Goal: Task Accomplishment & Management: Manage account settings

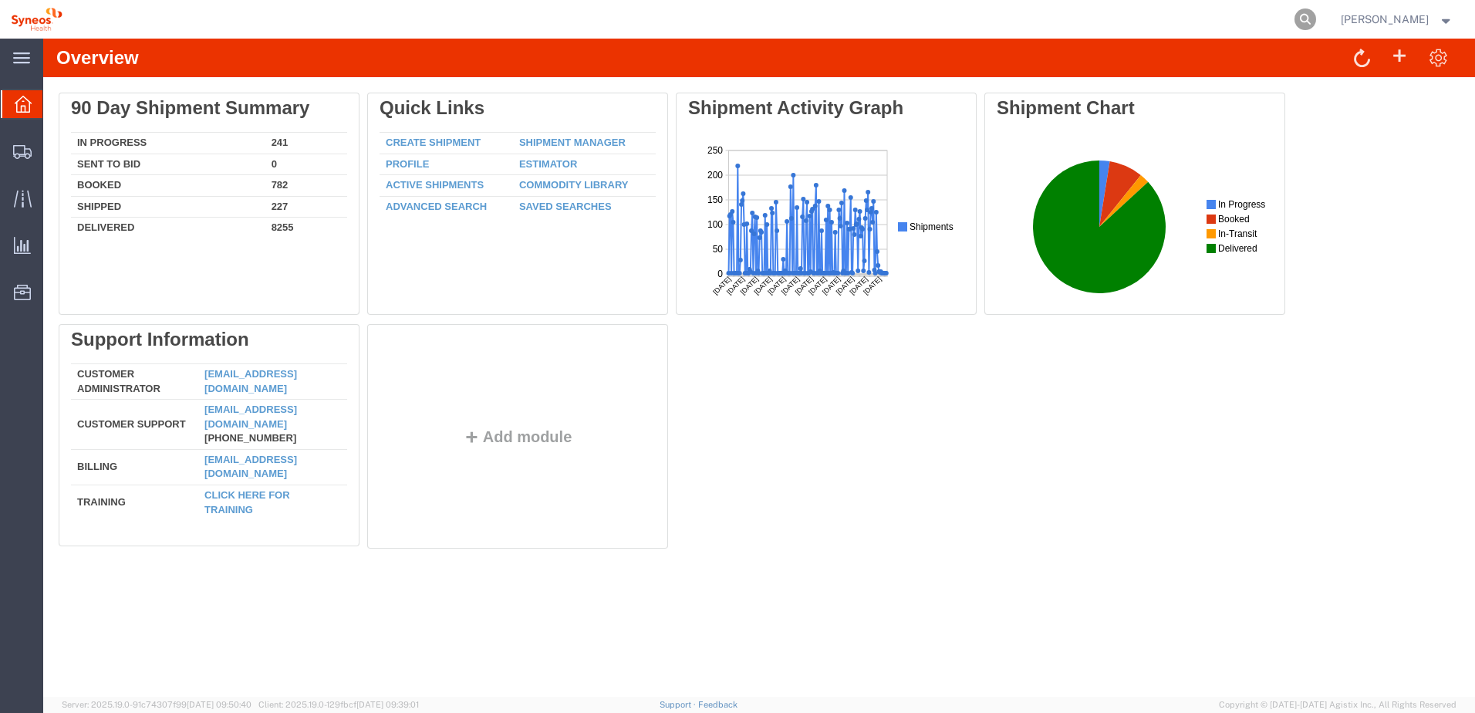
click at [1313, 15] on icon at bounding box center [1305, 19] width 22 height 22
click at [1093, 18] on input "search" at bounding box center [1059, 19] width 469 height 37
paste input "56743911"
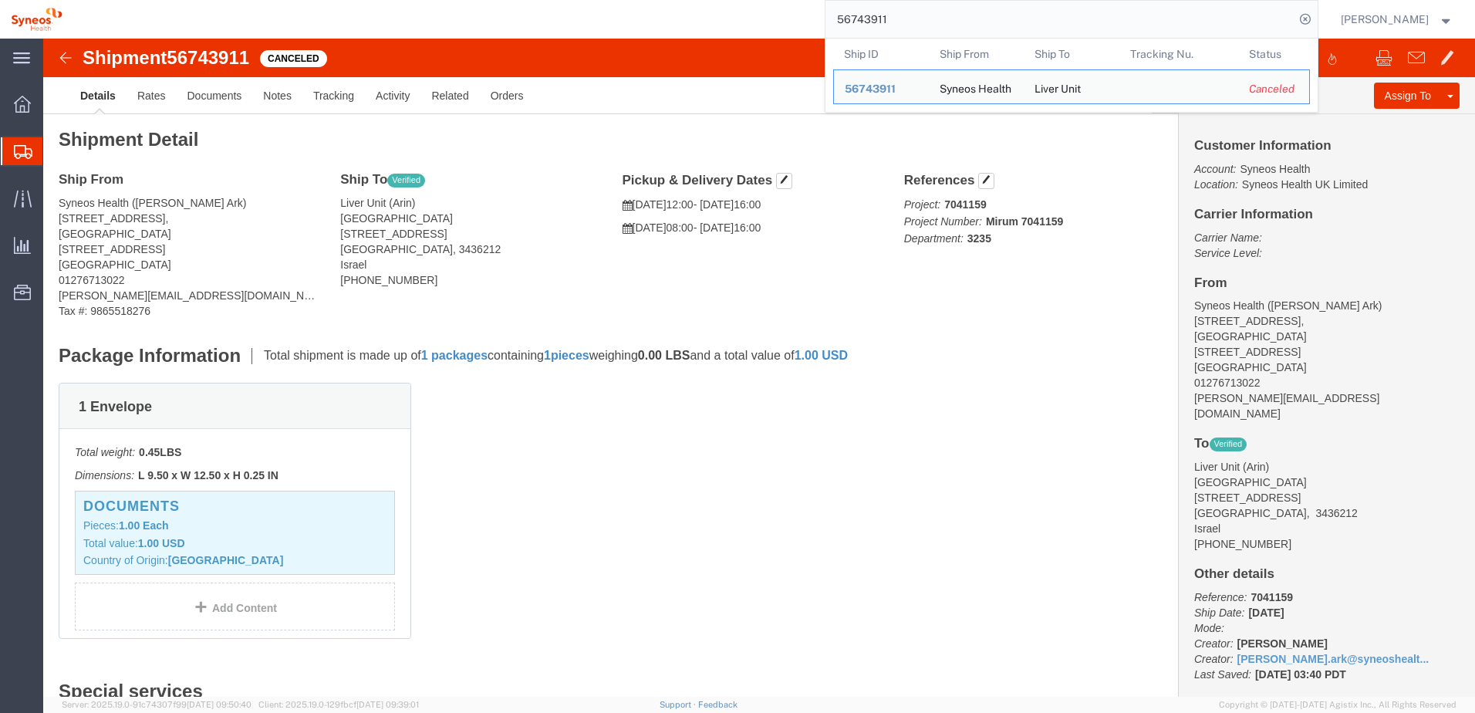
click at [603, 18] on div "56743911 Ship ID Ship From Ship To Tracking Nu. Status Ship ID 56743911 Ship Fr…" at bounding box center [695, 19] width 1245 height 39
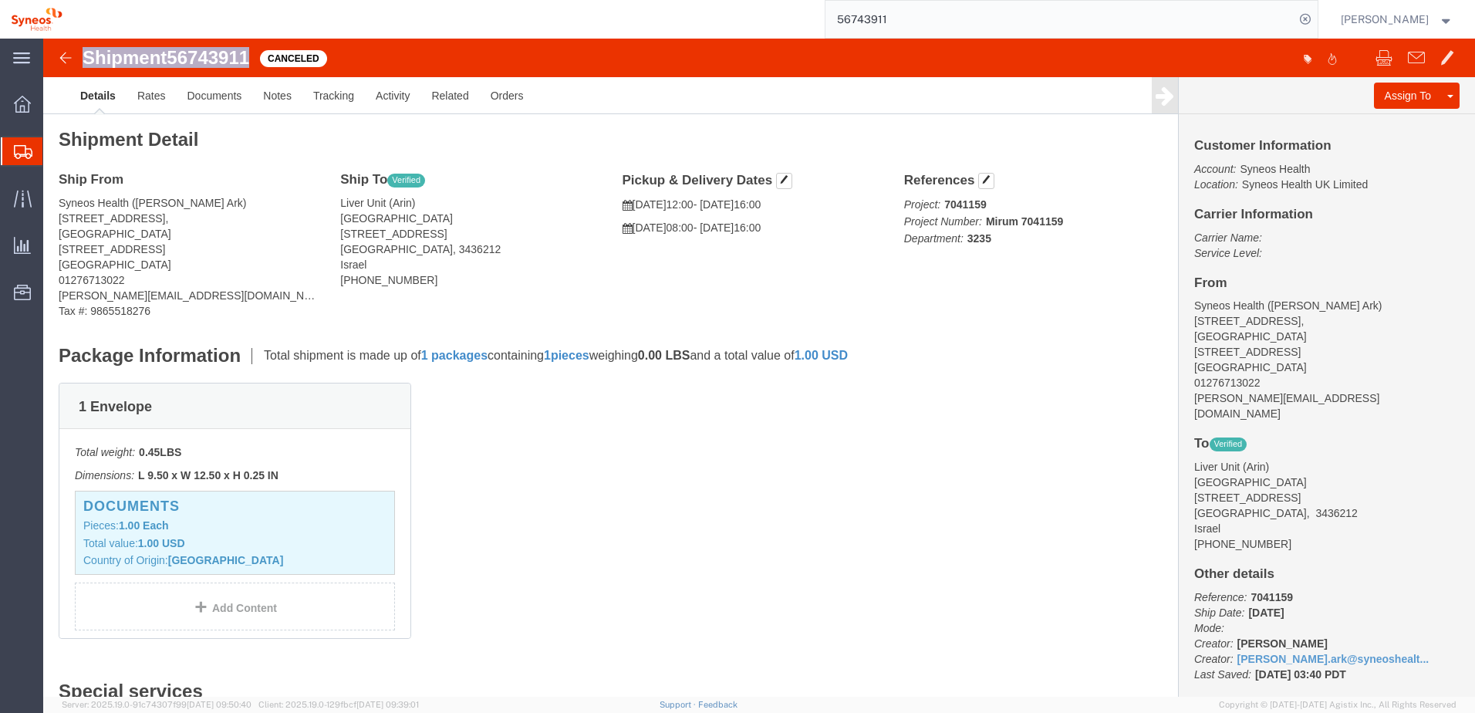
drag, startPoint x: 209, startPoint y: 19, endPoint x: 39, endPoint y: 23, distance: 170.5
click div "Shipment 56743911 Canceled"
copy h1 "Shipment 56743911"
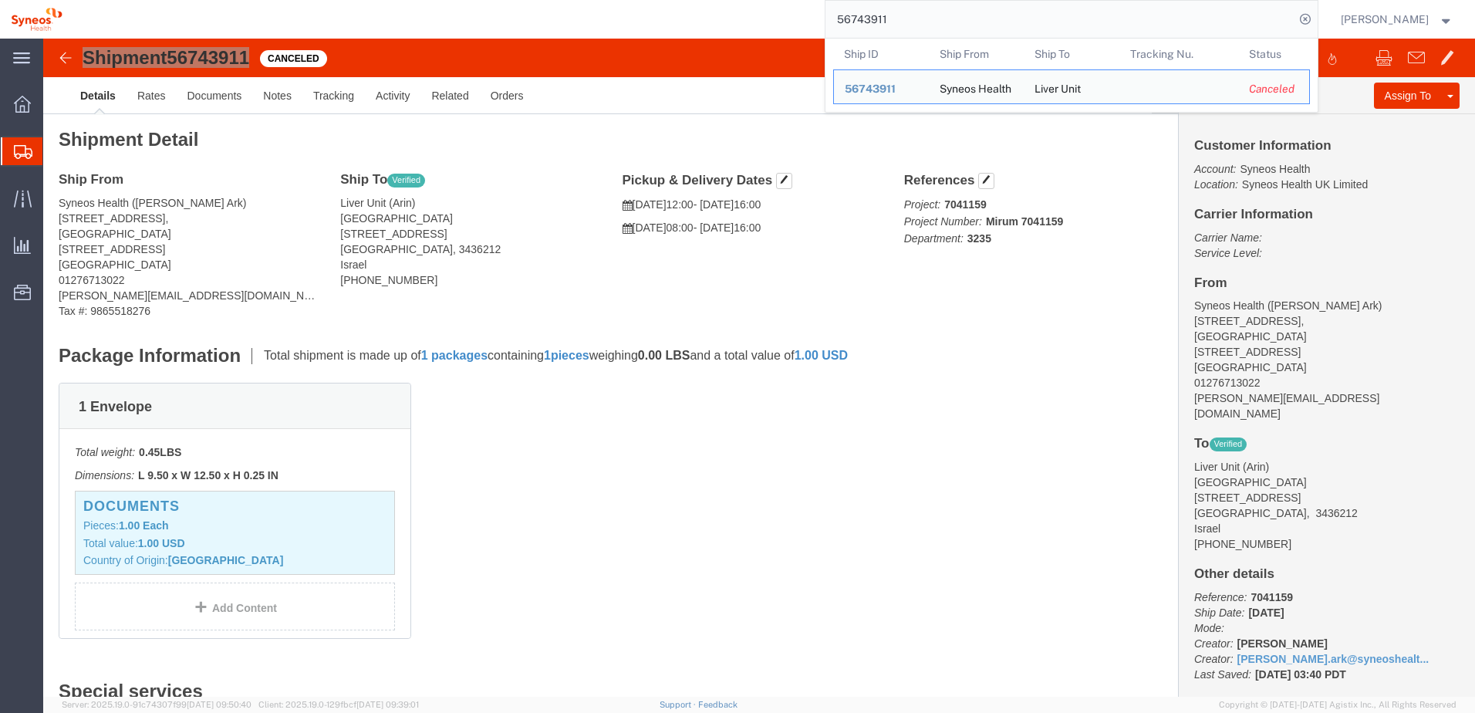
drag, startPoint x: 905, startPoint y: 20, endPoint x: 818, endPoint y: 21, distance: 87.9
click at [821, 19] on div "56743911 Ship ID Ship From Ship To Tracking Nu. Status Ship ID 56743911 Ship Fr…" at bounding box center [695, 19] width 1245 height 39
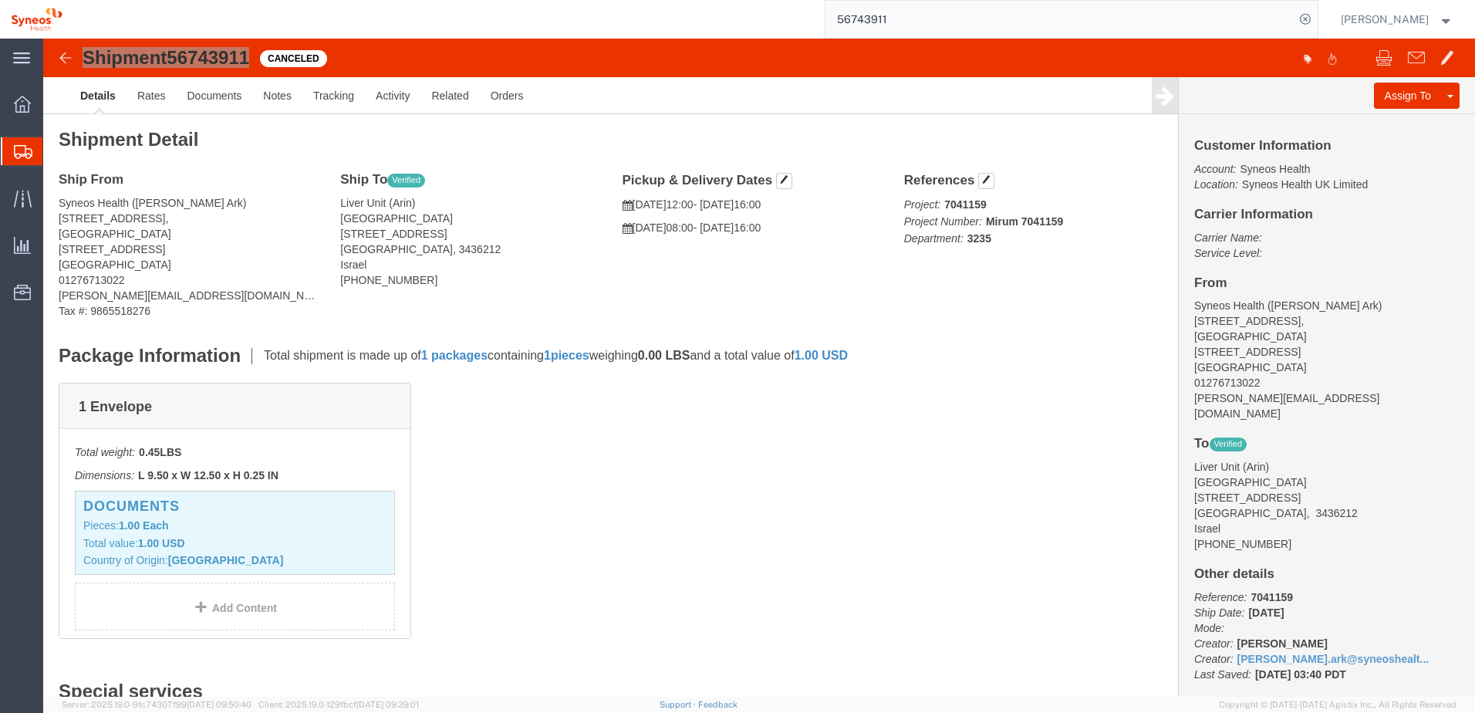
paste input "76185"
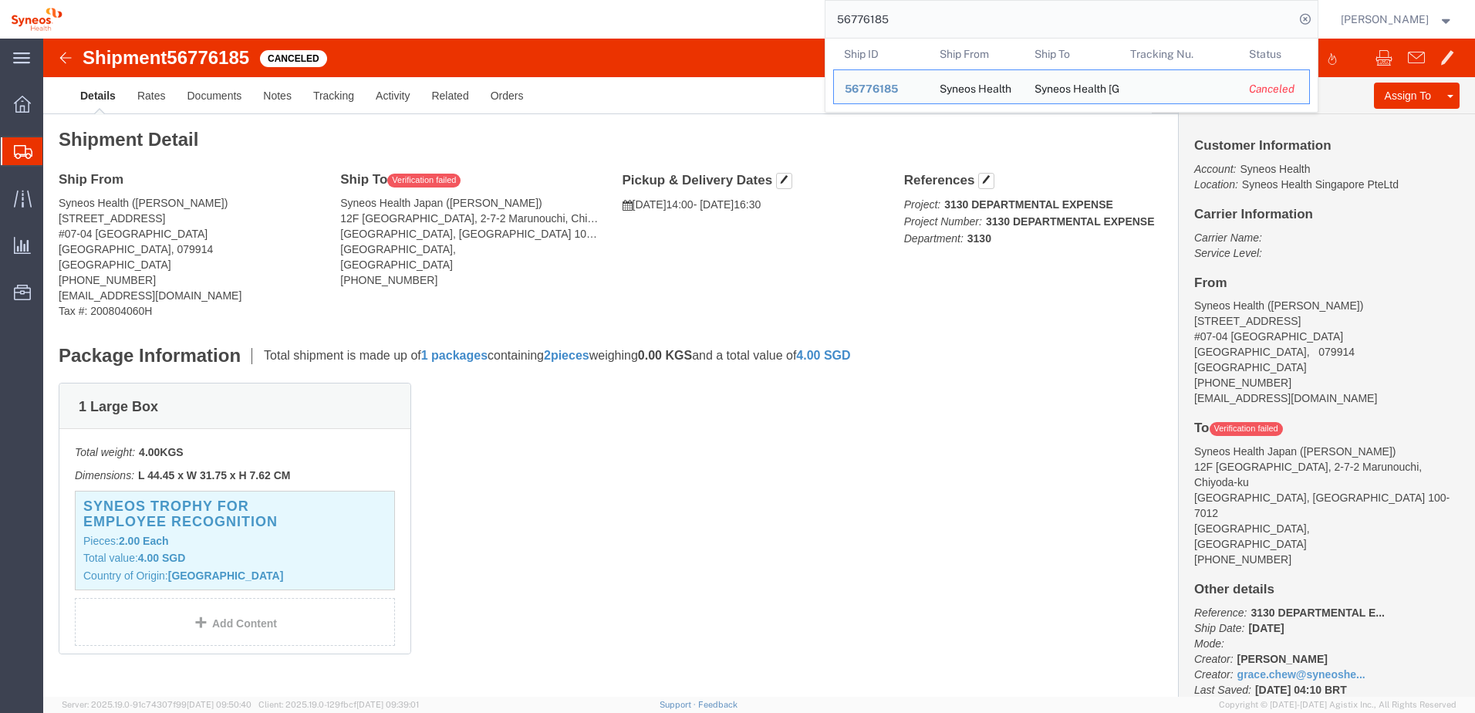
click at [666, 29] on div "56776185 Ship ID Ship From Ship To Tracking Nu. Status Ship ID 56776185 Ship Fr…" at bounding box center [695, 19] width 1245 height 39
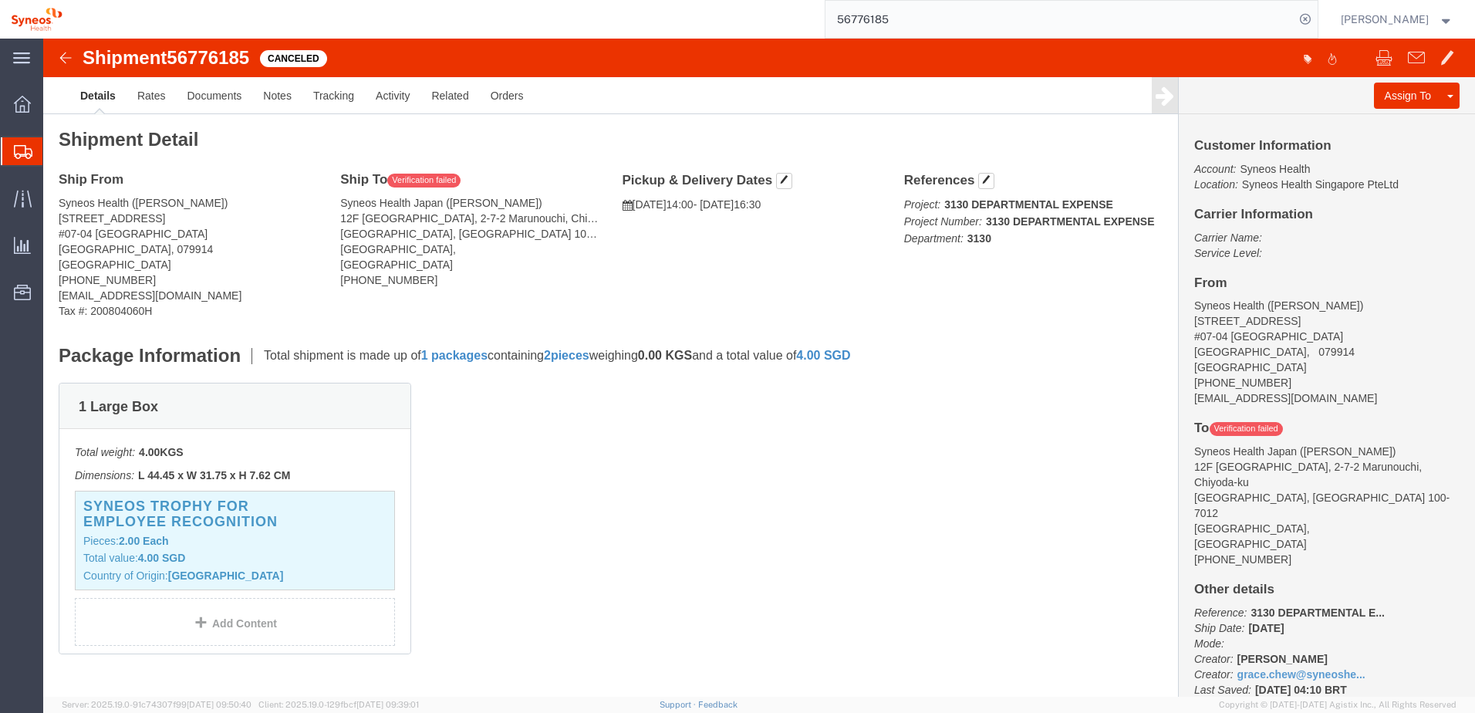
click span "56776185"
drag, startPoint x: 150, startPoint y: 20, endPoint x: 40, endPoint y: 15, distance: 110.4
click h1 "Shipment 56776185"
drag, startPoint x: 40, startPoint y: 15, endPoint x: 147, endPoint y: 17, distance: 107.2
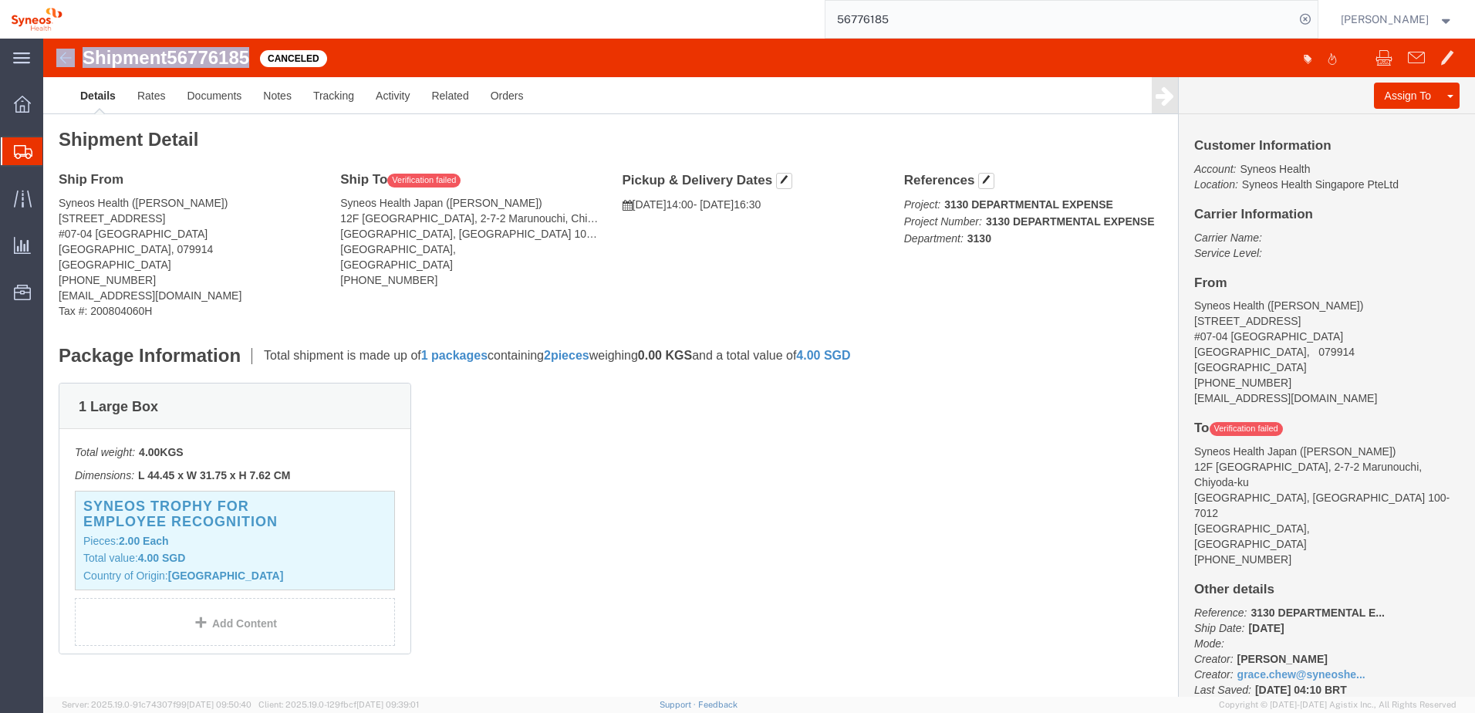
click h1 "Shipment 56776185"
click span "56776185"
drag, startPoint x: 211, startPoint y: 19, endPoint x: 40, endPoint y: 24, distance: 170.5
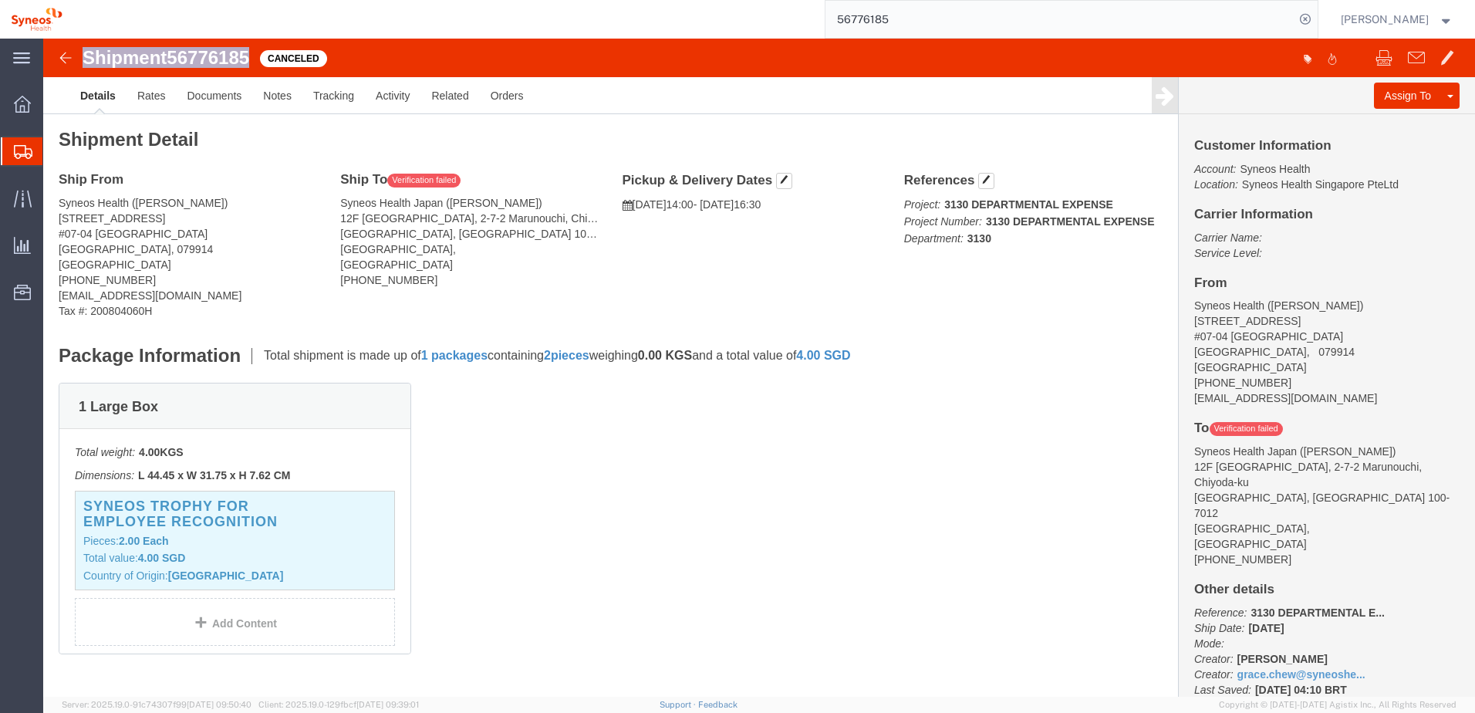
click h1 "Shipment 56776185"
copy h1 "Shipment 56776185"
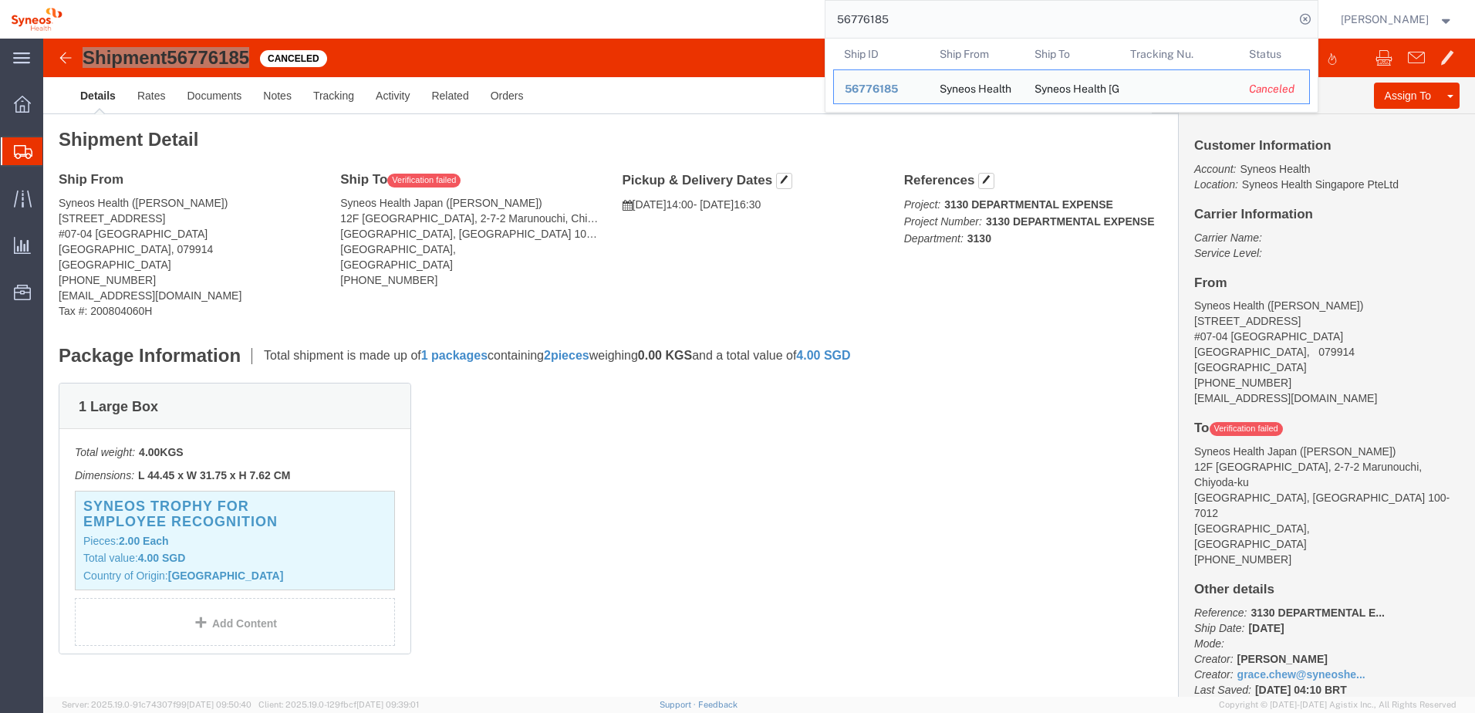
drag, startPoint x: 939, startPoint y: 14, endPoint x: 693, endPoint y: -11, distance: 246.5
click at [693, 0] on html "main_menu Created with Sketch. Collapse Menu Overview Shipments Shipment Manage…" at bounding box center [737, 356] width 1475 height 713
paste input "78"
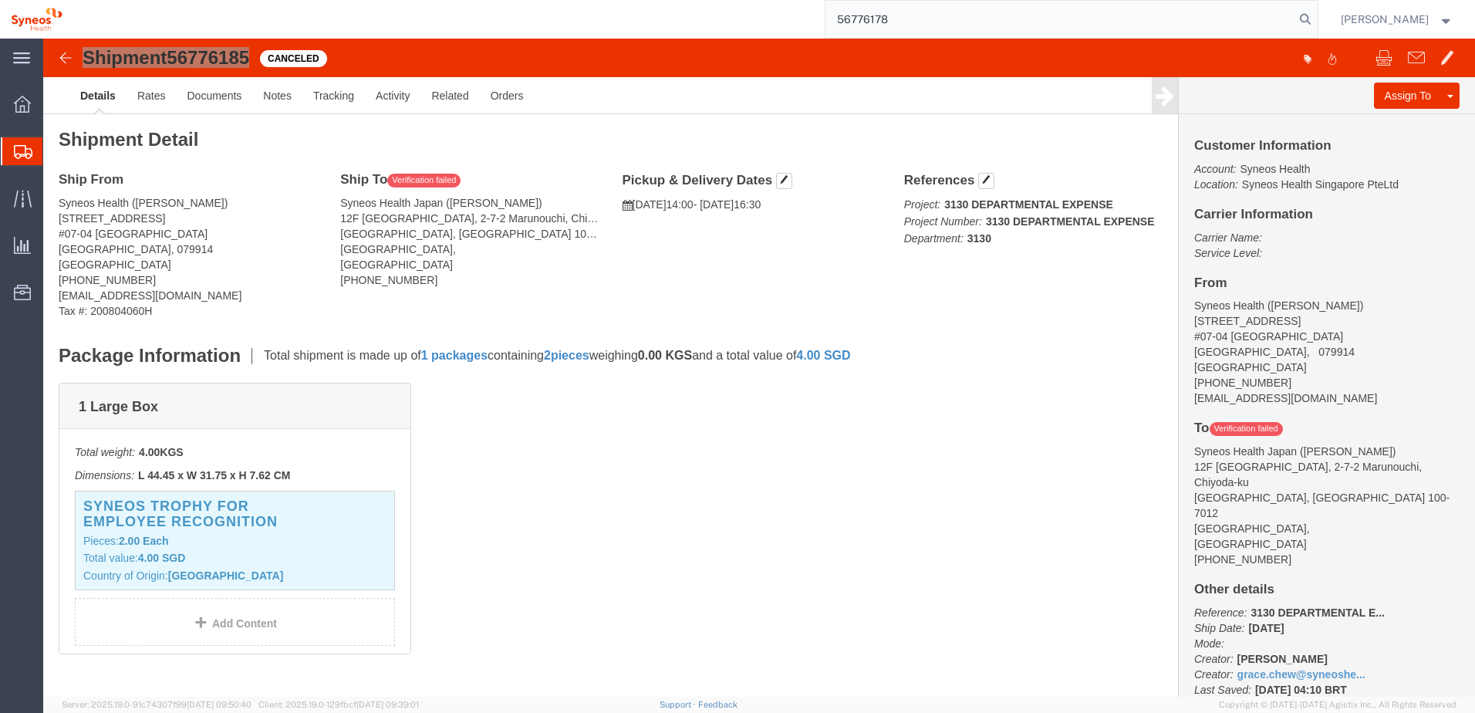
type input "56776178"
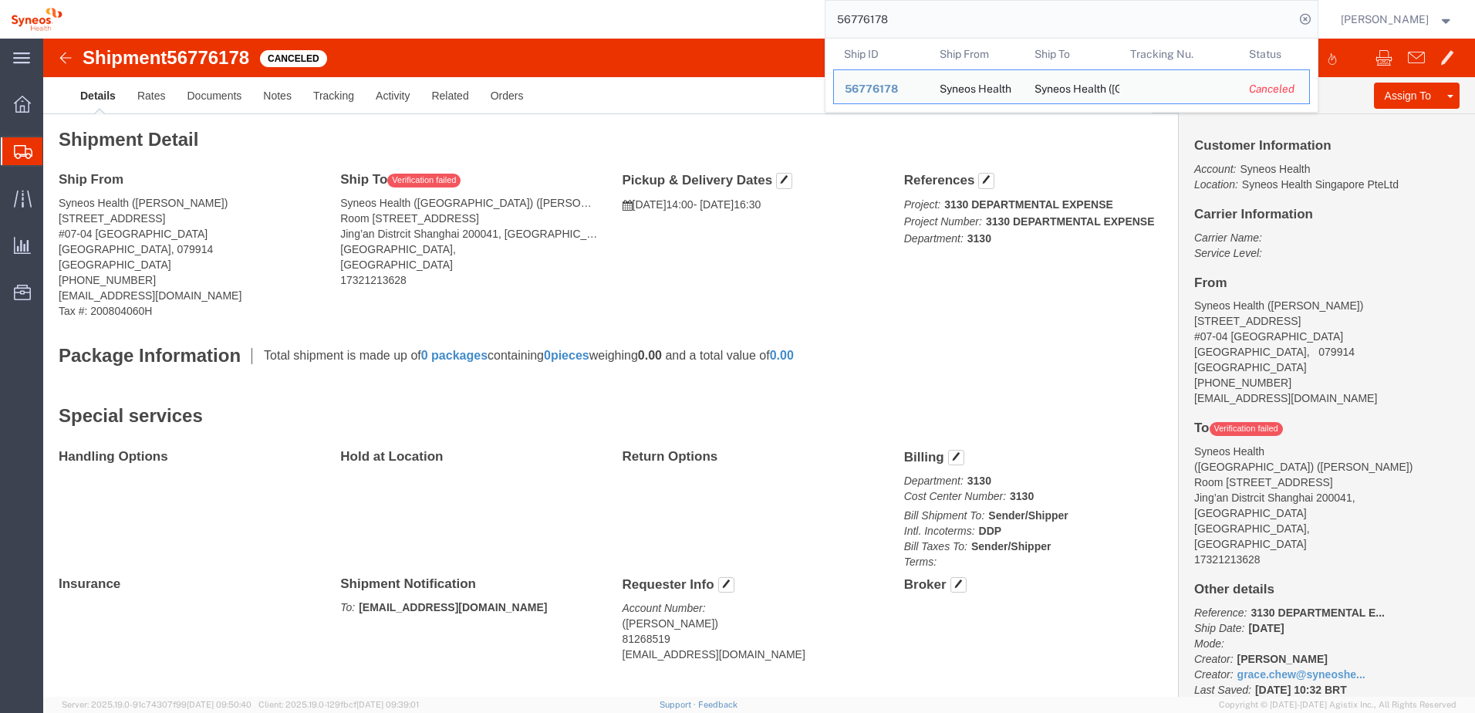
click at [531, 11] on div "56776178 Ship ID Ship From Ship To Tracking Nu. Status Ship ID 56776178 Ship Fr…" at bounding box center [695, 19] width 1245 height 39
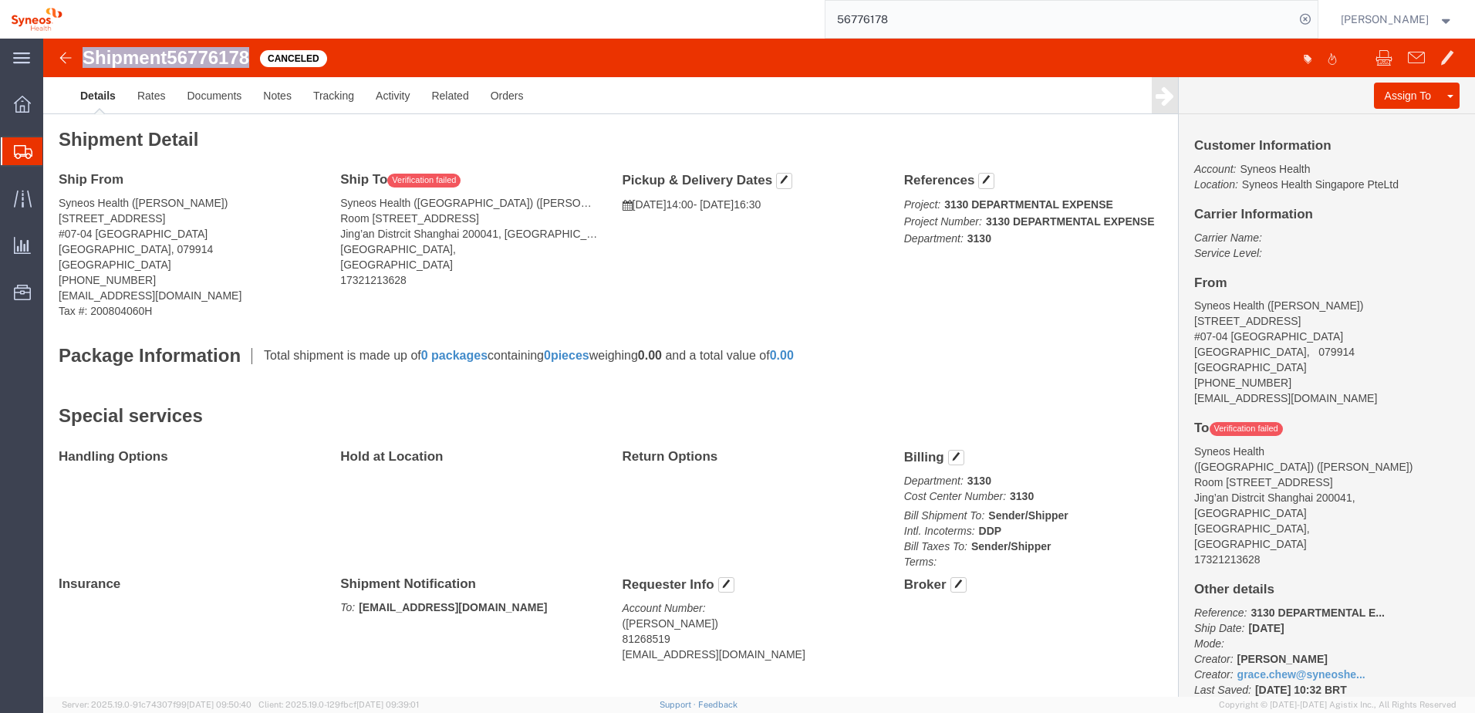
drag, startPoint x: 40, startPoint y: 15, endPoint x: 211, endPoint y: 26, distance: 171.6
click div "Shipment 56776178 Canceled"
copy h1 "Shipment 56776178"
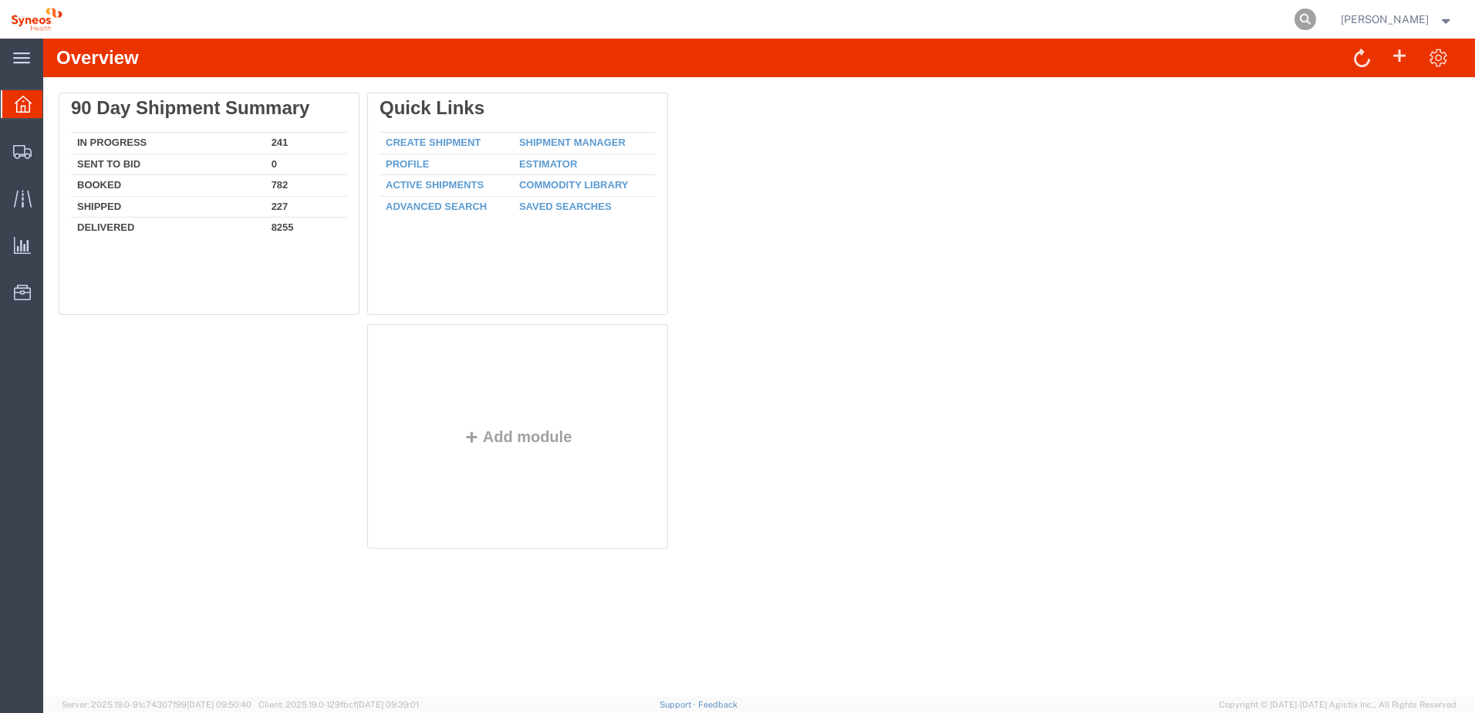
click at [1316, 19] on icon at bounding box center [1305, 19] width 22 height 22
click at [1238, 14] on input "search" at bounding box center [1059, 19] width 469 height 37
paste input "56839839"
type input "56839839"
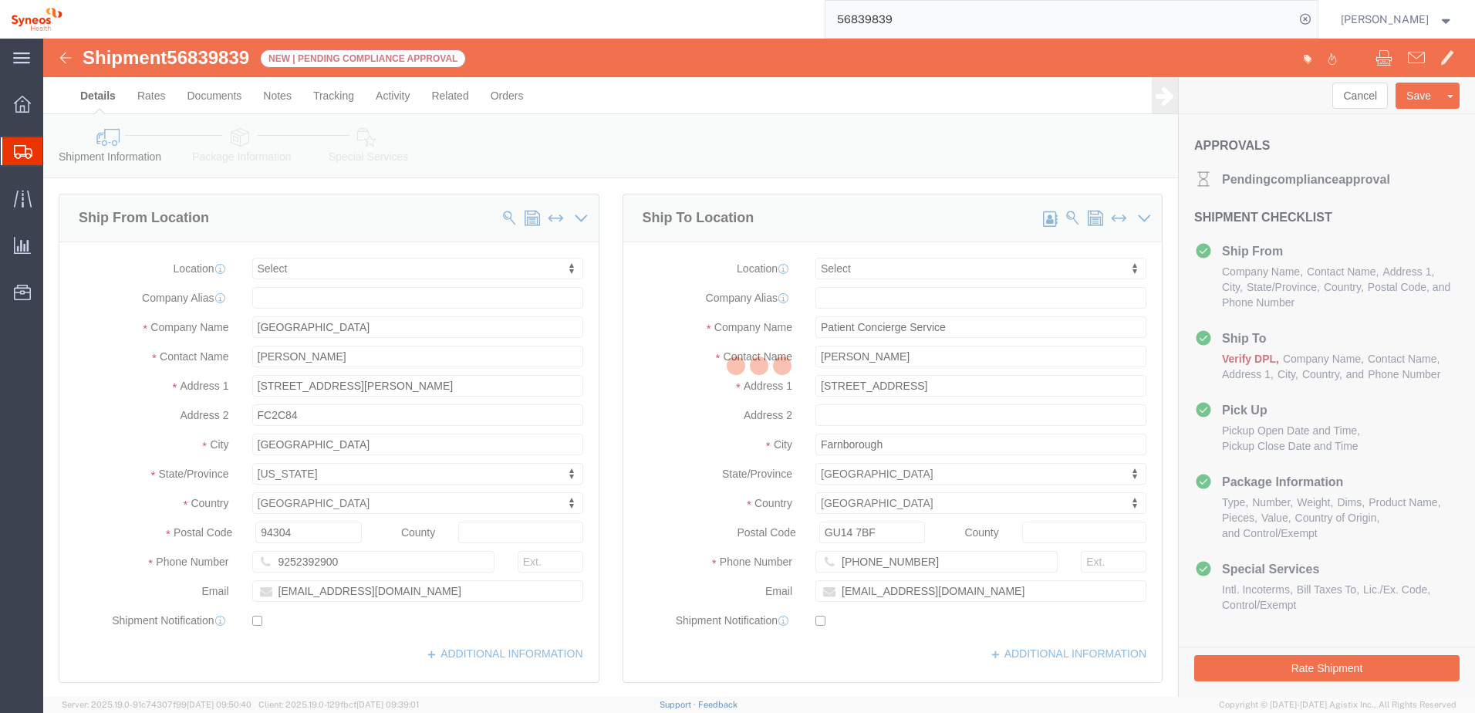
select select
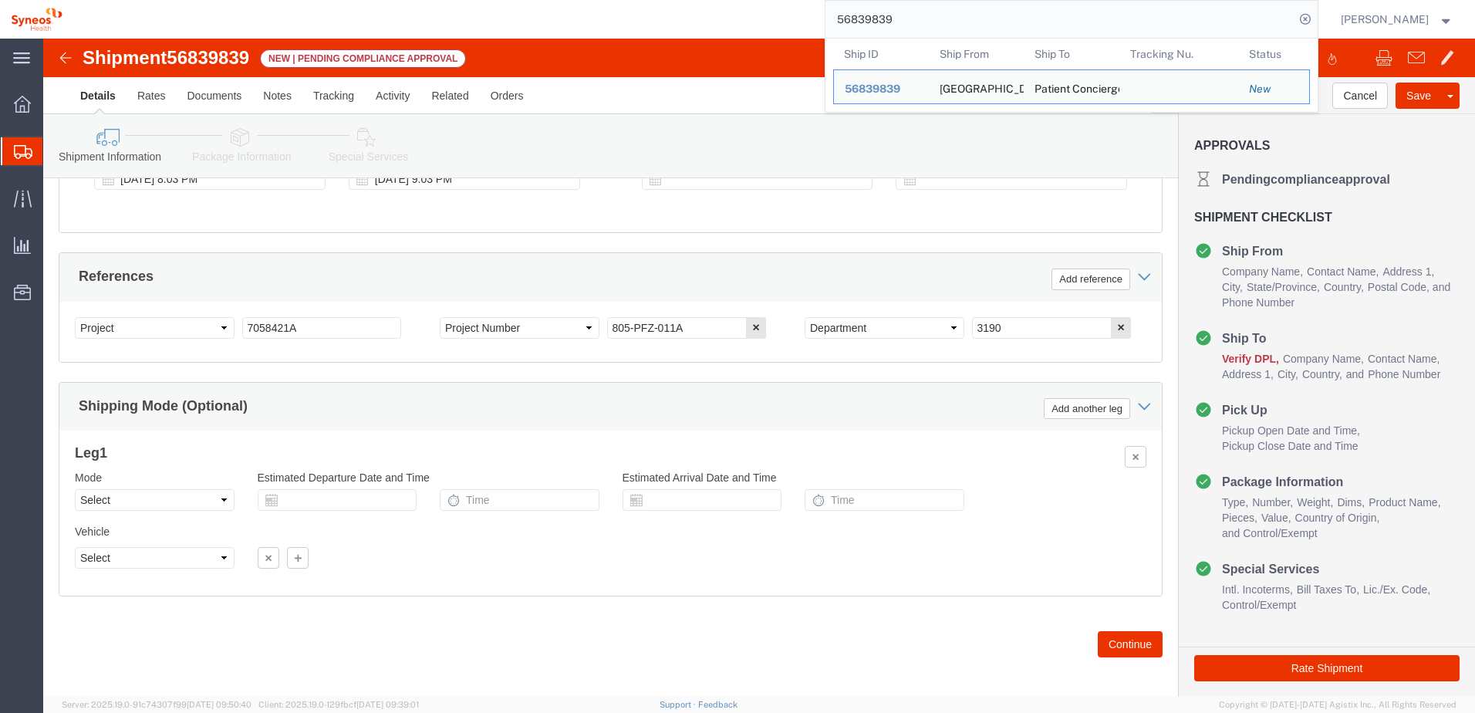
scroll to position [668, 0]
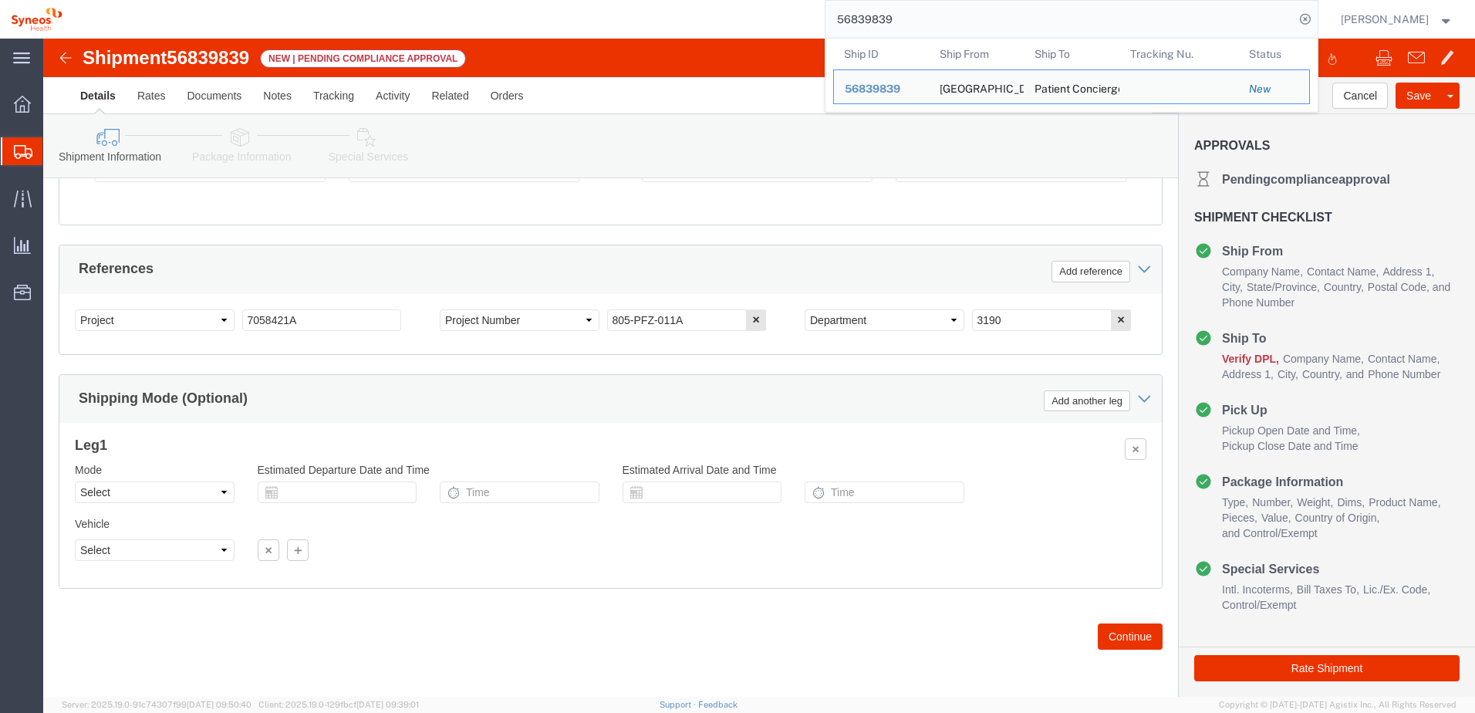
click div "Please fix the following errors Ship From Location Location My Profile Location…"
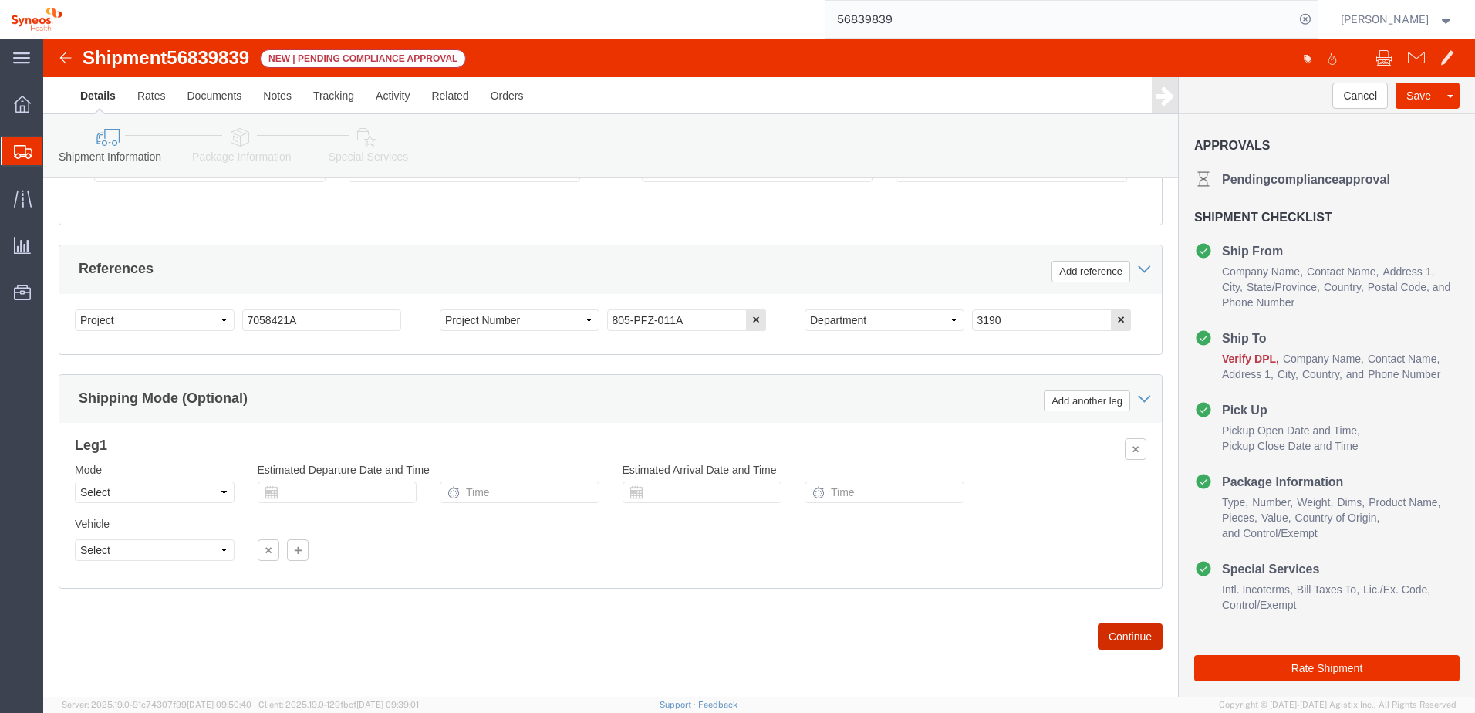
click button "Continue"
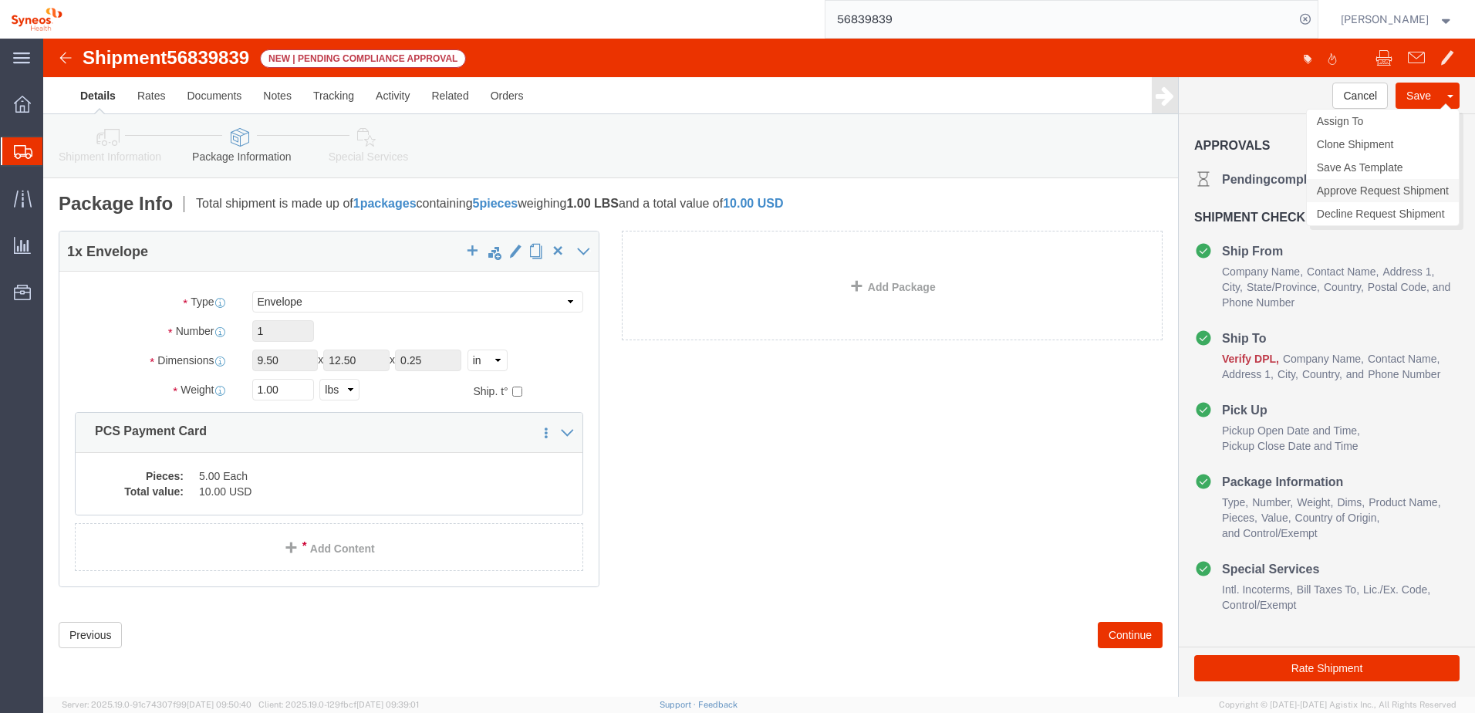
click link "Approve Request Shipment"
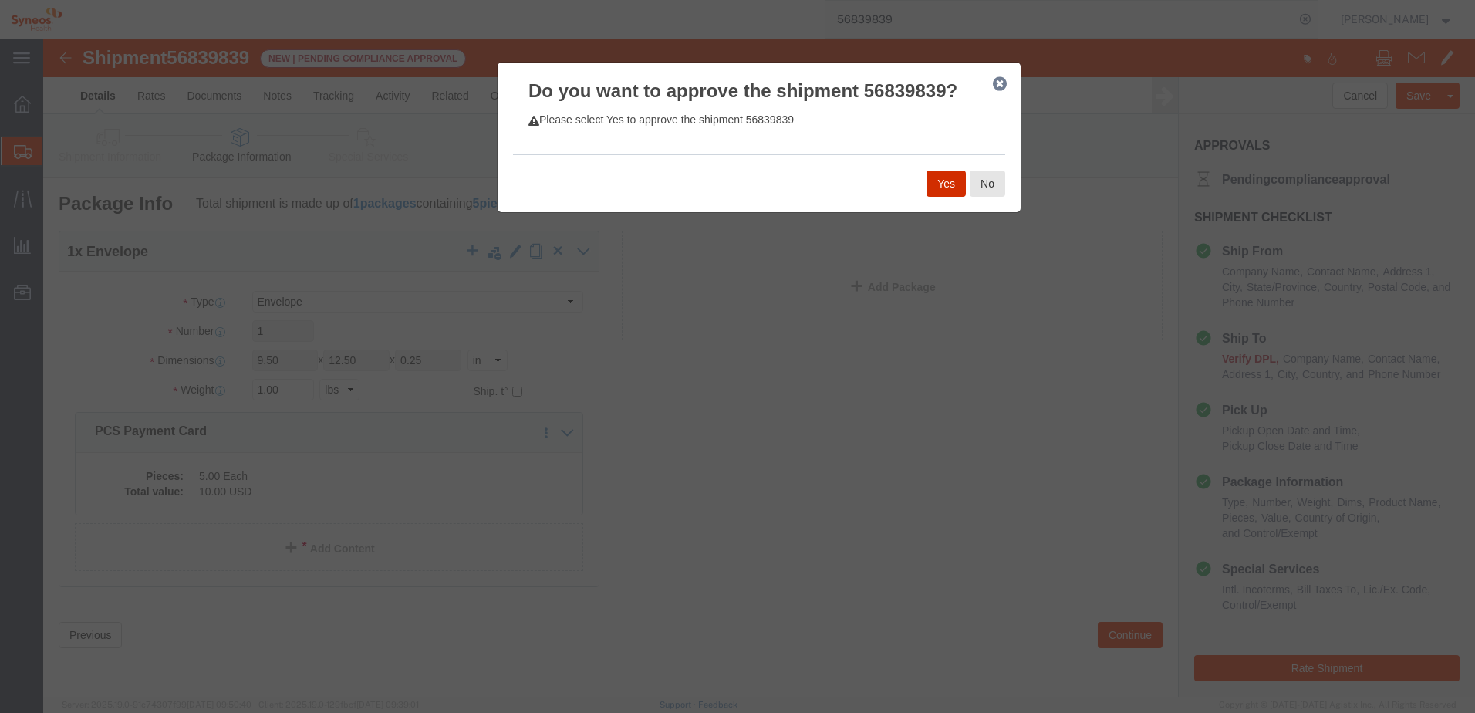
click button "Yes"
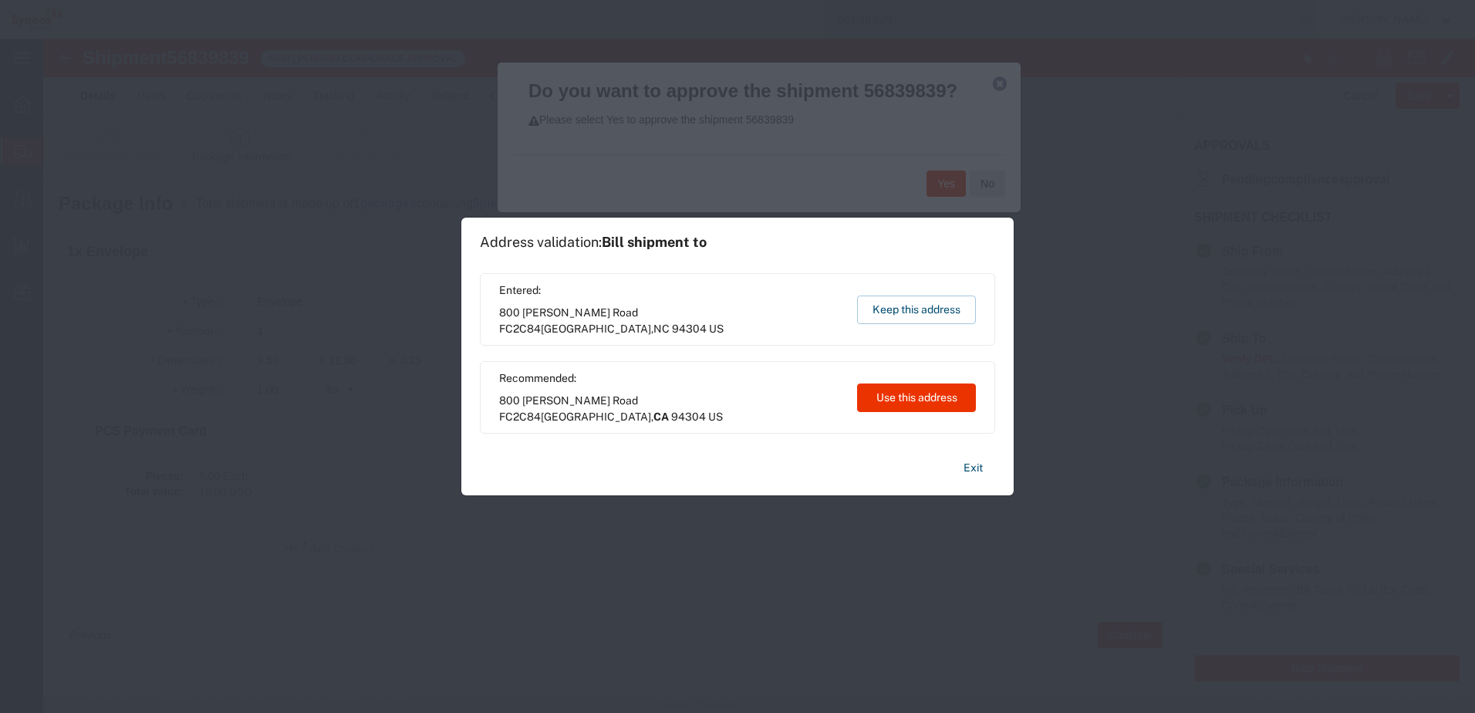
click at [503, 406] on span "800 Welch Road FC2C84 Palo Alto , CA 94304 US" at bounding box center [670, 409] width 343 height 32
drag, startPoint x: 500, startPoint y: 406, endPoint x: 671, endPoint y: 416, distance: 171.5
click at [671, 416] on div "Recommended: 800 Welch Road FC2C84 Palo Alto , CA 94304 US Use this address" at bounding box center [737, 397] width 515 height 72
copy span "800 Welch Road FC2C84 Palo Alto"
click at [966, 467] on button "Exit" at bounding box center [973, 467] width 44 height 27
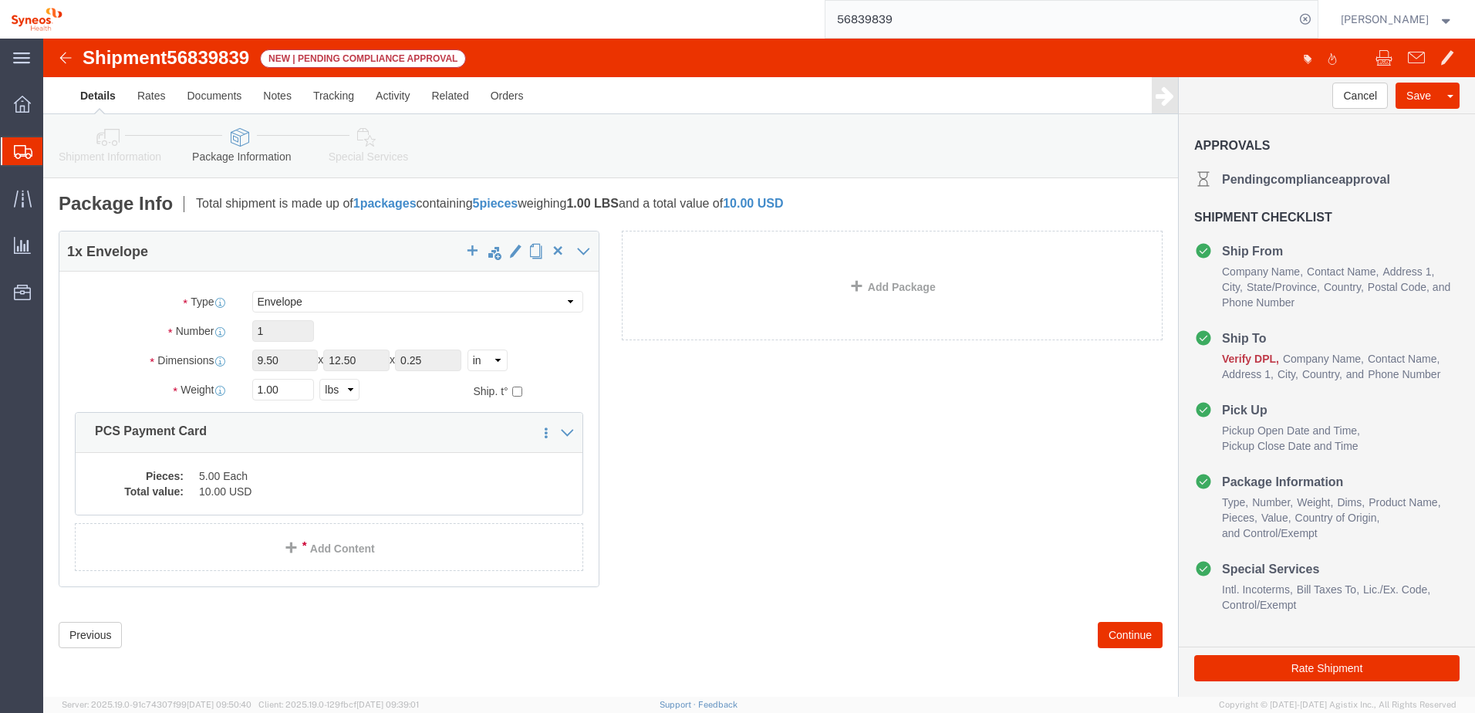
click icon
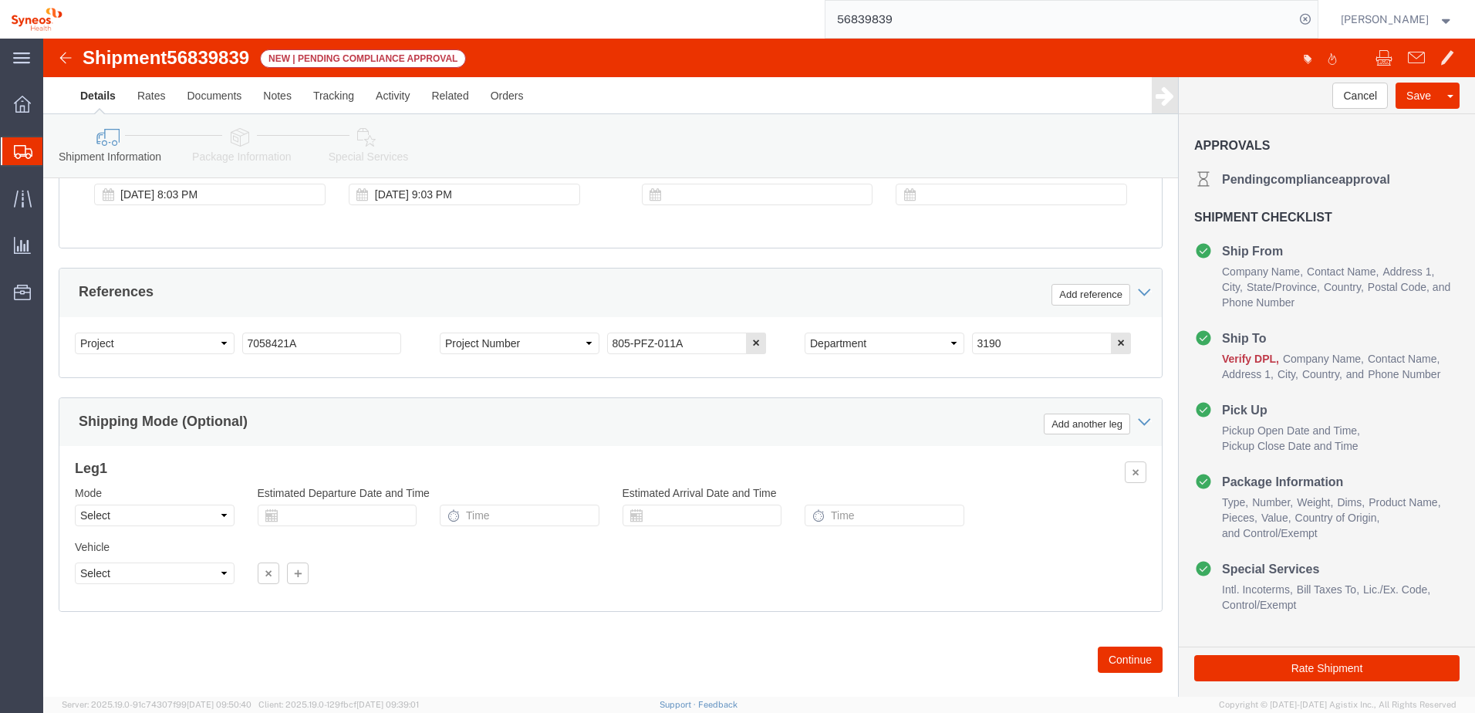
scroll to position [668, 0]
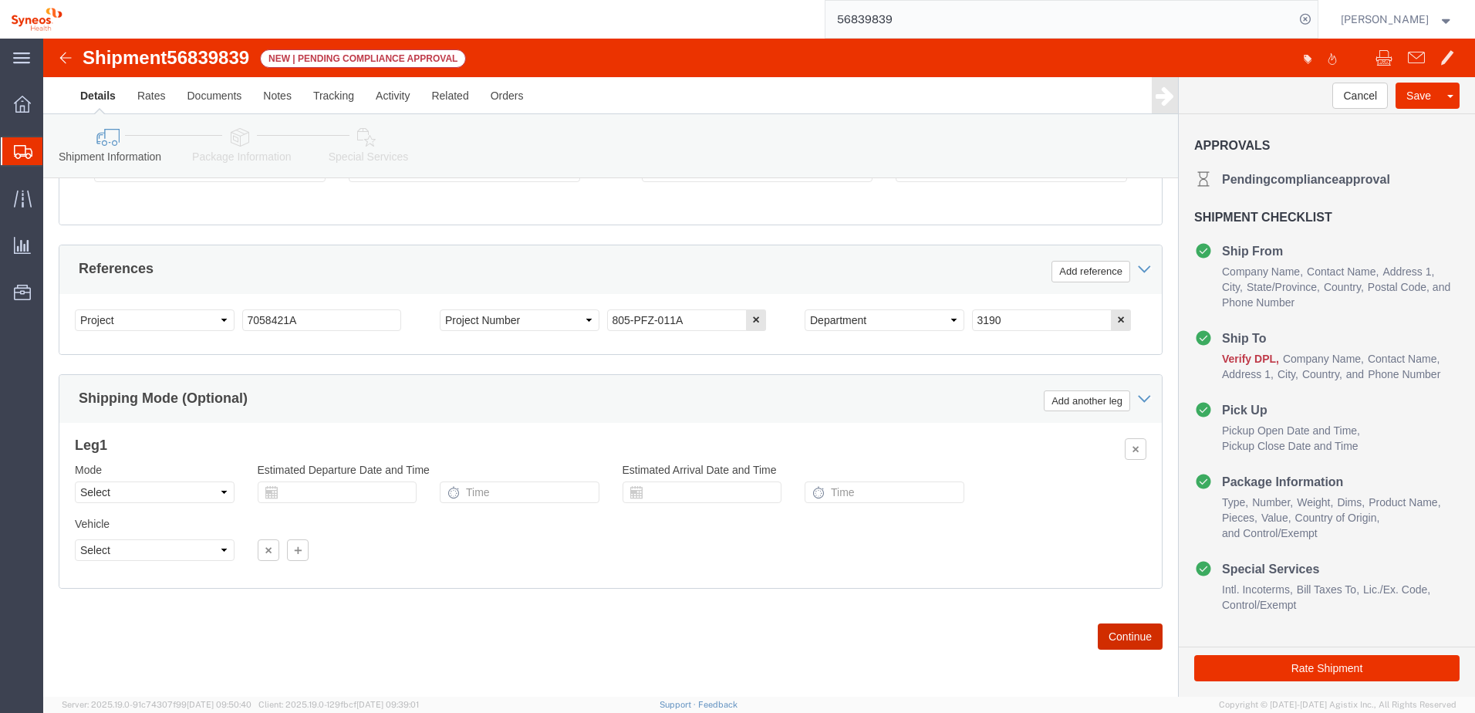
click button "Continue"
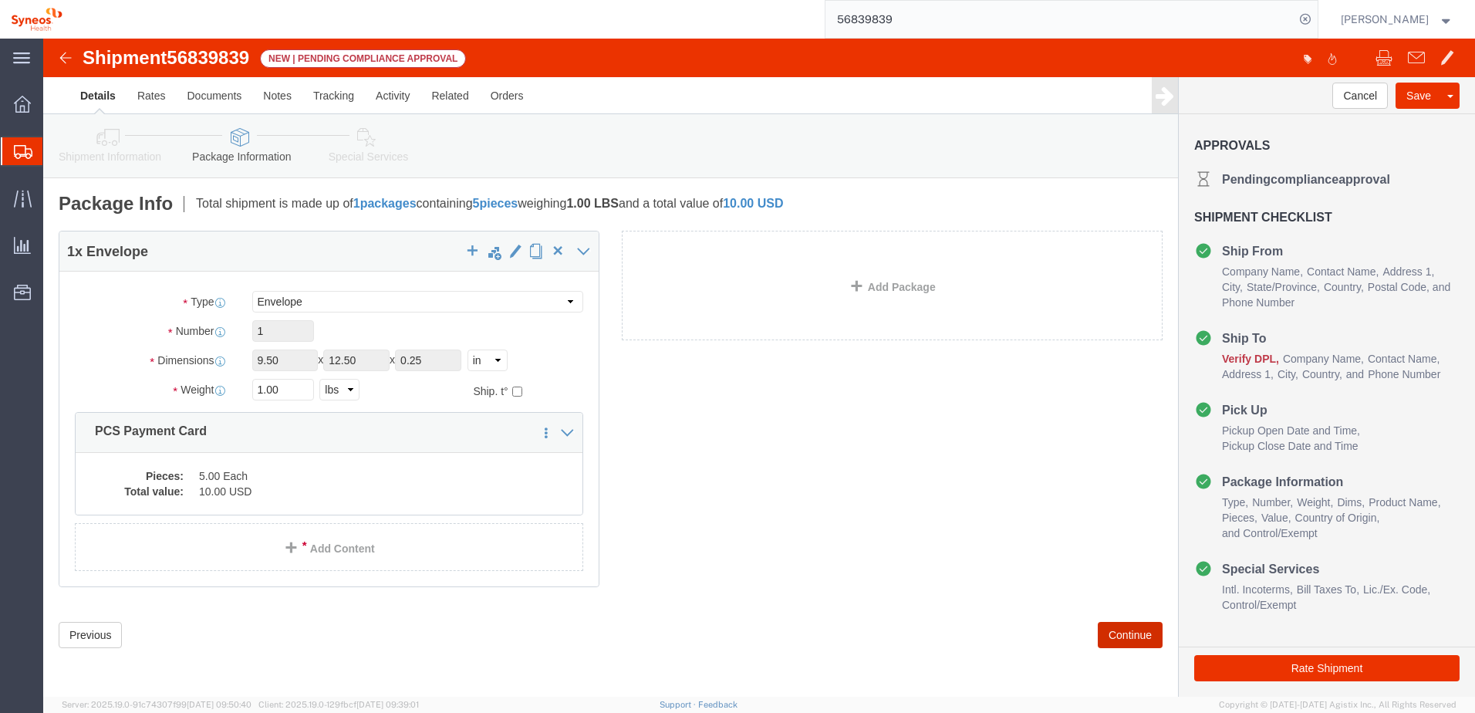
scroll to position [0, 0]
drag, startPoint x: 1097, startPoint y: 594, endPoint x: 1087, endPoint y: 595, distance: 10.1
click button "Continue"
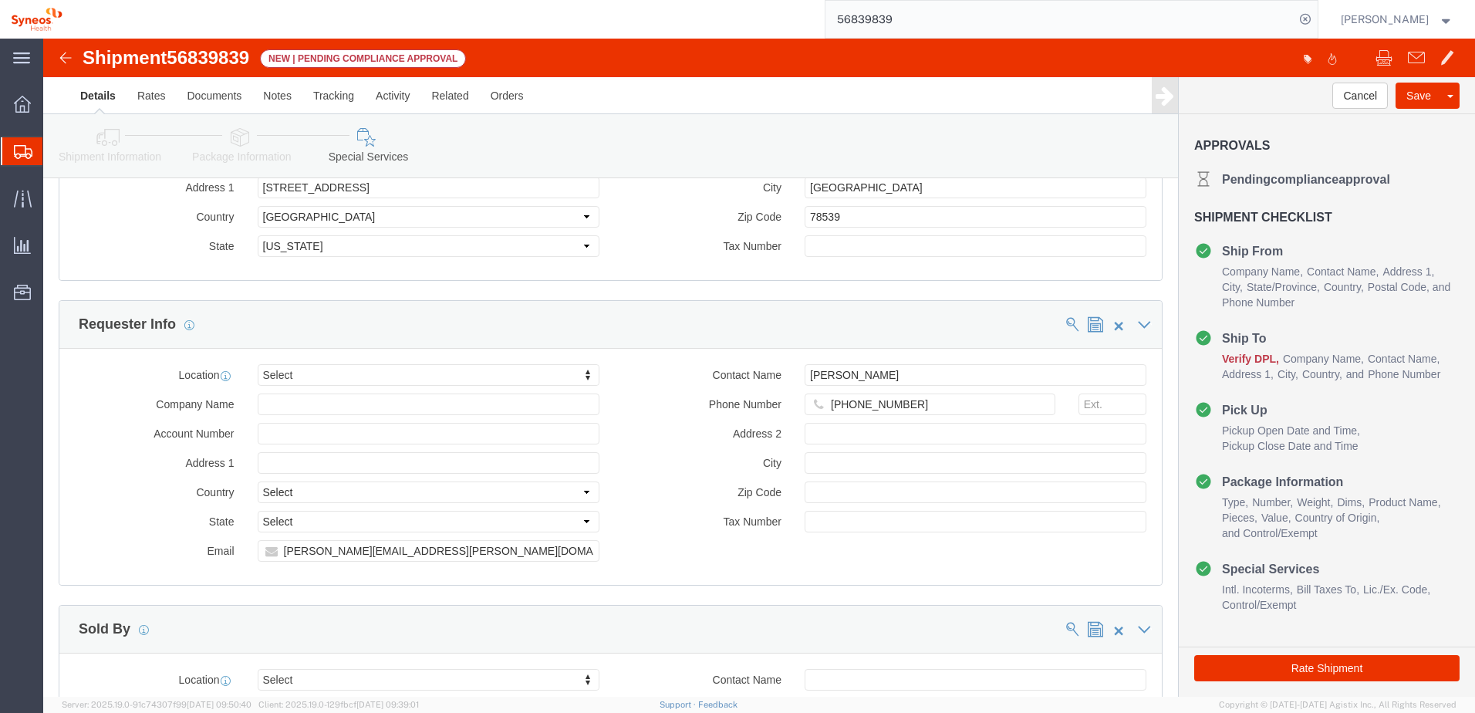
scroll to position [1851, 0]
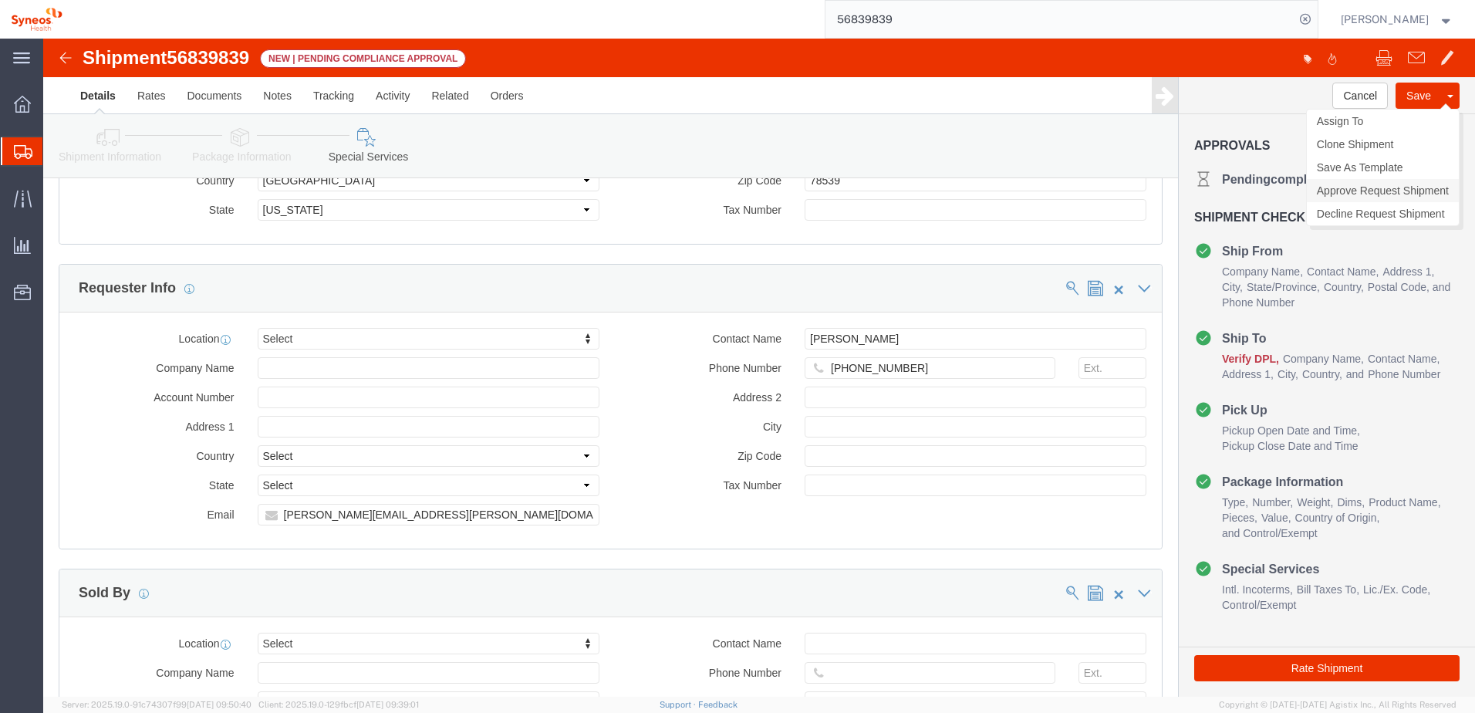
click link "Approve Request Shipment"
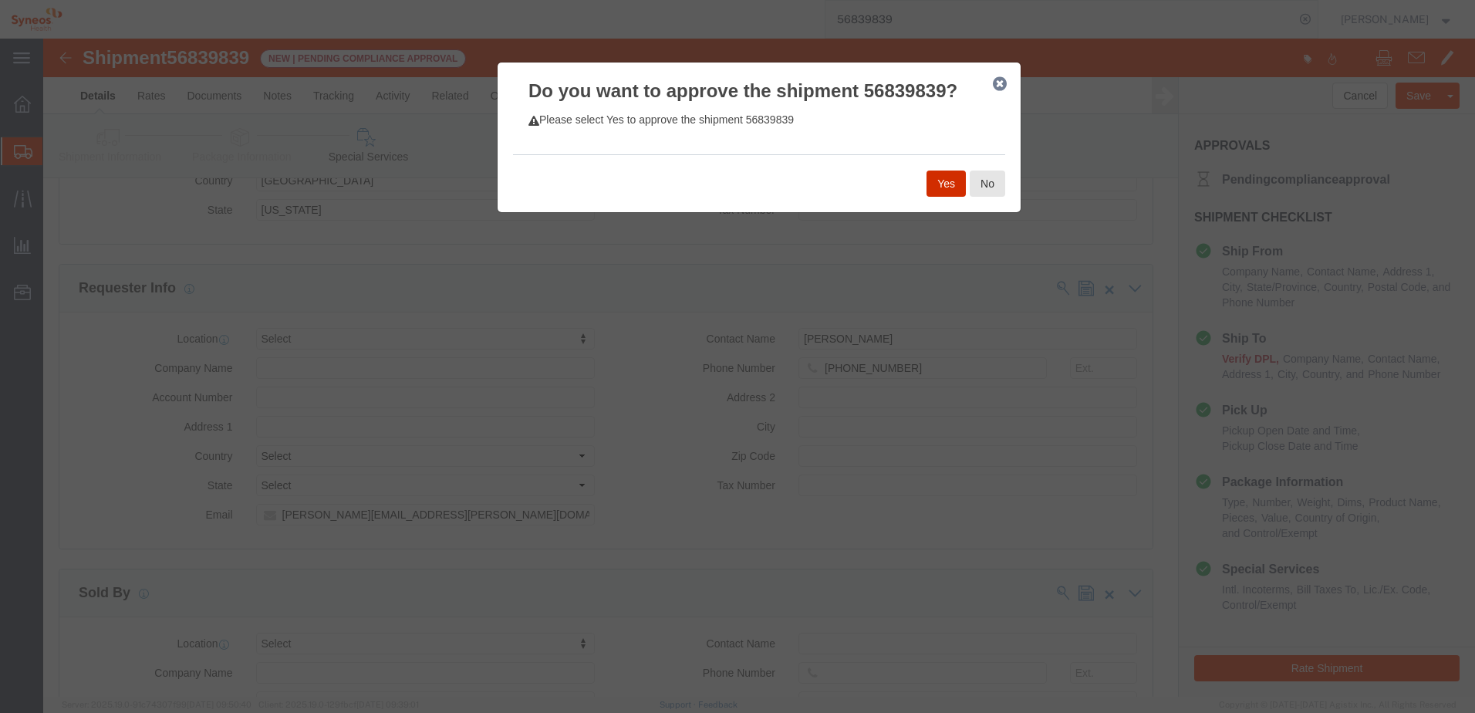
click button "Yes"
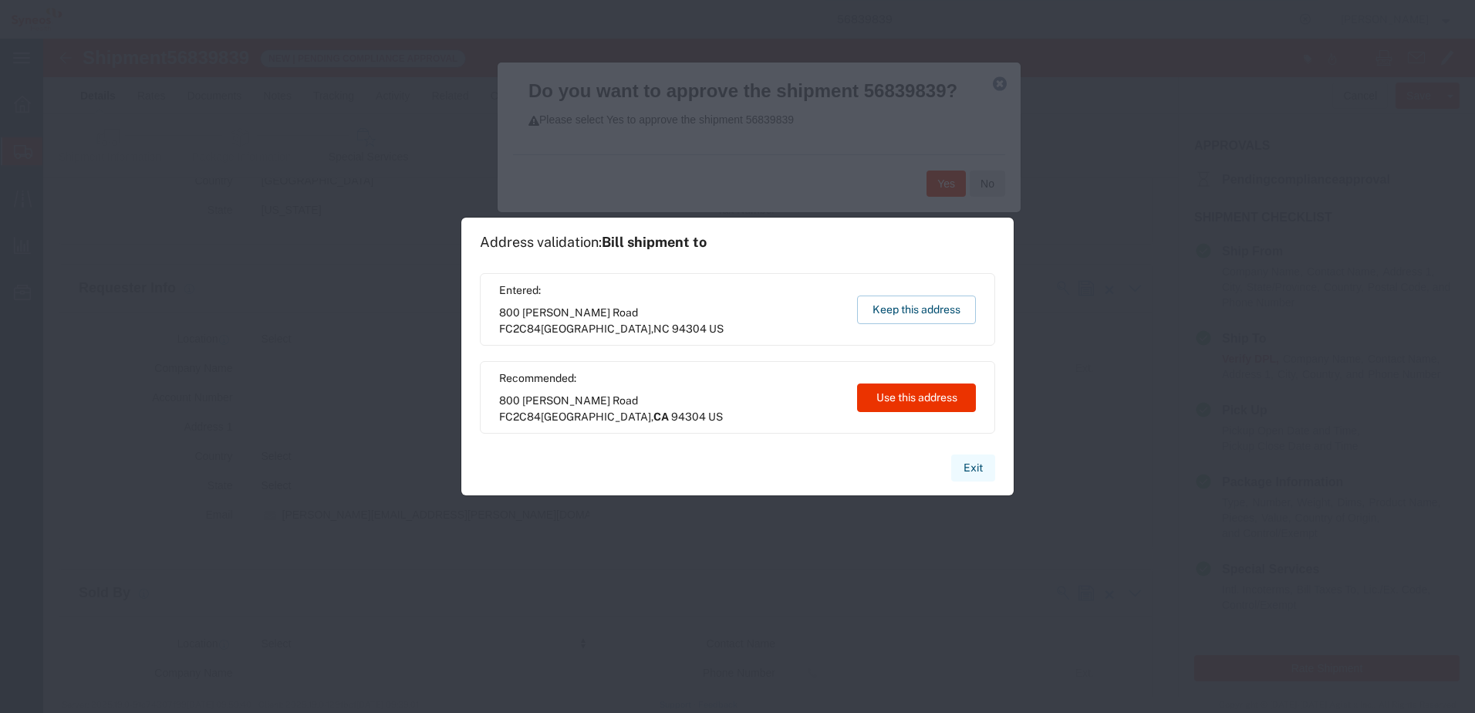
click at [971, 471] on button "Exit" at bounding box center [973, 467] width 44 height 27
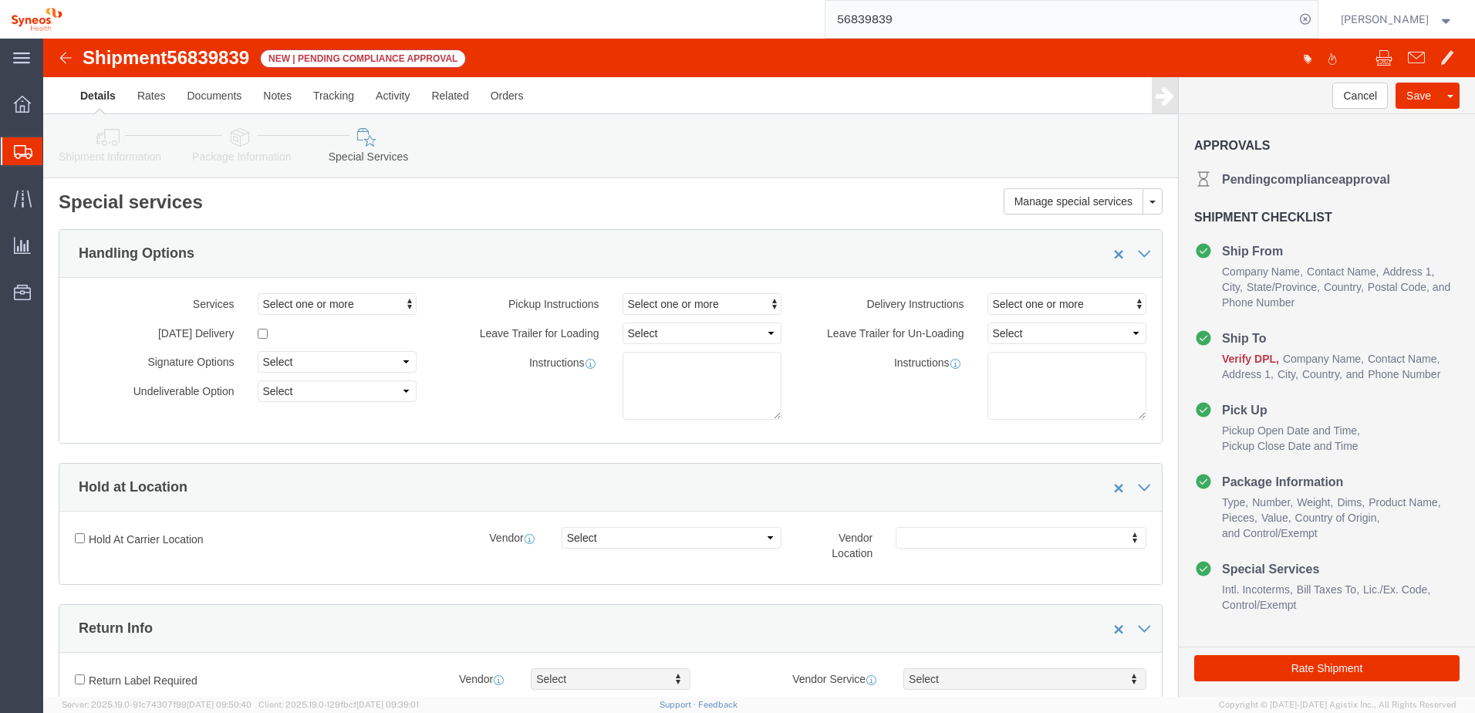
scroll to position [0, 0]
click icon
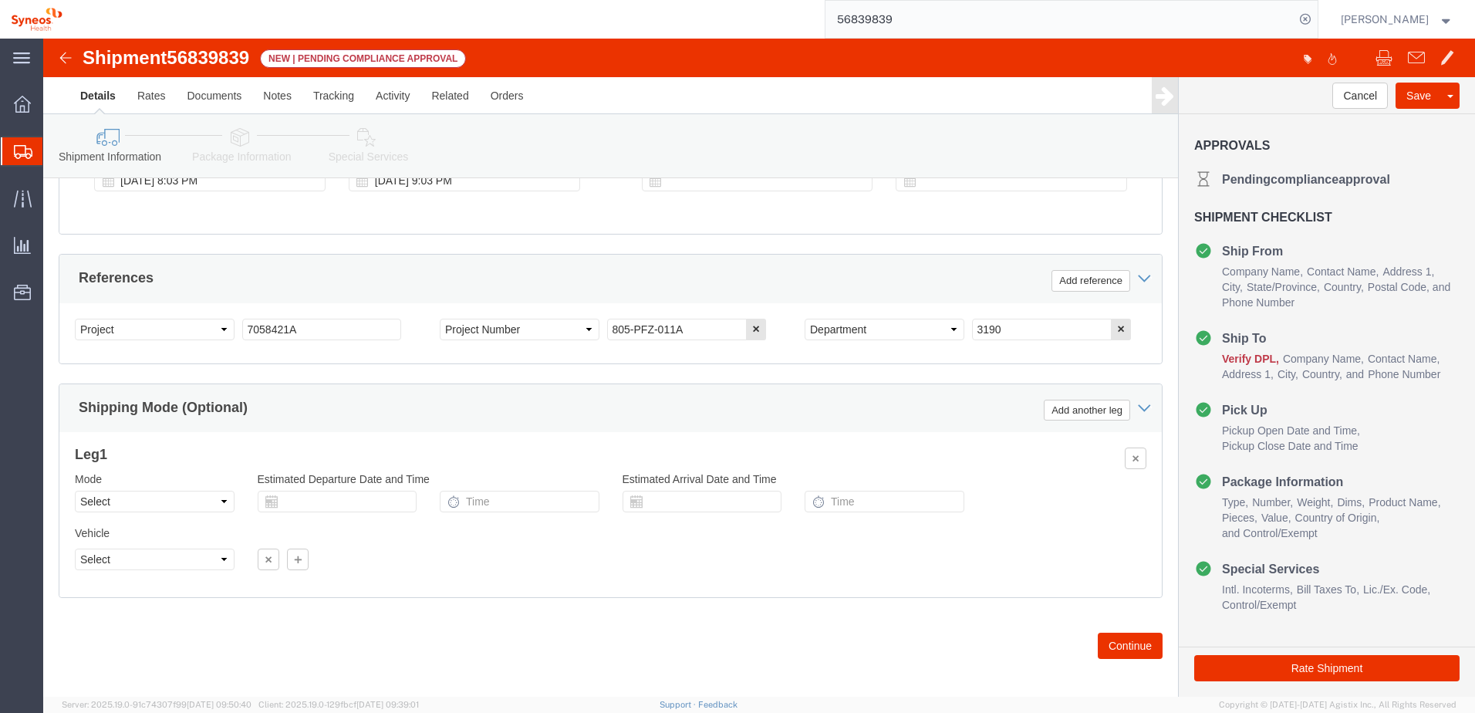
scroll to position [668, 0]
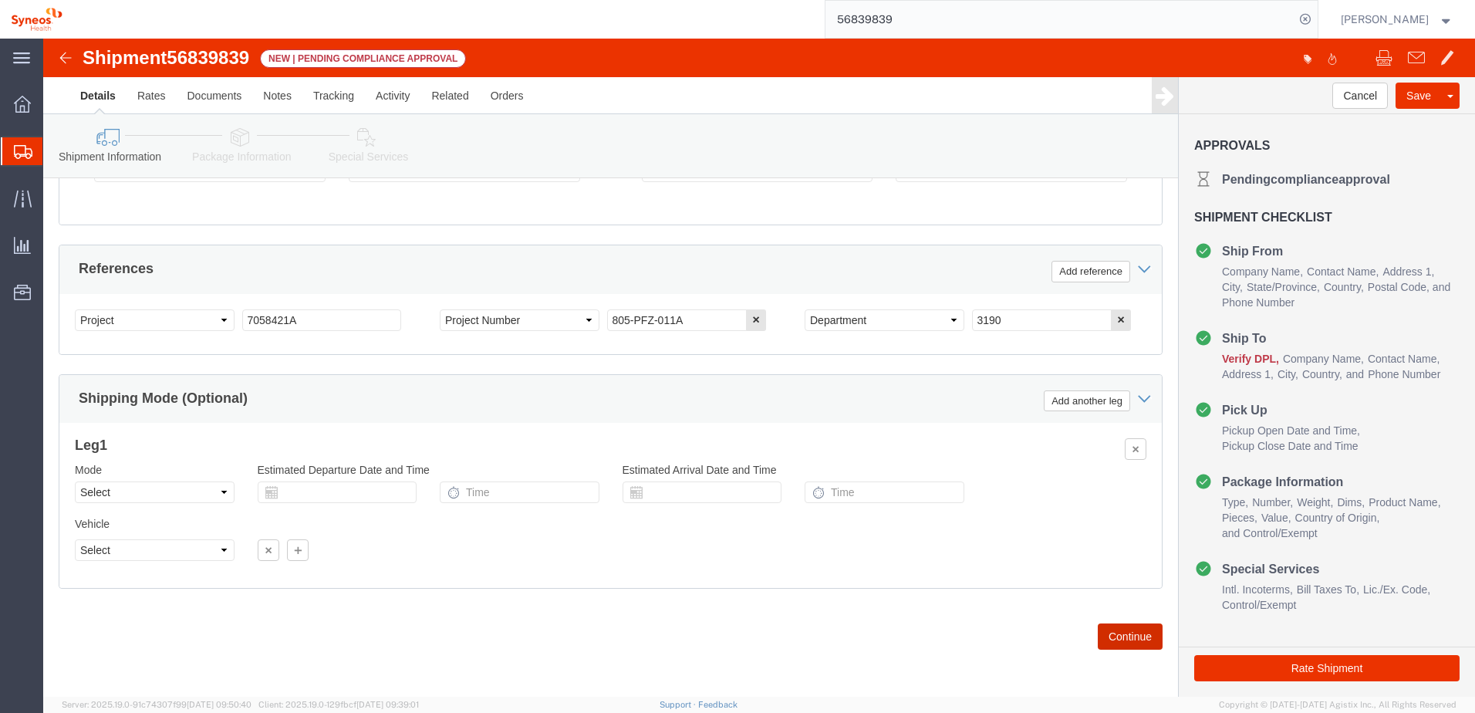
click button "Continue"
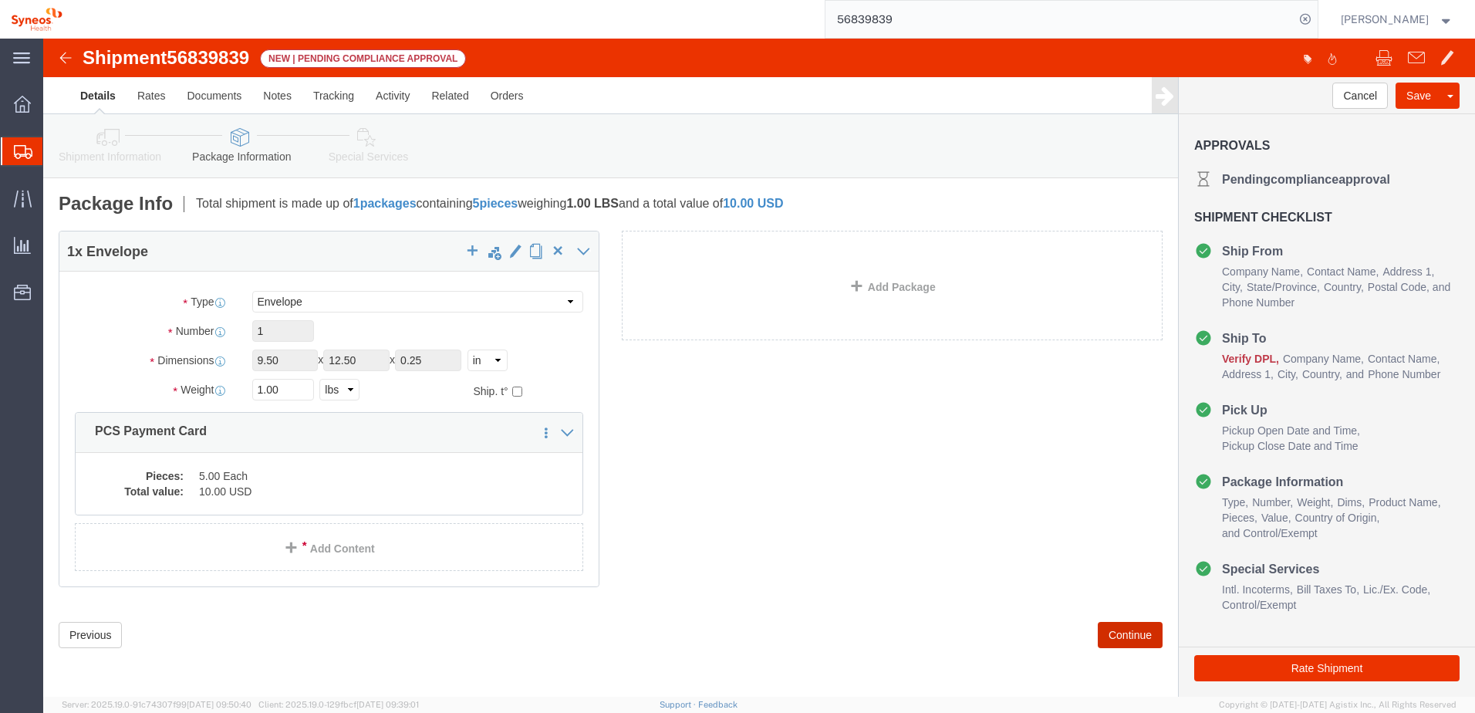
click button "Continue"
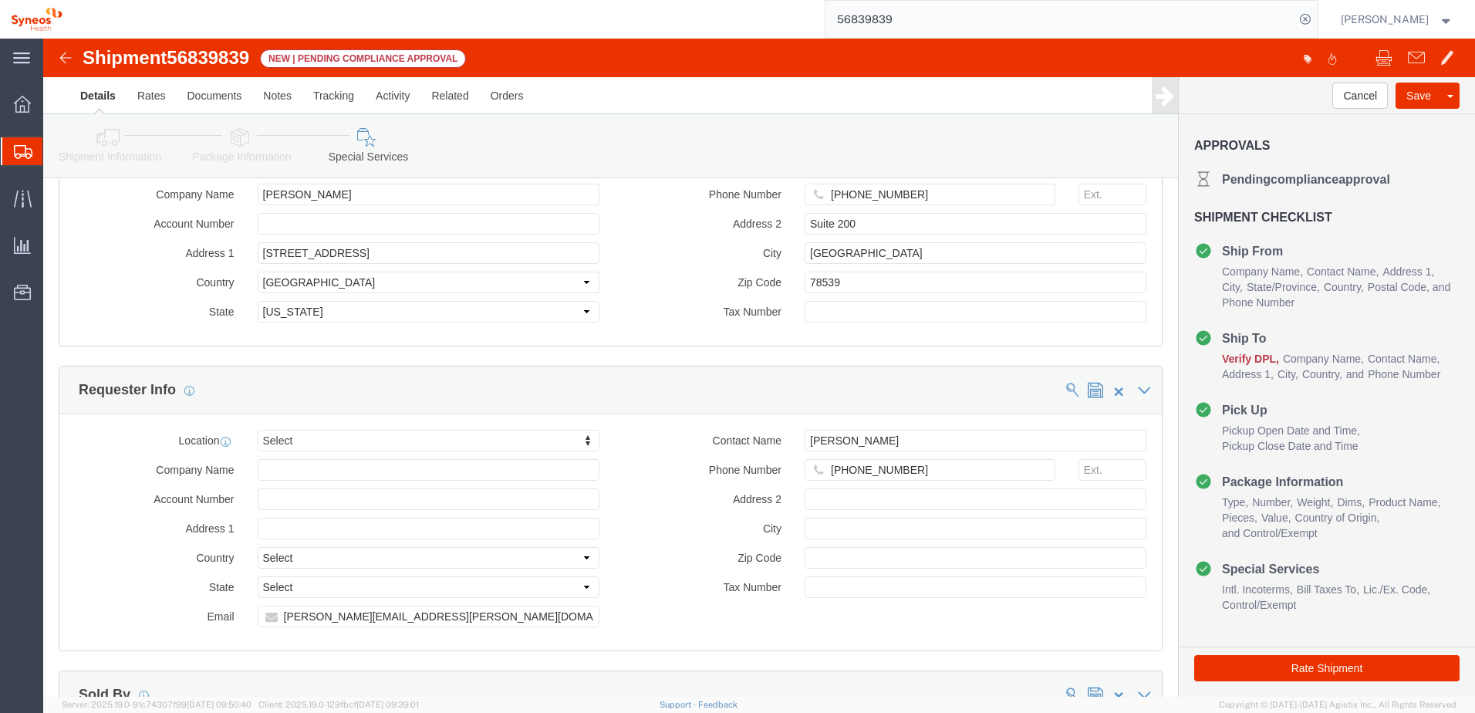
scroll to position [1725, 0]
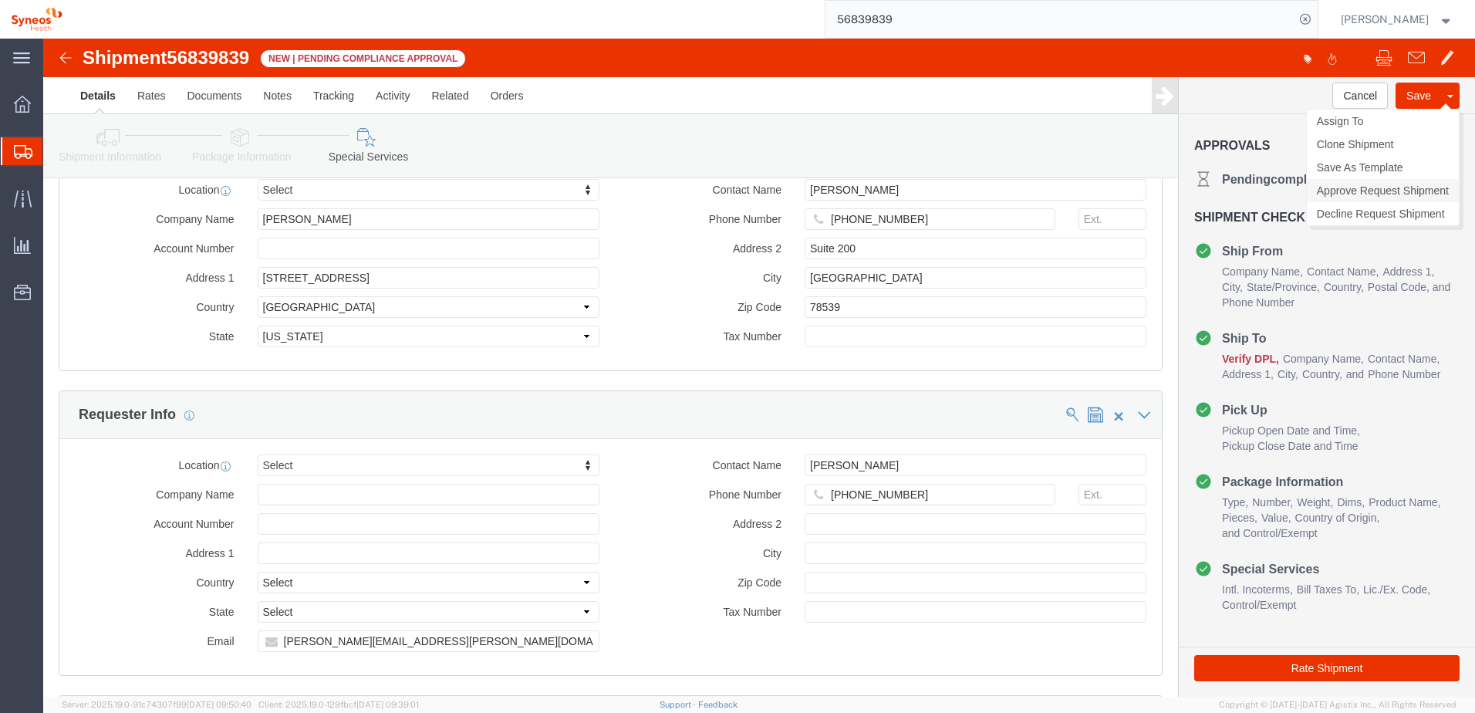
click link "Approve Request Shipment"
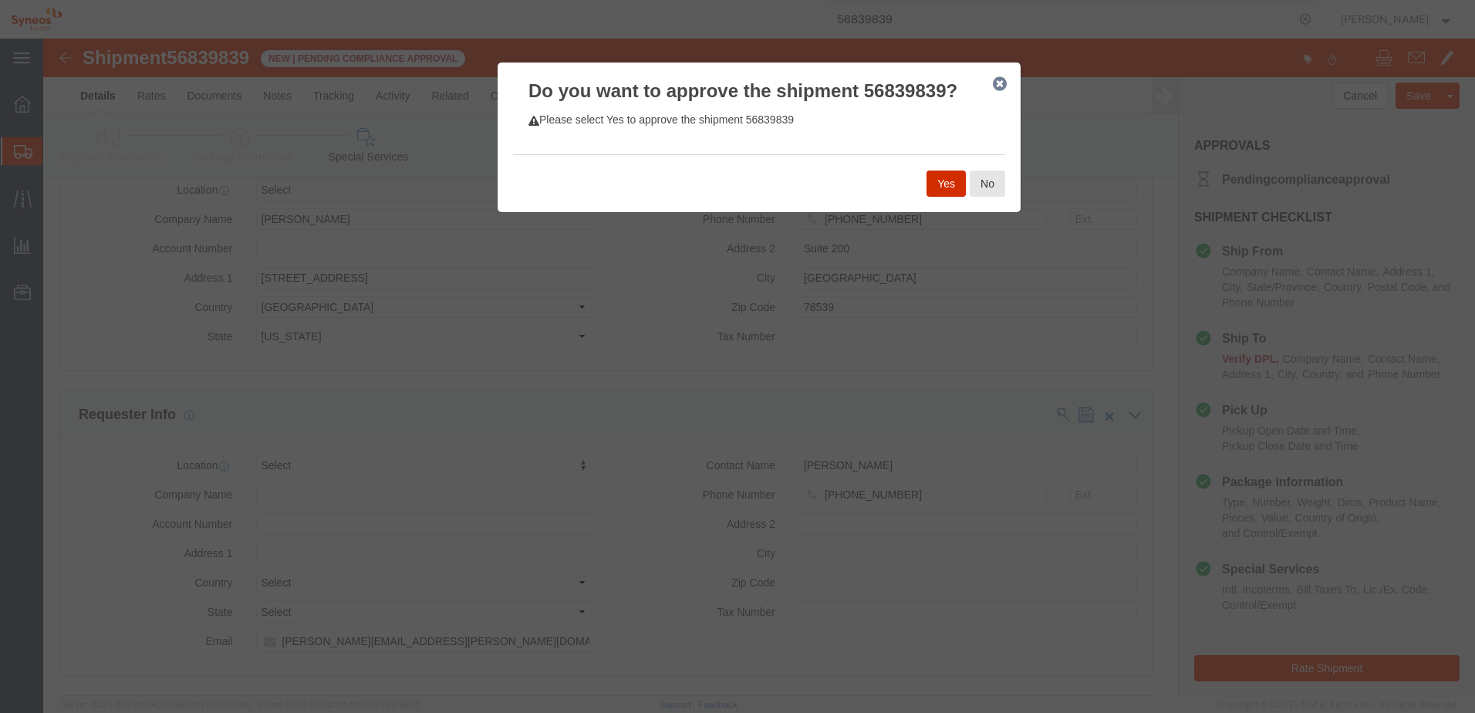
click button "Yes"
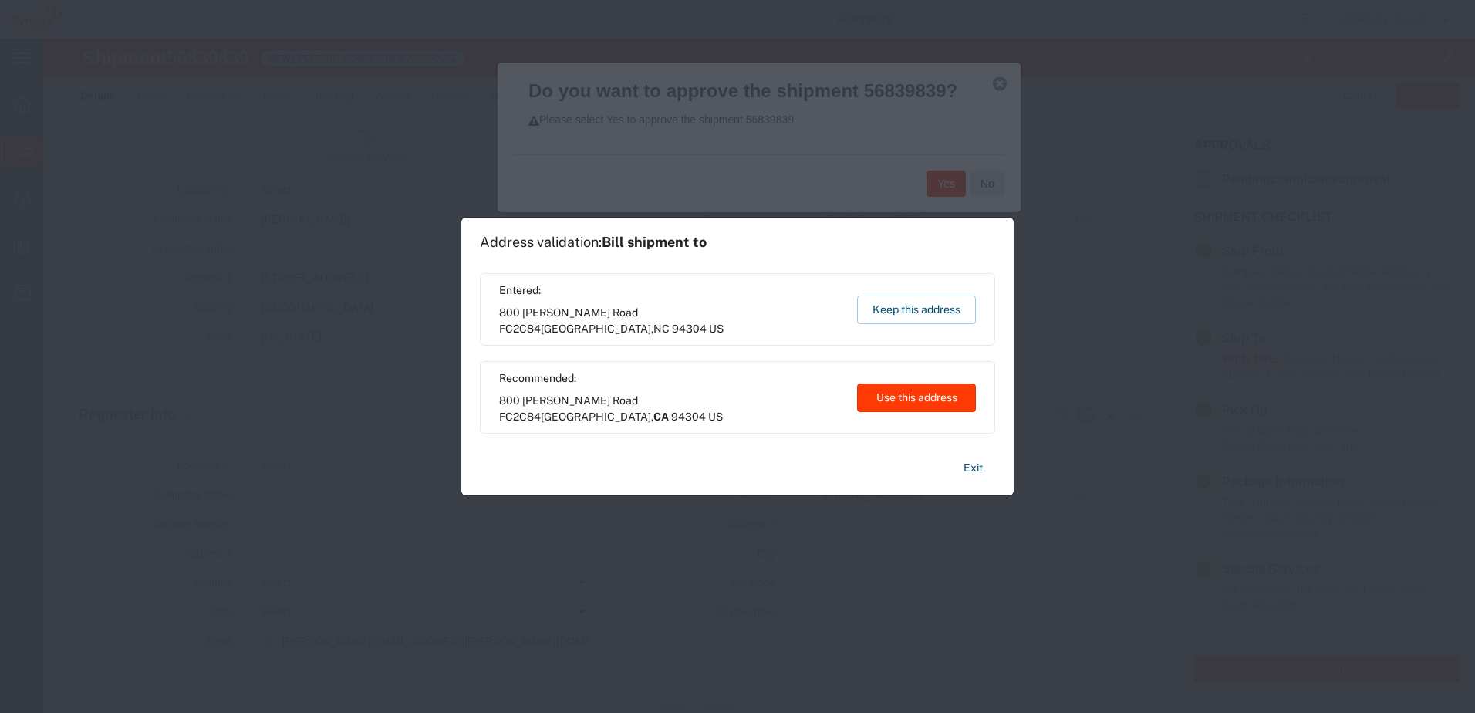
click at [902, 388] on button "Use this address" at bounding box center [916, 397] width 119 height 29
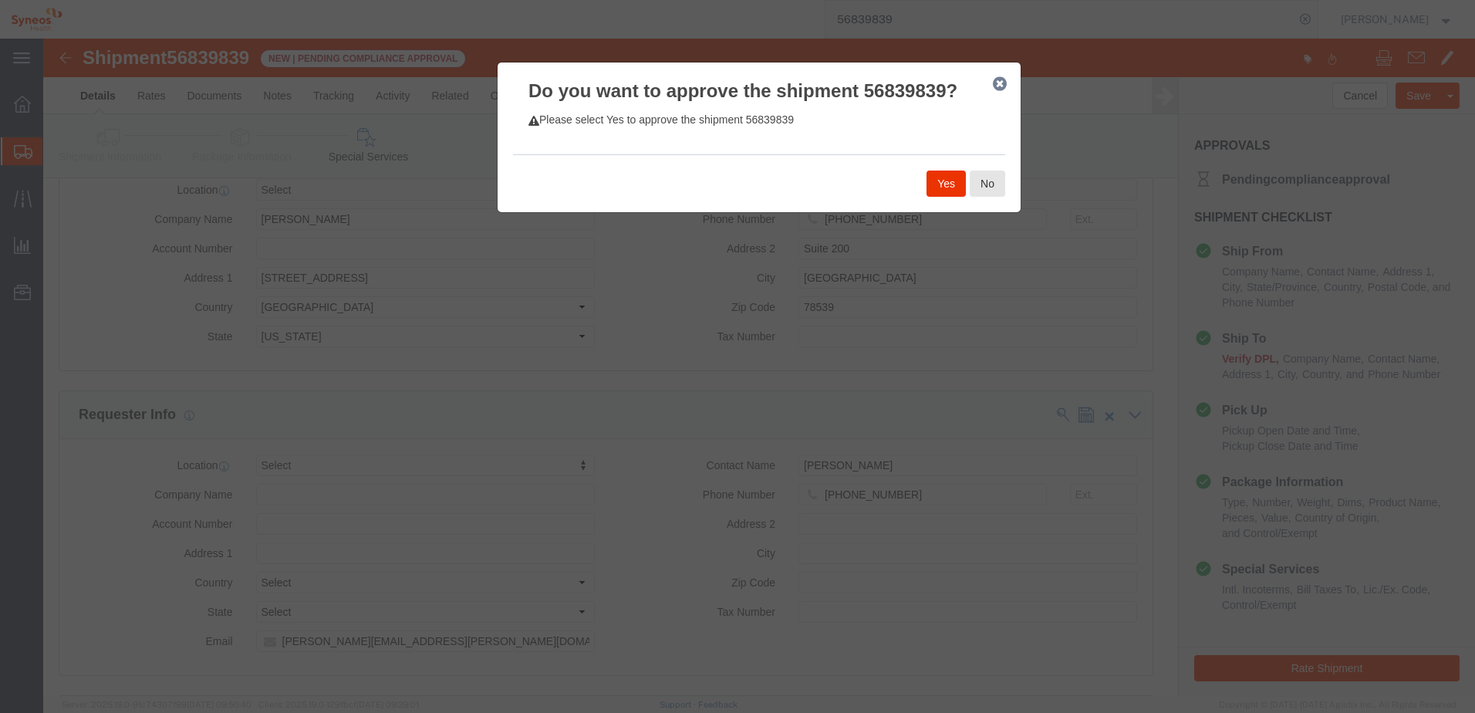
click div
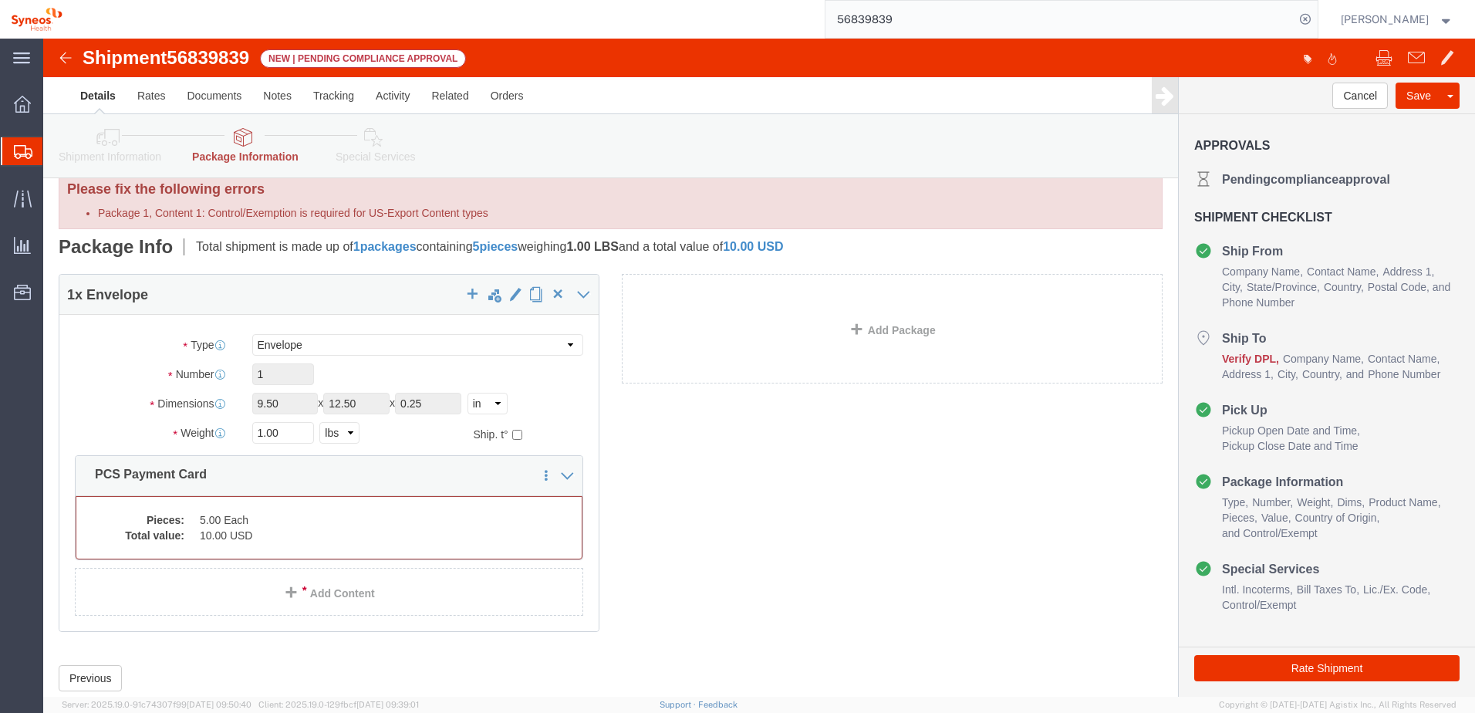
scroll to position [0, 0]
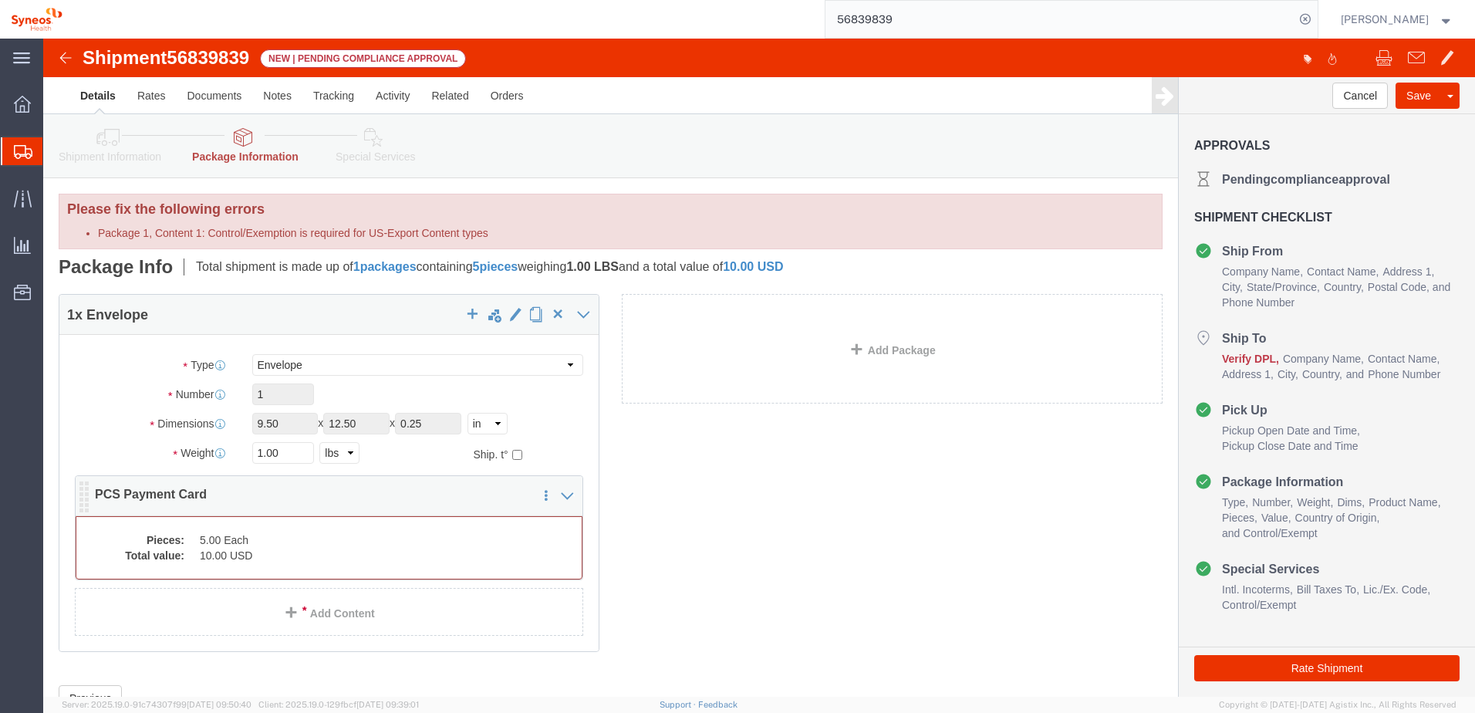
click dd "10.00 USD"
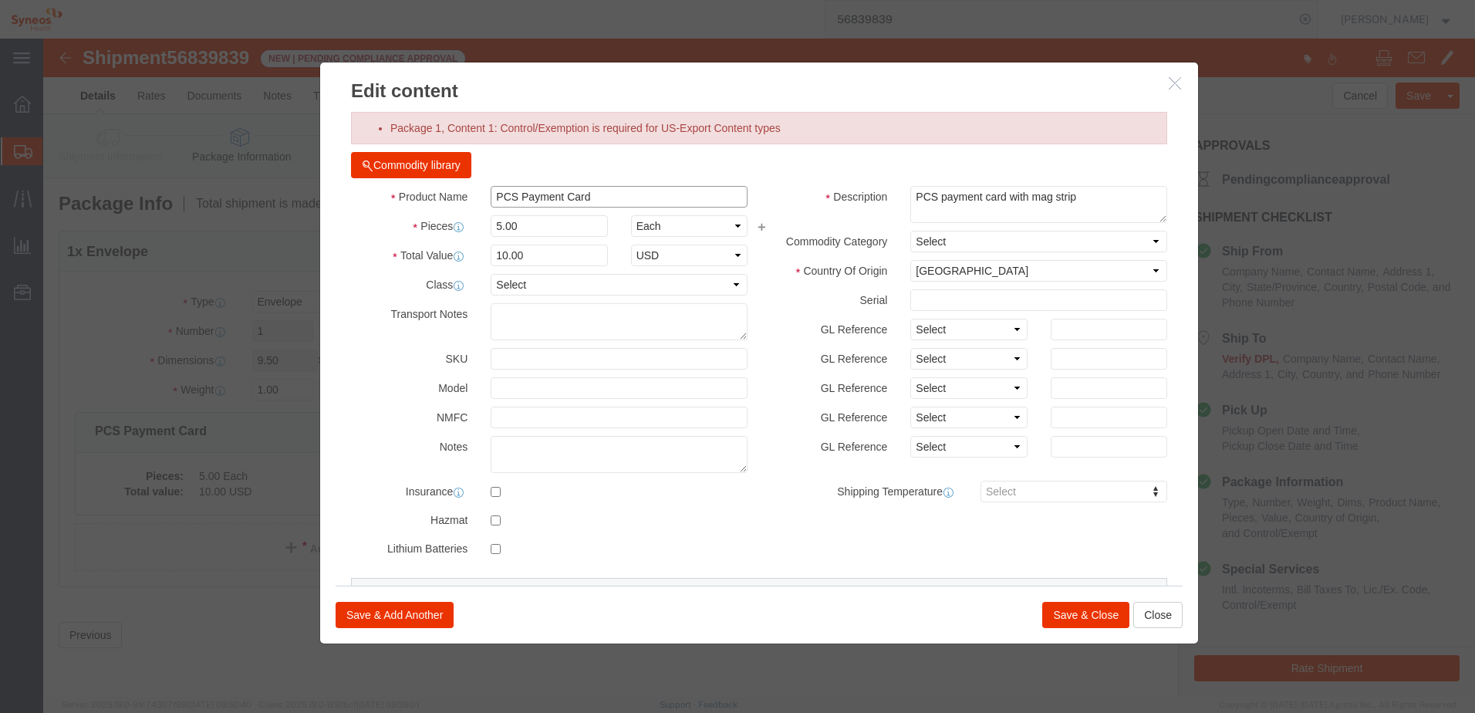
drag, startPoint x: 478, startPoint y: 160, endPoint x: 521, endPoint y: 152, distance: 43.1
click input "PCS Payment Card"
drag, startPoint x: 1037, startPoint y: 160, endPoint x: 868, endPoint y: 160, distance: 168.1
click textarea "PCS payment card with mag strip"
click div "Product Name PCS Payment Card Pieces 5.00 Select Bag Barrels 100Board Feet Bott…"
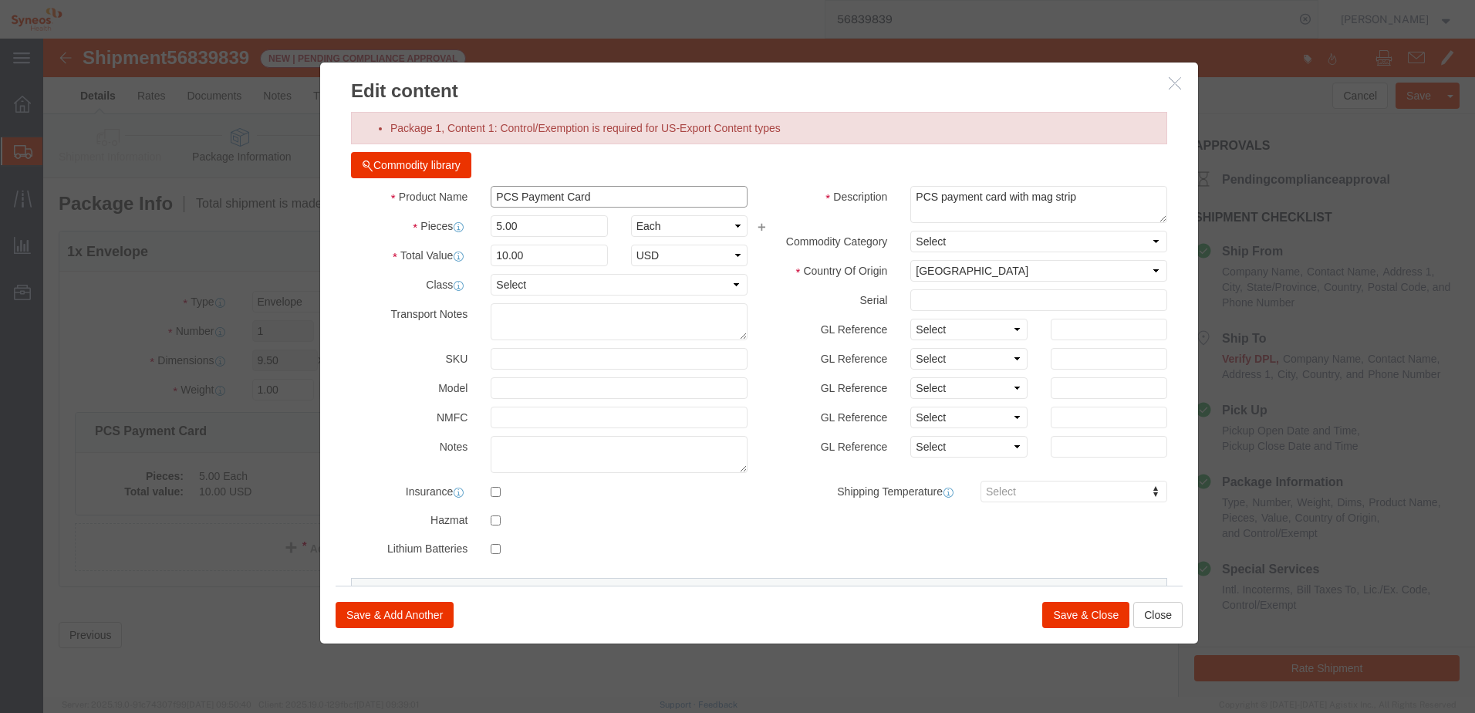
click input "PCS Payment Card"
drag, startPoint x: 615, startPoint y: 156, endPoint x: 443, endPoint y: 153, distance: 172.8
click div "PCS Payment Card"
click button "Commodity library"
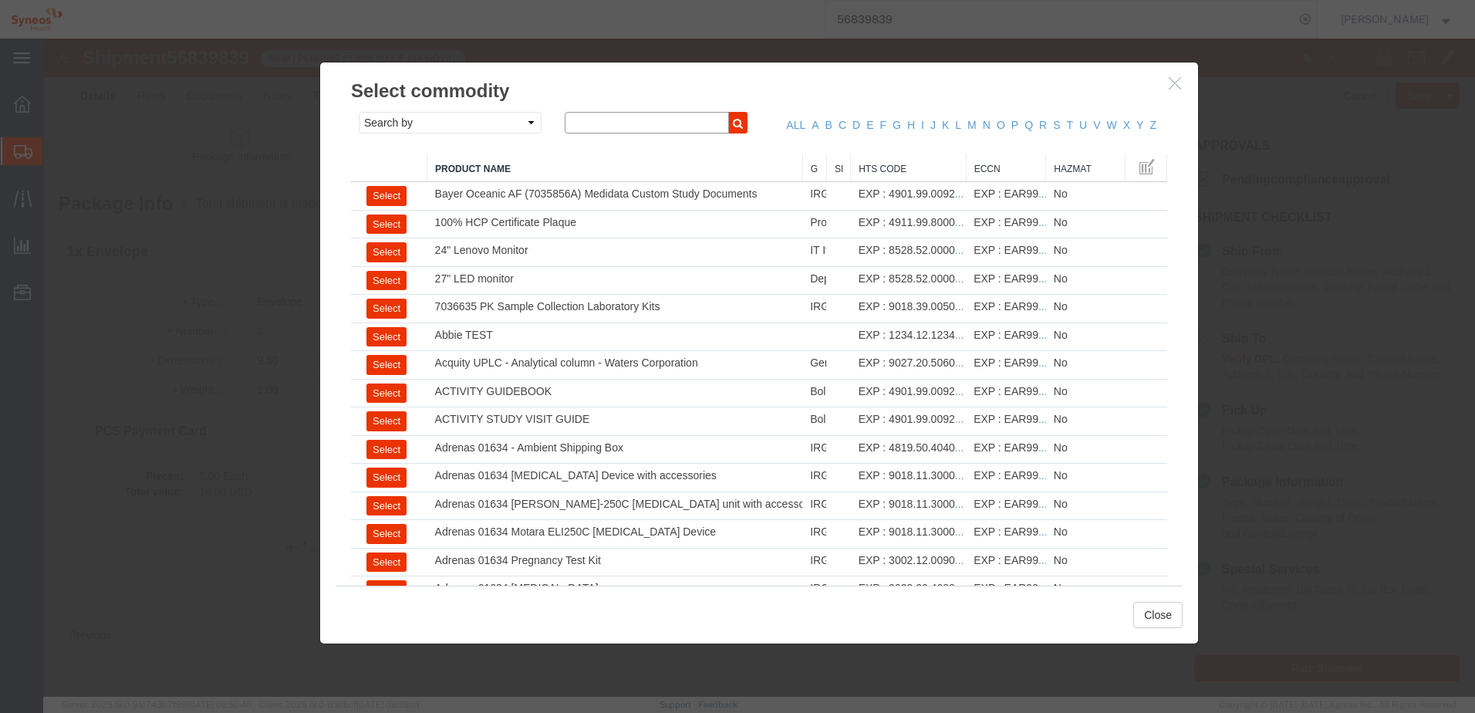
click input "text"
type input "payment"
click icon "button"
click select "Search by Class Commodity Quantity Commodity Value Commodity Value Country Desc…"
select select "productName"
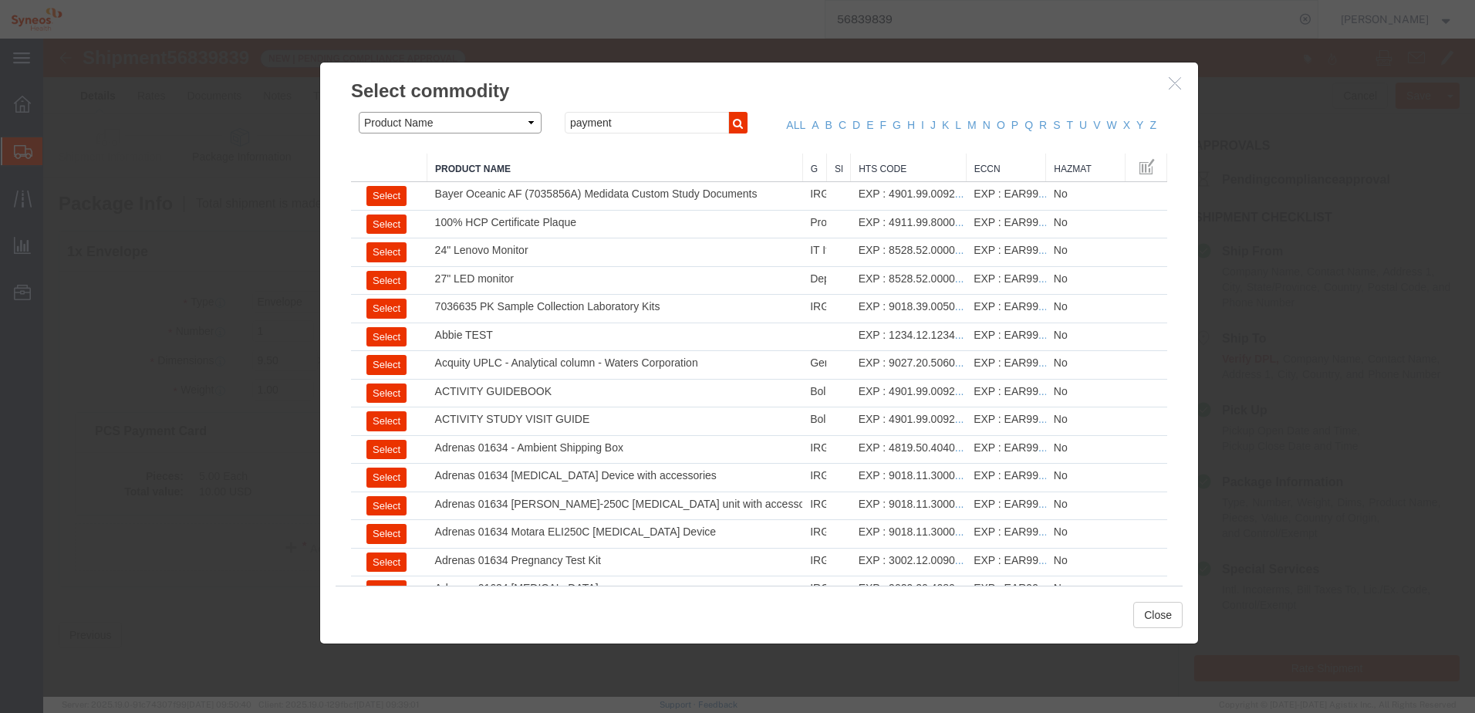
click select "Search by Class Commodity Quantity Commodity Value Commodity Value Country Desc…"
click button "button"
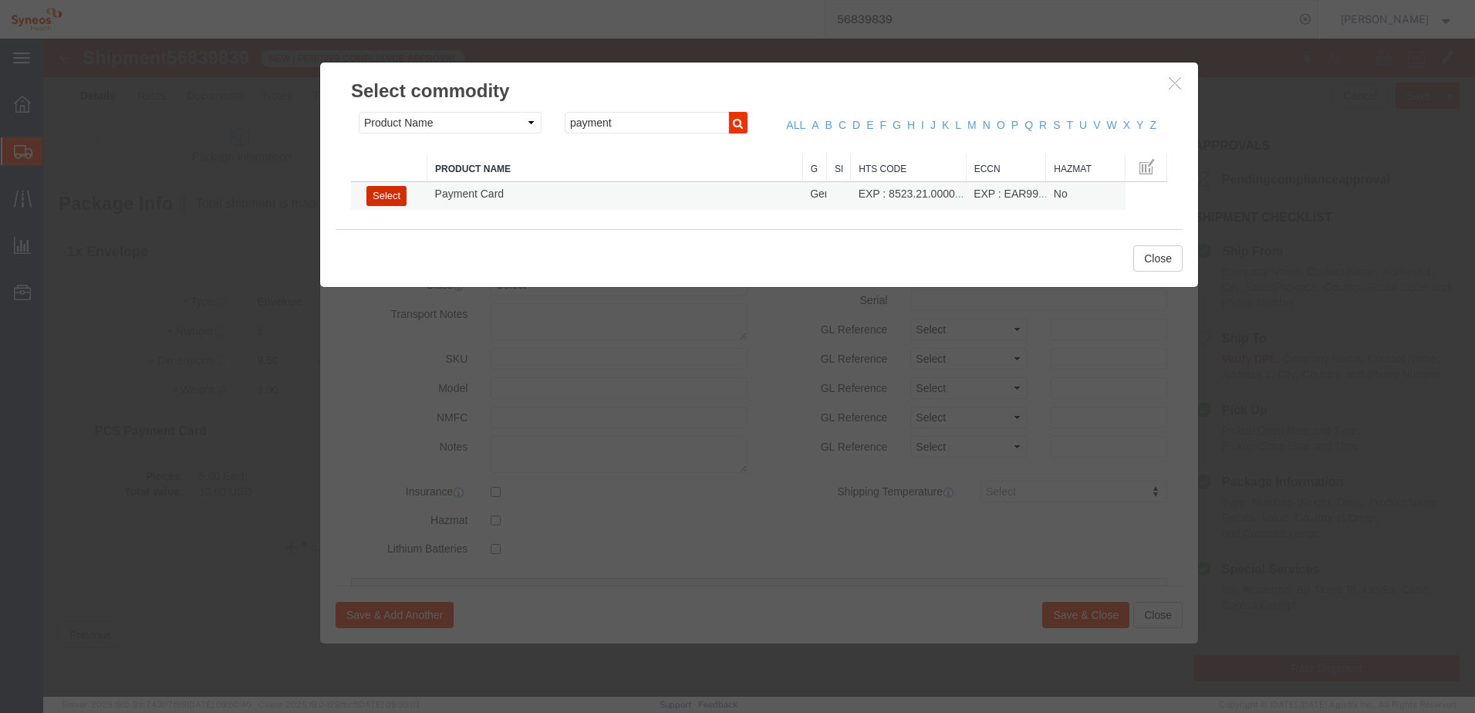
click button "Select"
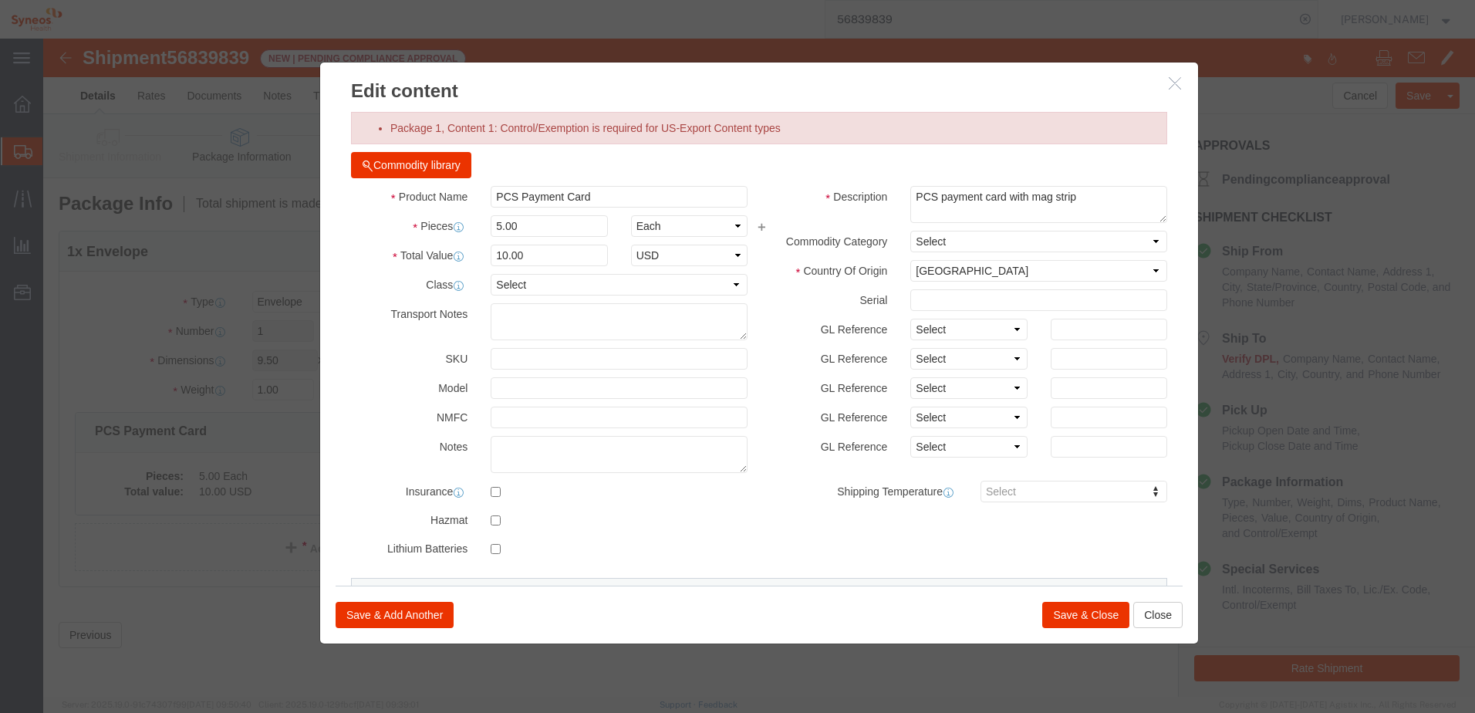
type input "8523.21.0000"
select select "BIS"
type input "Payment Card"
type textarea "PCS Payment Card with mag strip"
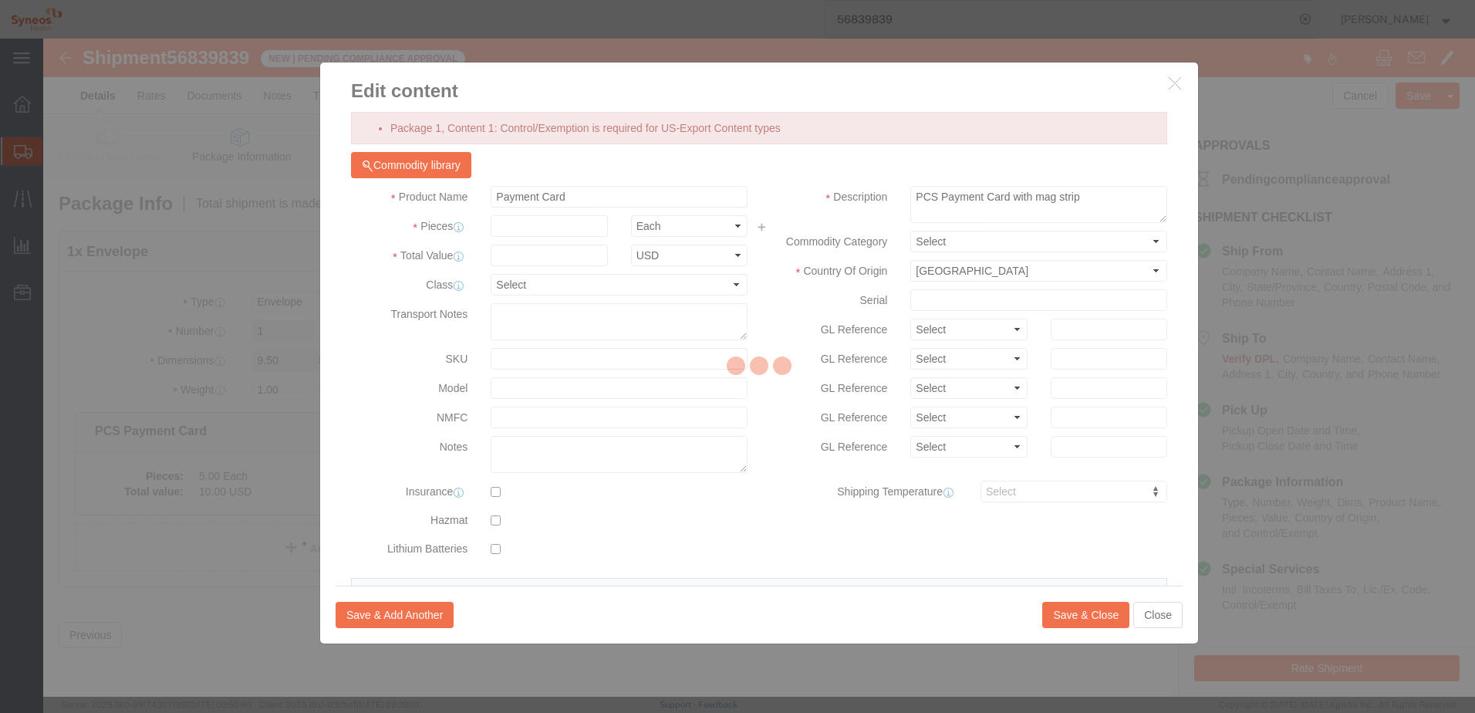
select select "NLR"
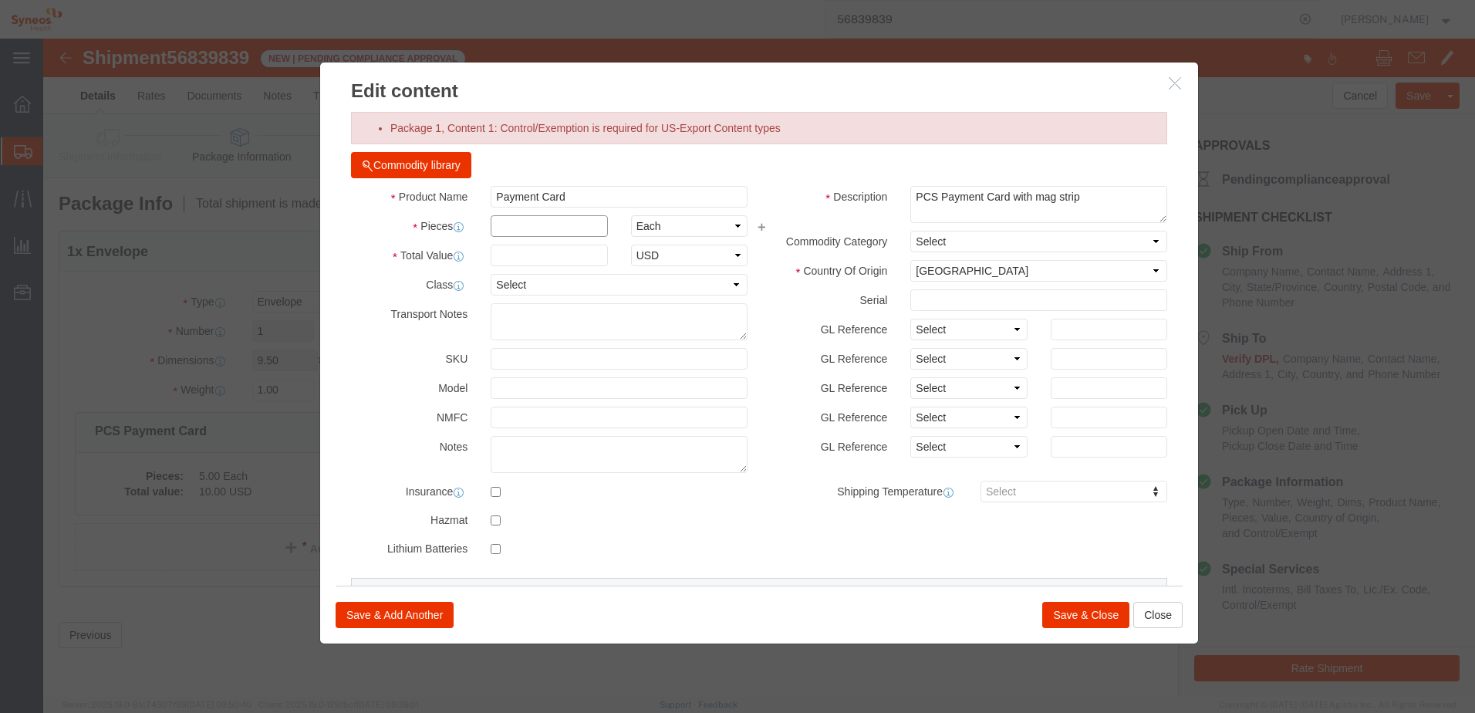
click input "text"
type input "5"
click input "text"
click div "Commodity library"
click input "10"
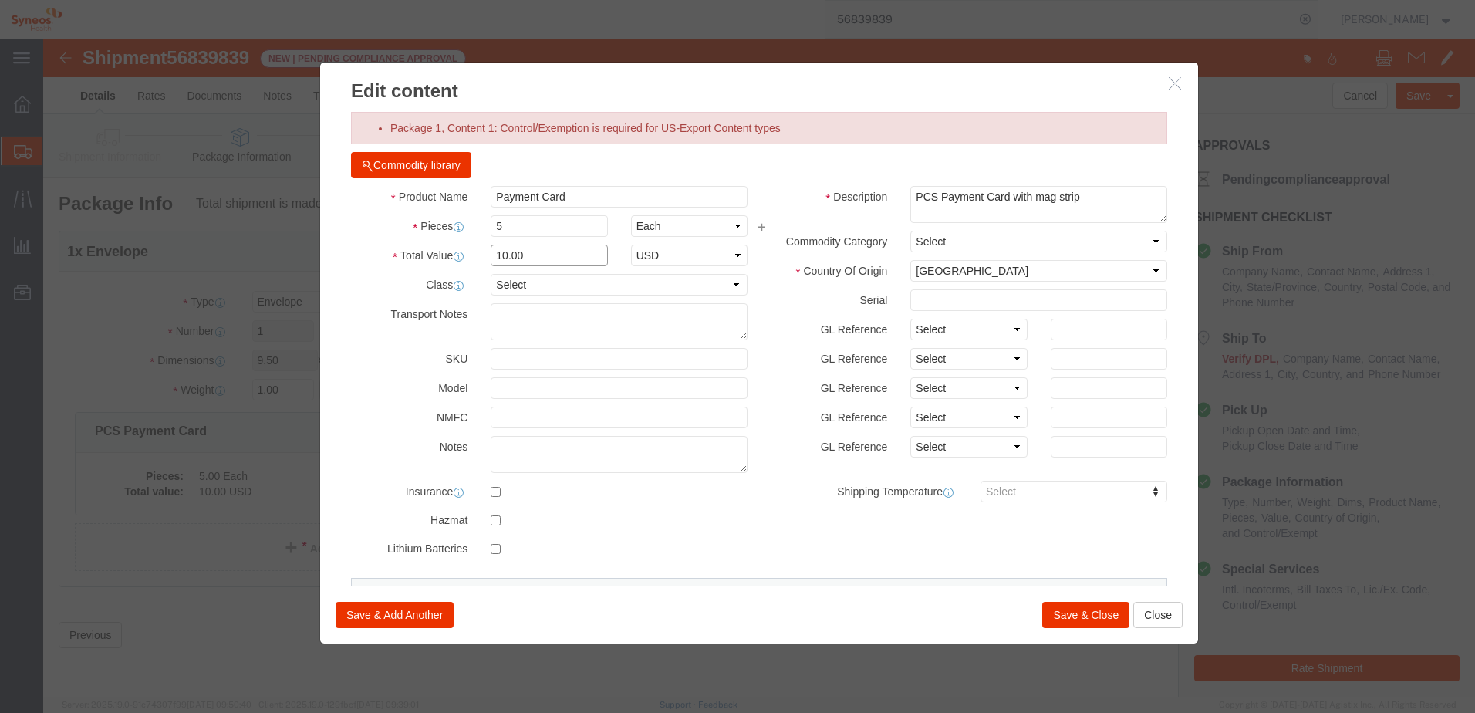
type input "10.00"
click label "Serial"
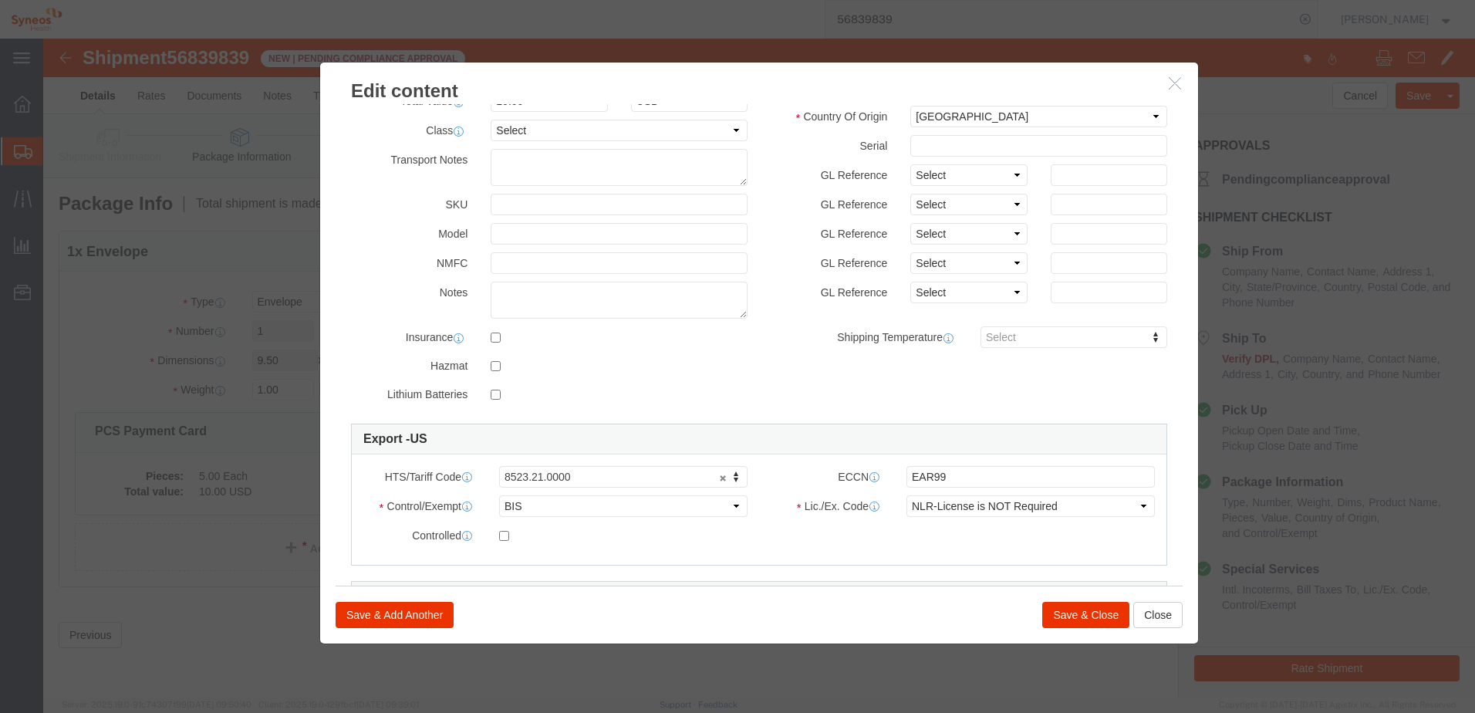
scroll to position [296, 0]
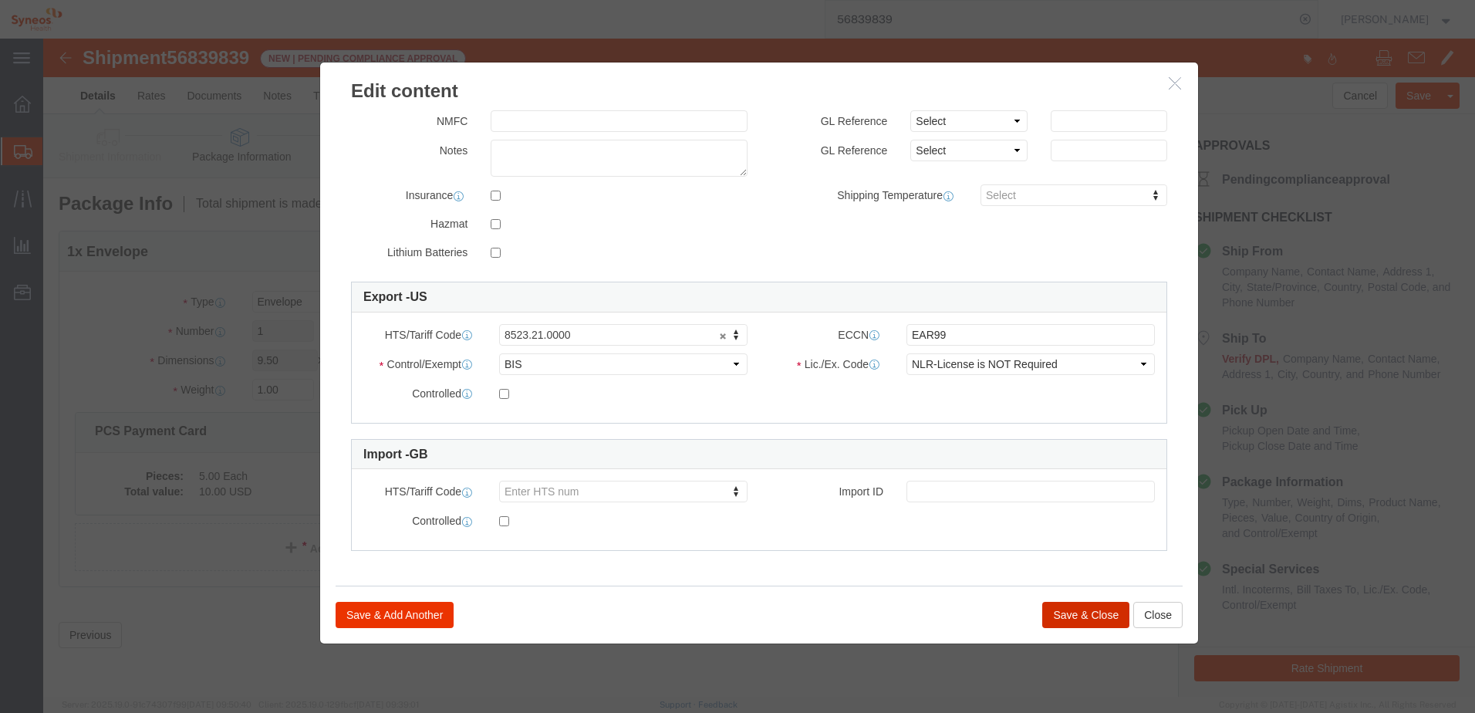
click button "Save & Close"
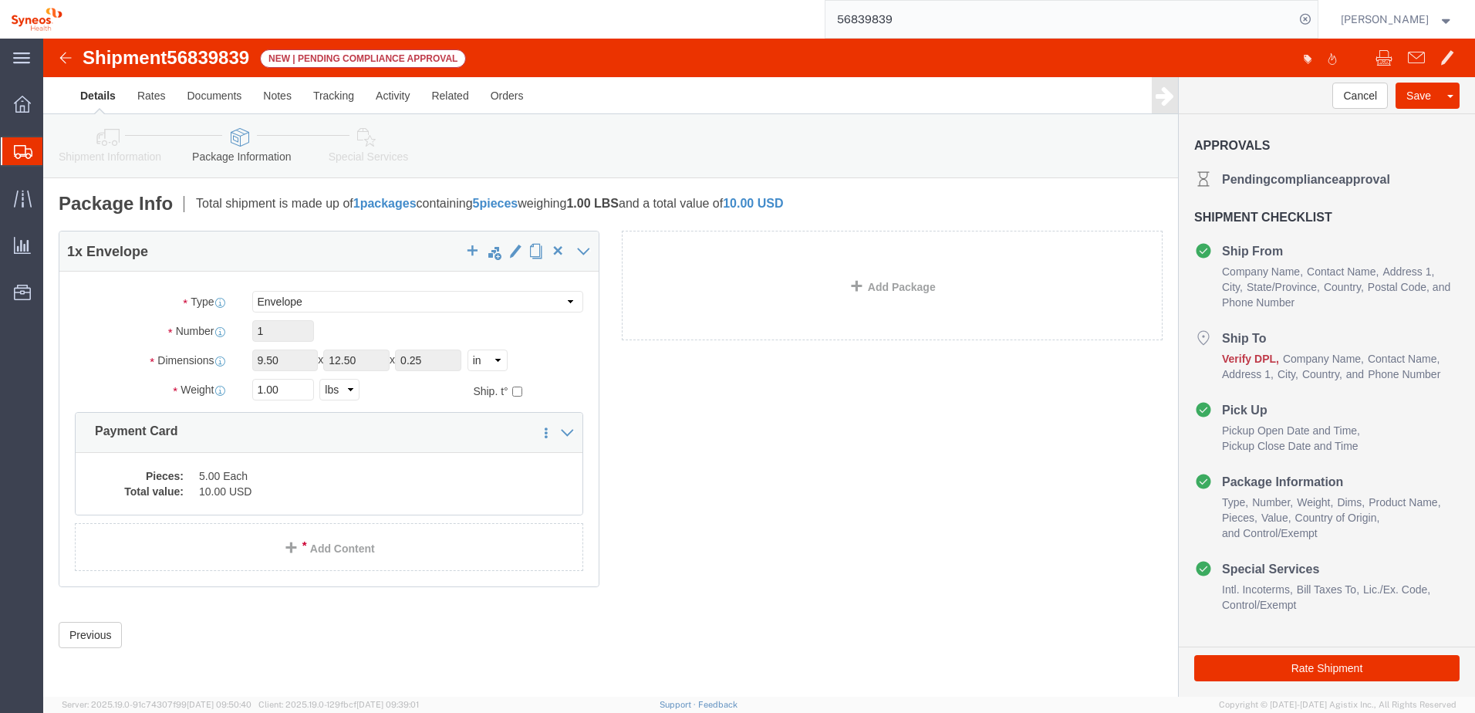
click link "Shipment Information"
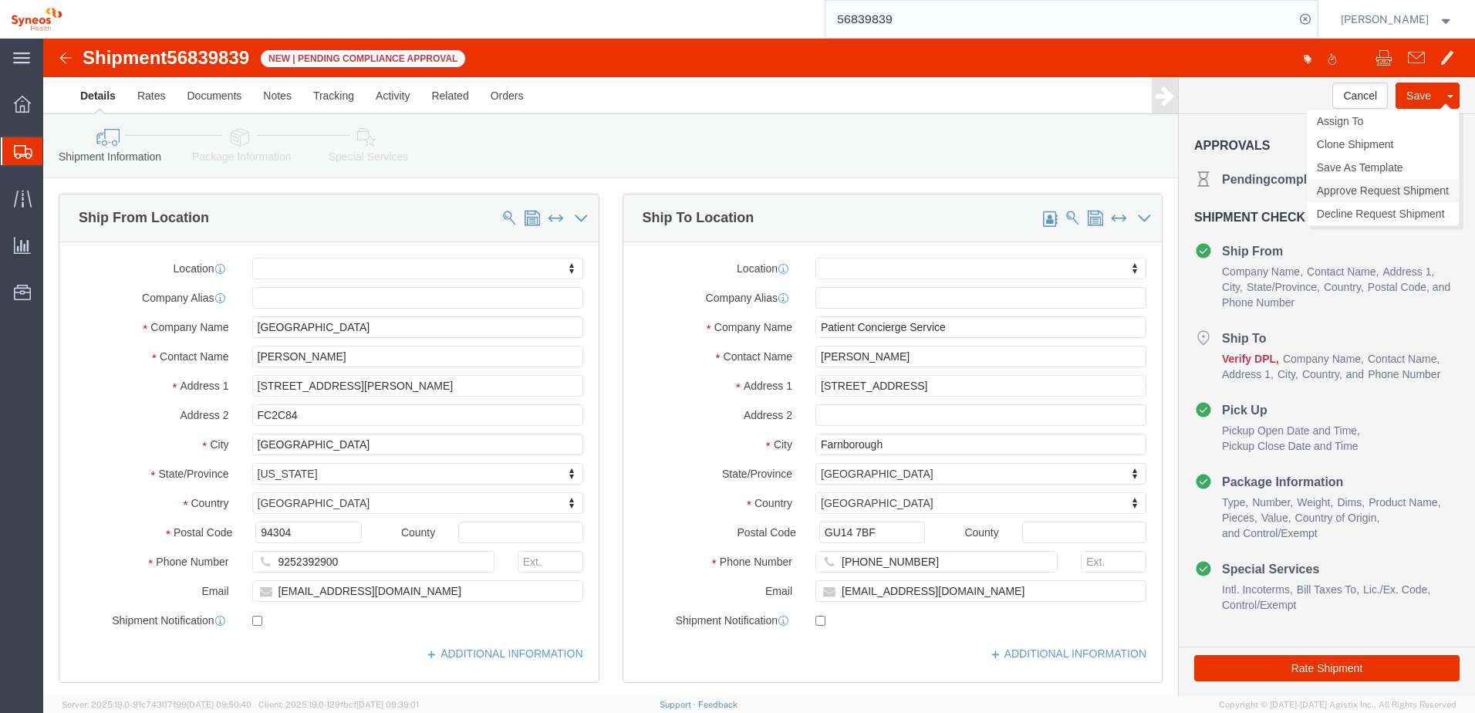
click link "Approve Request Shipment"
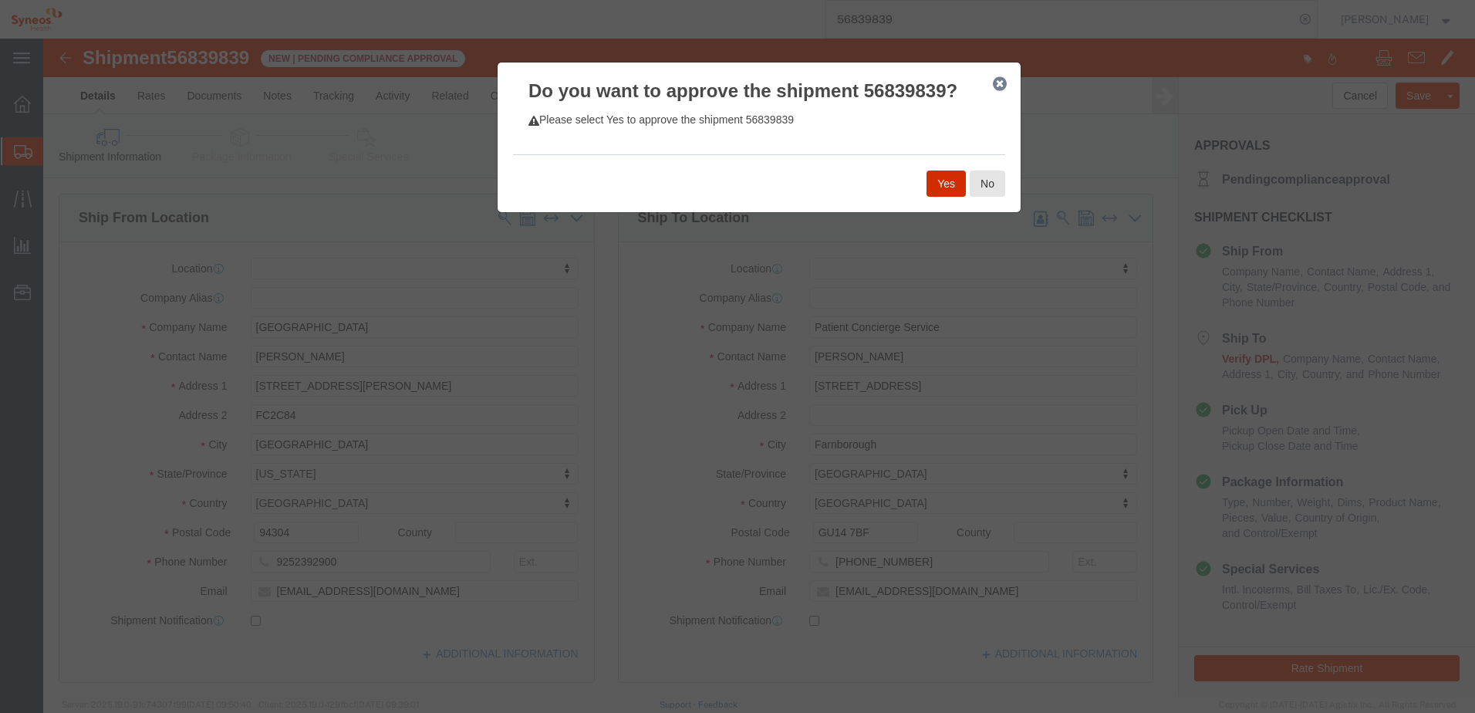
click button "Yes"
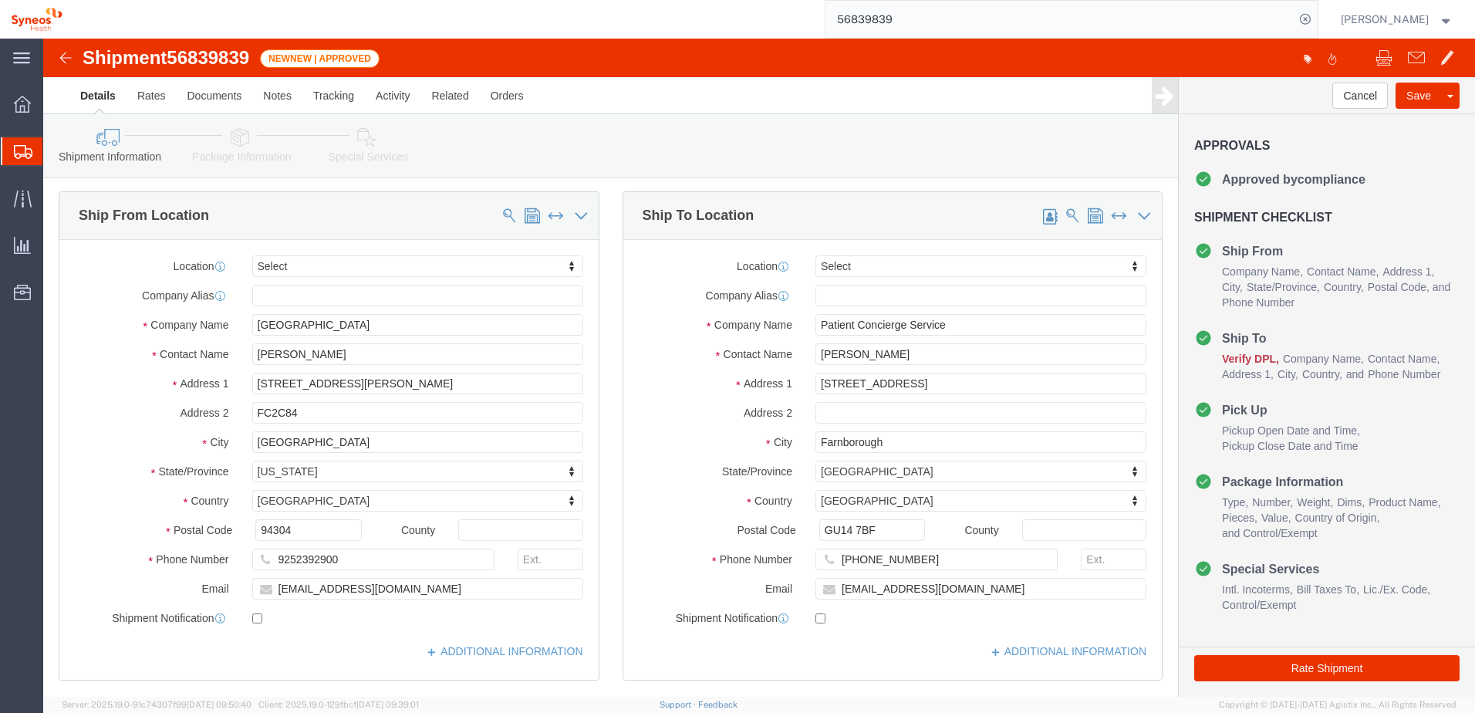
scroll to position [0, 0]
click link "Package Information"
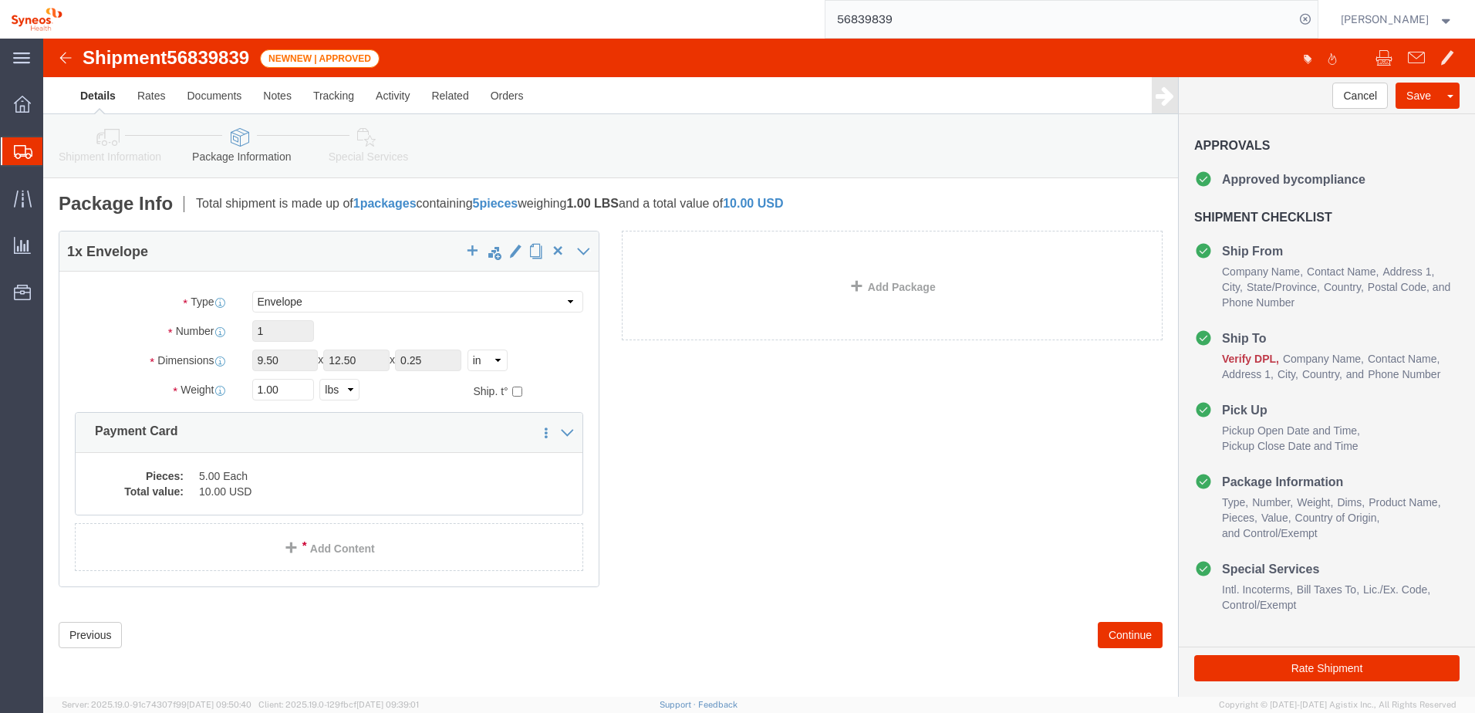
click div "Shipment Information Package Information Special Services"
click link "Special Services"
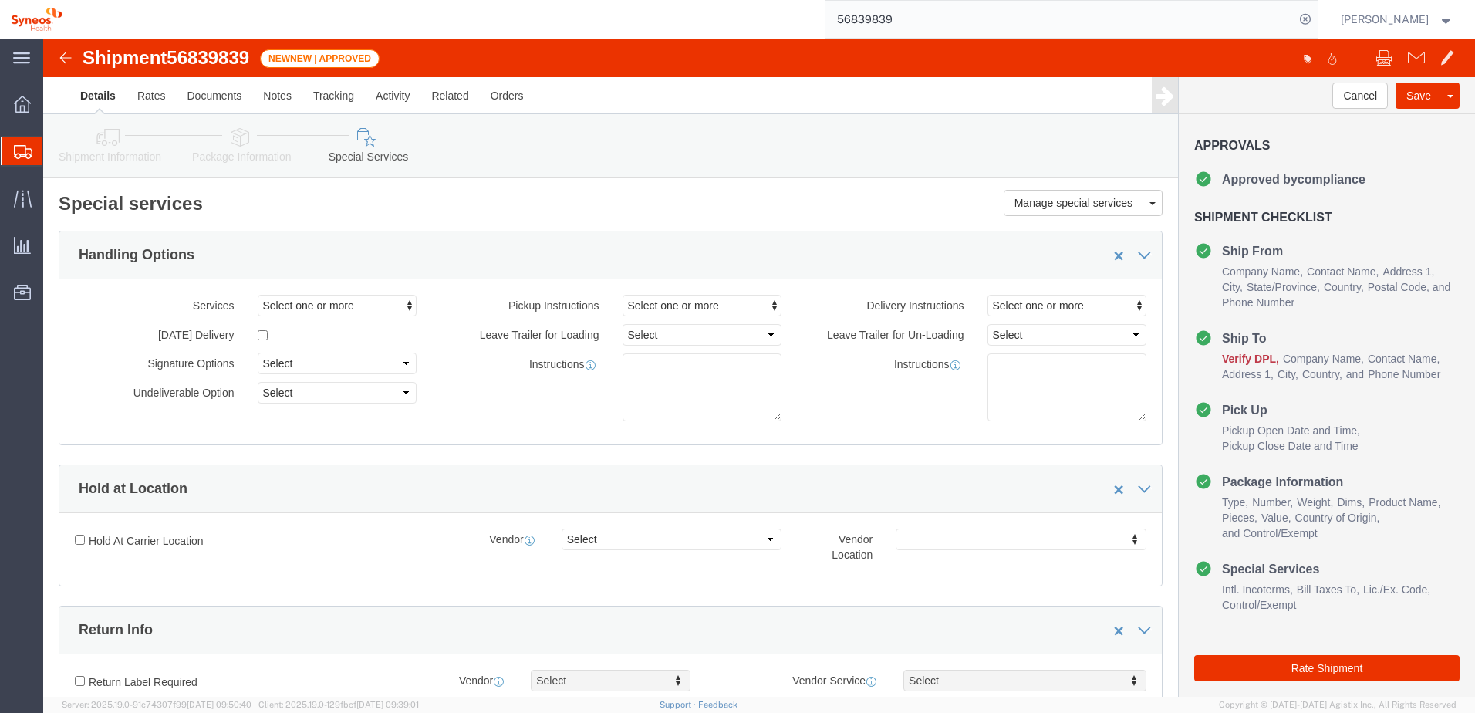
click link "Package Information"
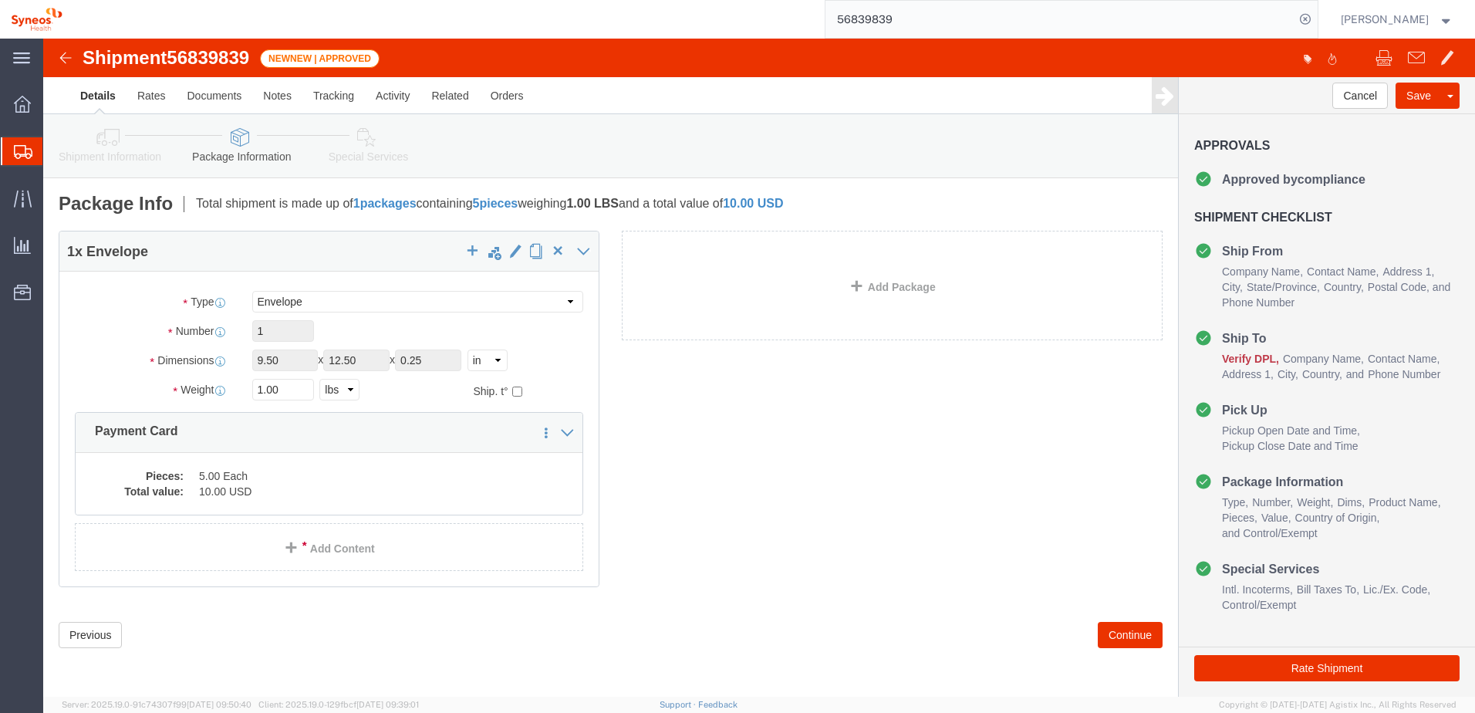
click div "1 x Envelope Package Type Select Bale(s) Basket(s) Bolt(s) Bottle(s) Buckets Bu…"
click icon
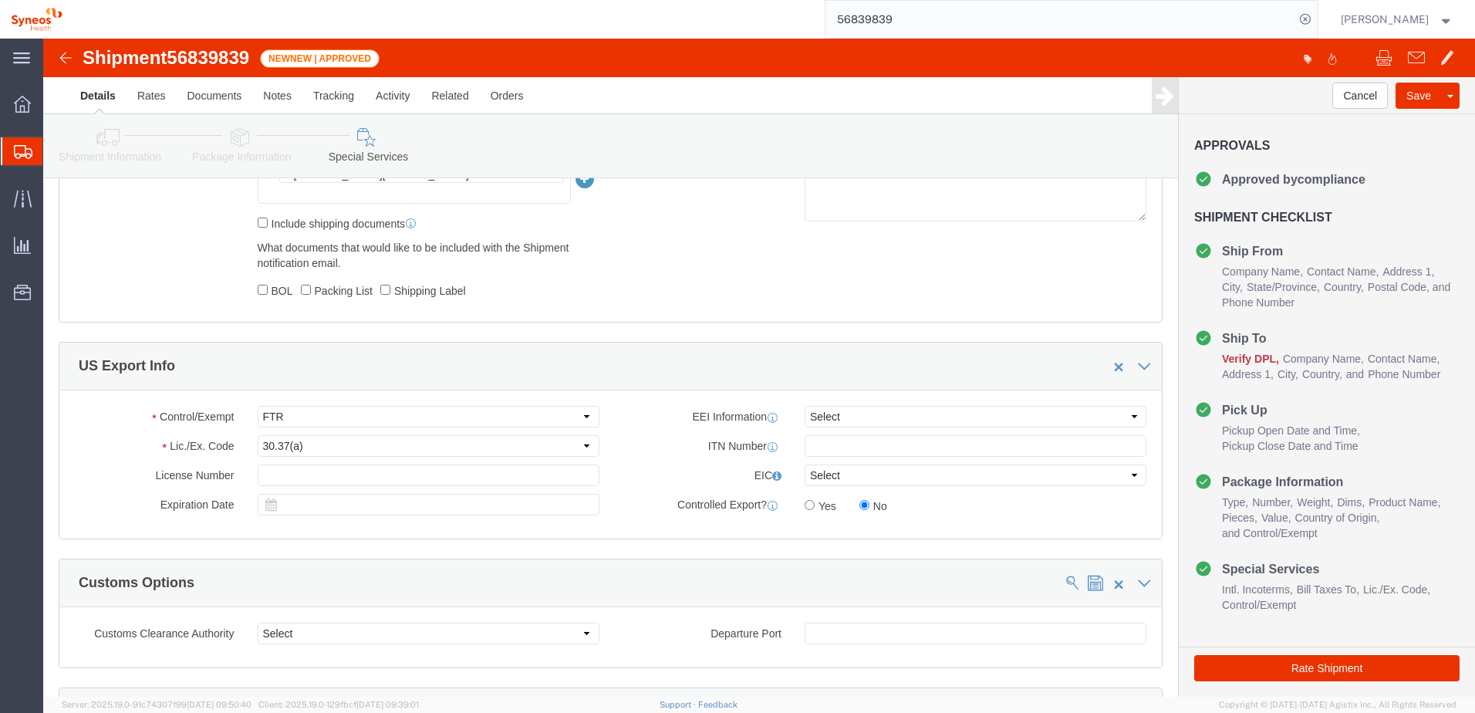
scroll to position [1157, 0]
click select "Select ATF BIS DEA EPA FDA FTR ITAR OFAC Other (OPA)"
select select "BIS"
click select "Select ATF BIS DEA EPA FDA FTR ITAR OFAC Other (OPA)"
click select "Select AGR-Agricultural APP-Computers APR-Additional Permissive Exports AVS-Air…"
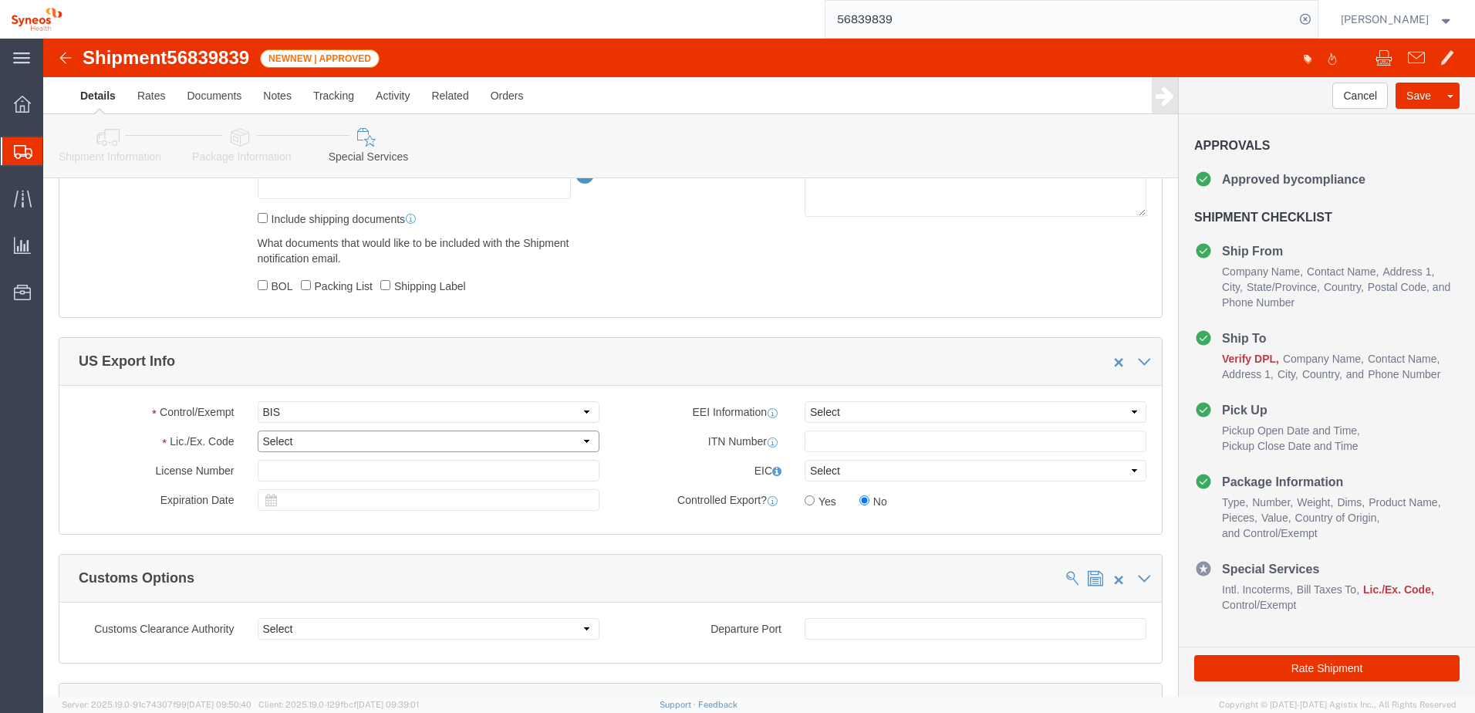
select select "NLR"
click select "Select AGR-Agricultural APP-Computers APR-Additional Permissive Exports AVS-Air…"
click select "Select AES-Direct EEI Carrier File EEI EEI Exempt"
select select "EXEM"
click select "Select AES-Direct EEI Carrier File EEI EEI Exempt"
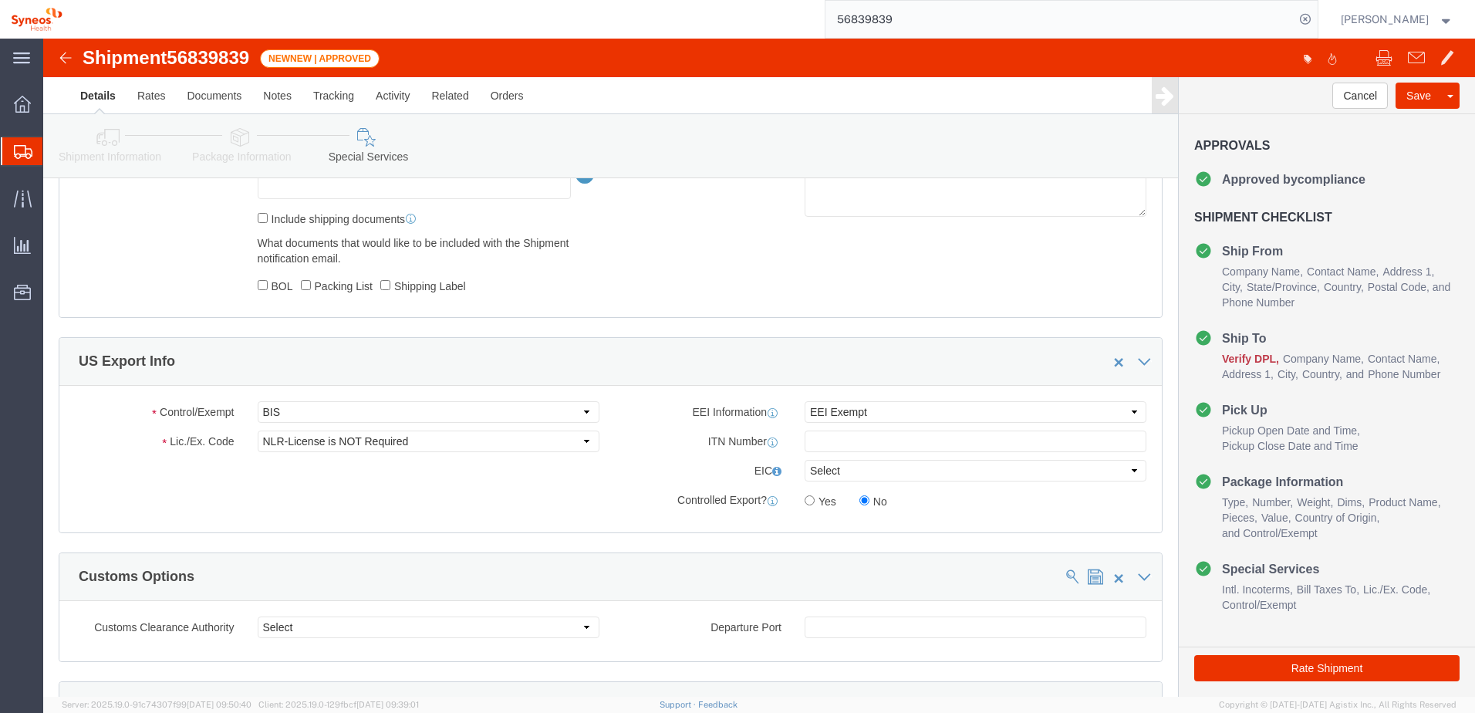
click div "Shipment Information Package Information Special Services"
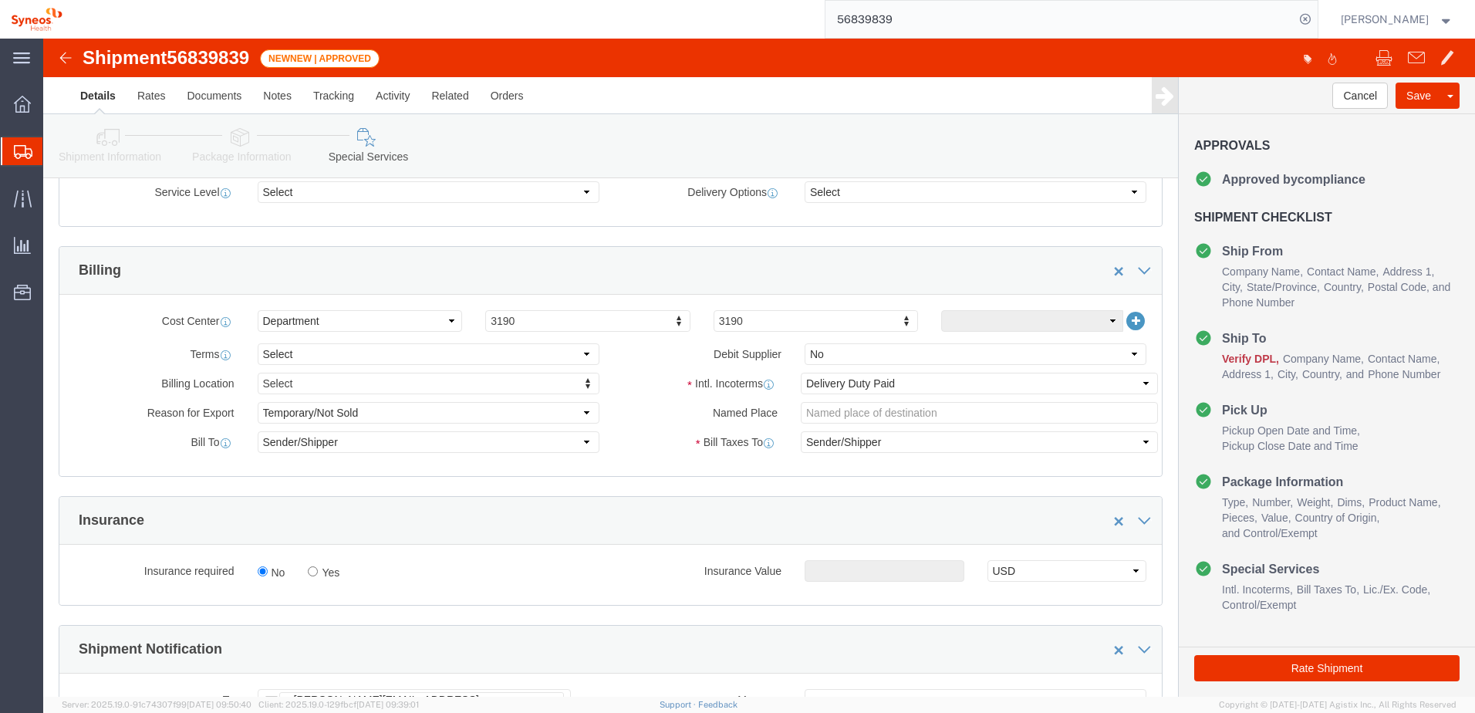
scroll to position [540, 0]
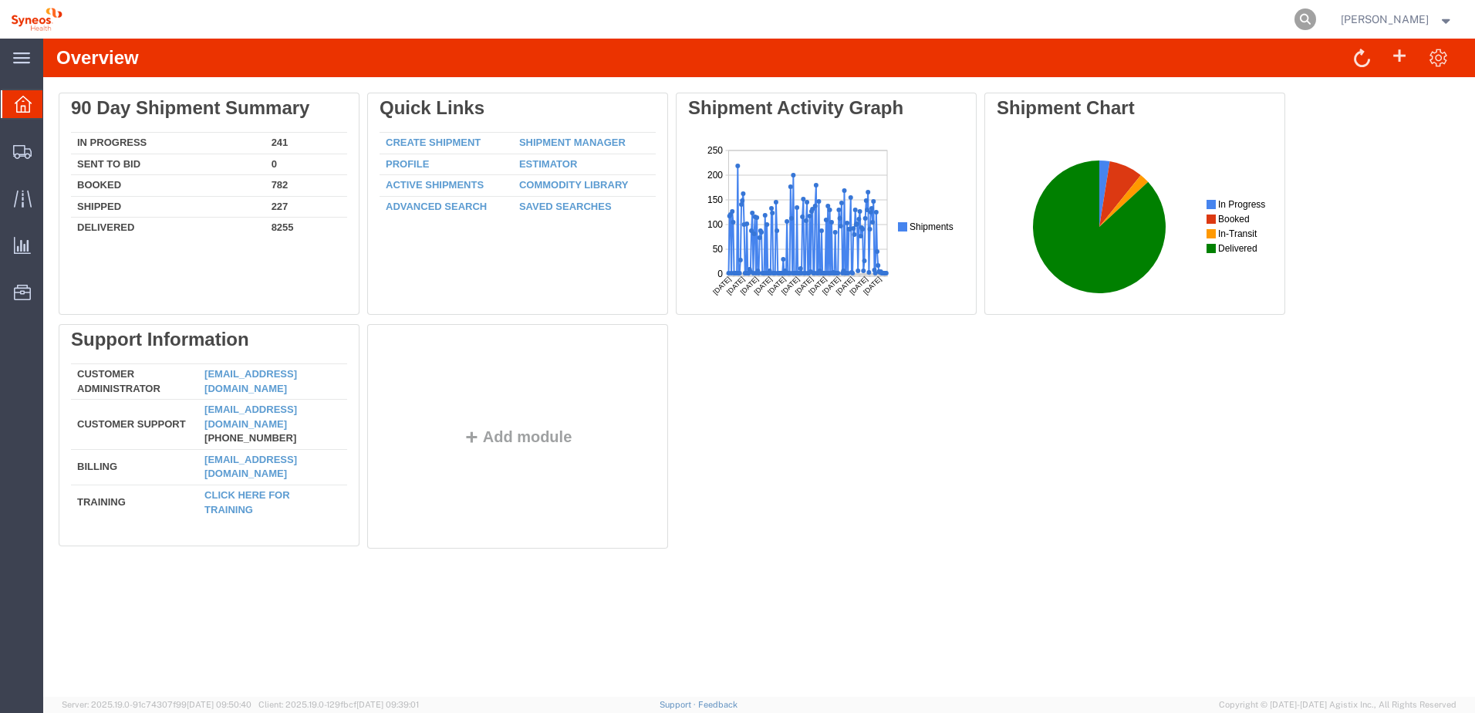
click at [1316, 15] on icon at bounding box center [1305, 19] width 22 height 22
click at [1114, 28] on input "search" at bounding box center [1059, 19] width 469 height 37
click at [1097, 24] on input "search" at bounding box center [1059, 19] width 469 height 37
click at [1000, 19] on input "search" at bounding box center [1059, 19] width 469 height 37
paste input "56839839"
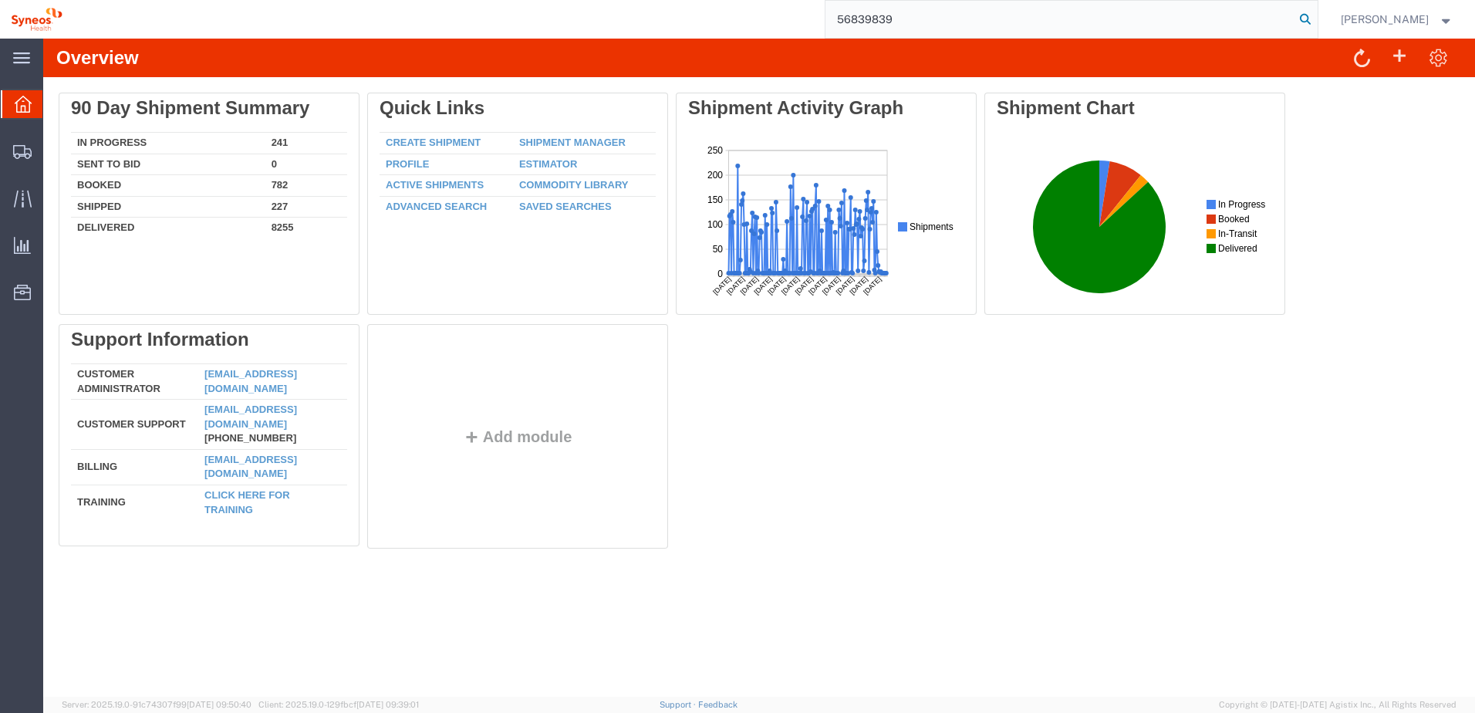
type input "56839839"
click at [1315, 19] on icon at bounding box center [1305, 19] width 22 height 22
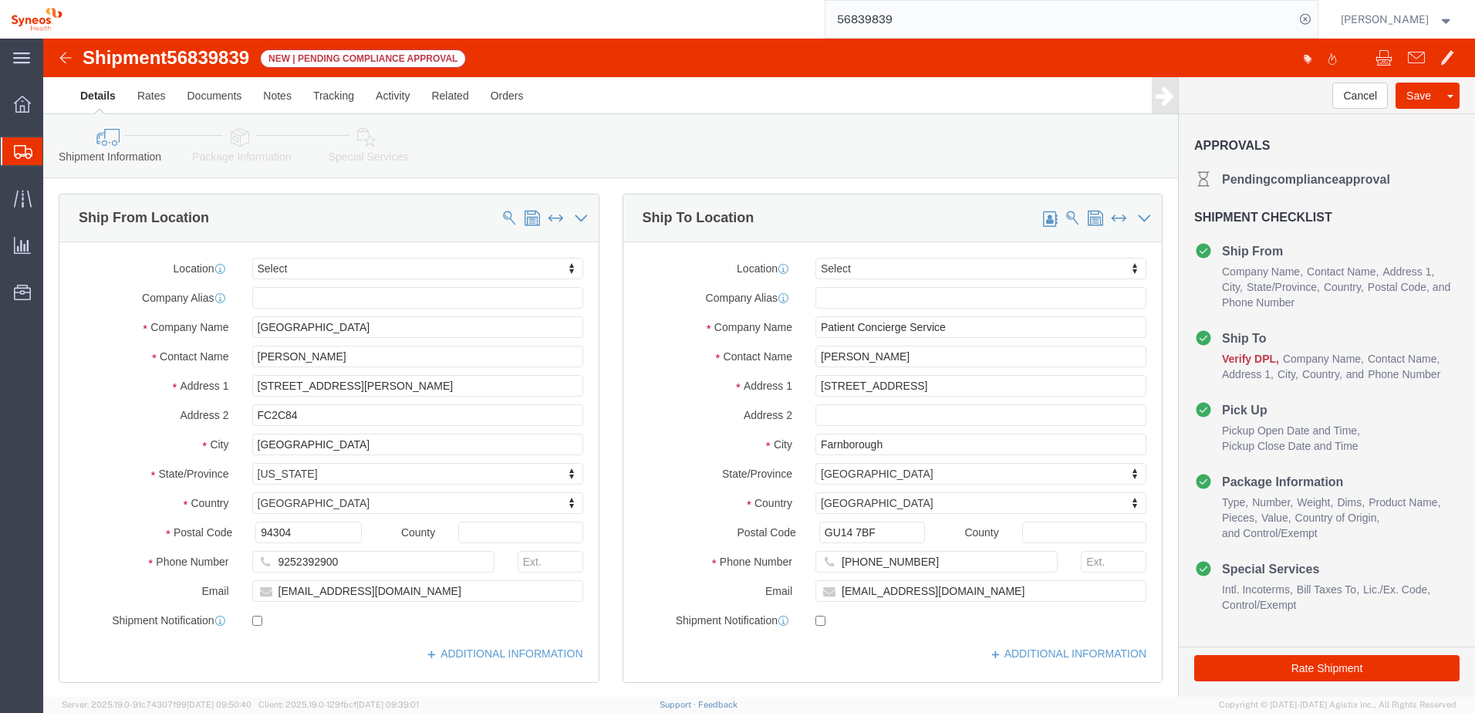
select select
click at [0, 0] on span "Commodity Library" at bounding box center [0, 0] width 0 height 0
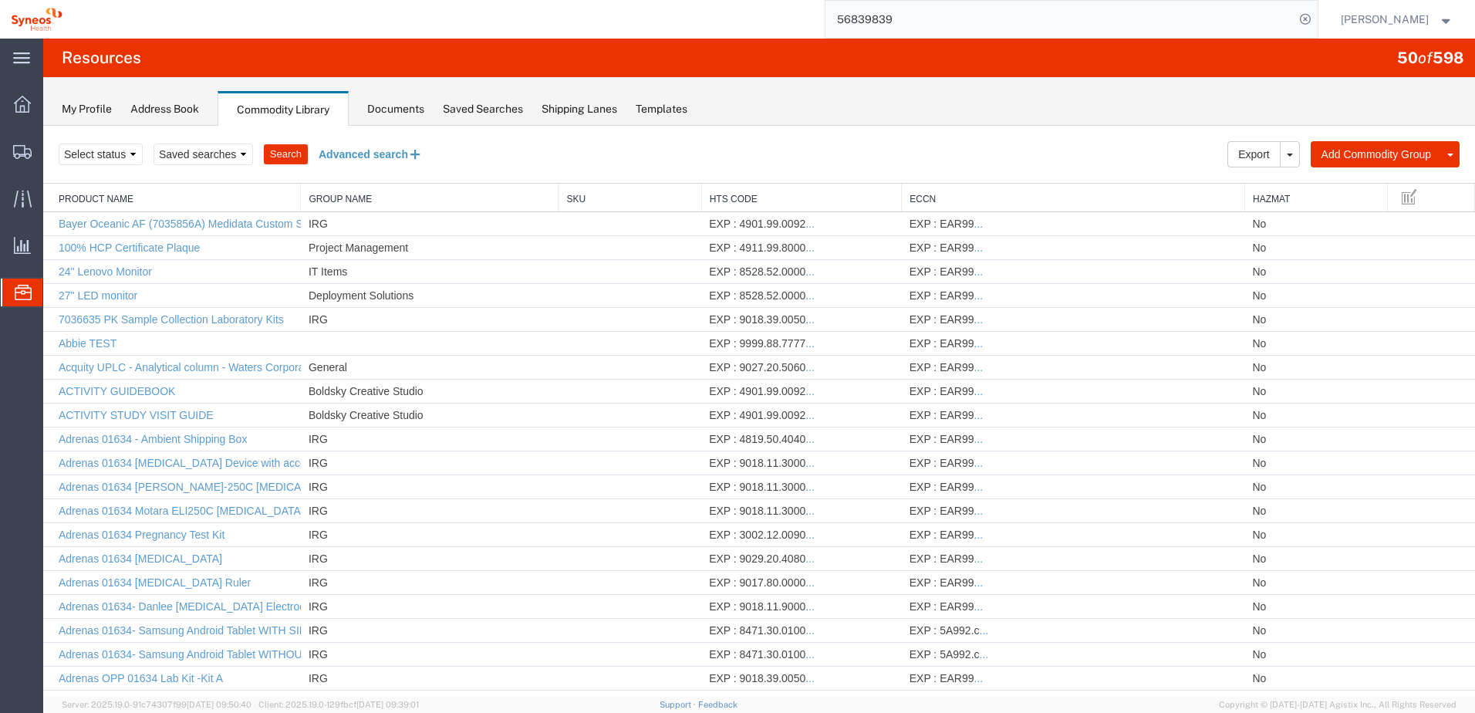
click at [383, 159] on button "Advanced search" at bounding box center [371, 154] width 126 height 26
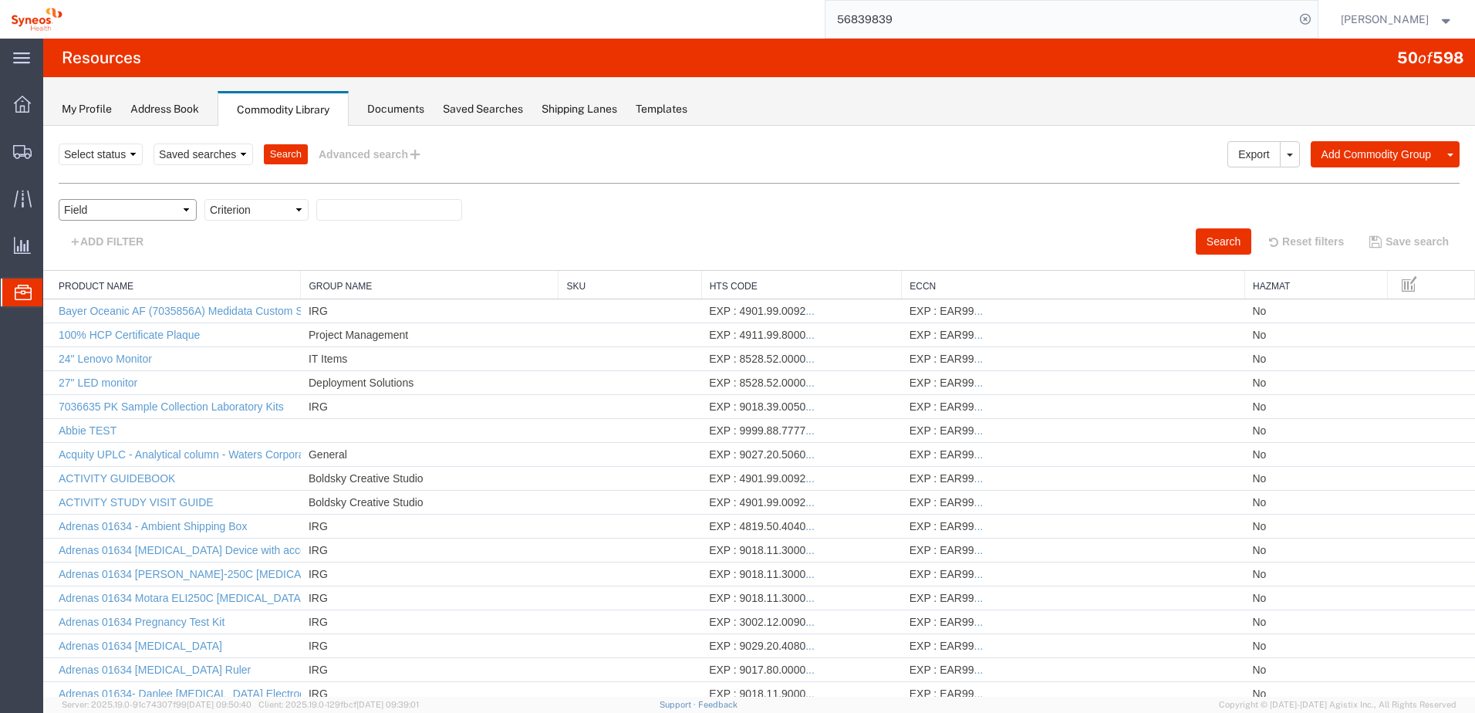
click at [121, 215] on select "Field Class Commodity Category Commodity Group Commodity Quantity Commodity Val…" at bounding box center [128, 210] width 138 height 22
select select "nmfc"
click at [59, 199] on select "Field Class Commodity Category Commodity Group Commodity Quantity Commodity Val…" at bounding box center [128, 210] width 138 height 22
click at [126, 557] on div at bounding box center [758, 411] width 1431 height 571
click at [164, 204] on select "Field Class Commodity Category Commodity Group Commodity Quantity Commodity Val…" at bounding box center [128, 210] width 138 height 22
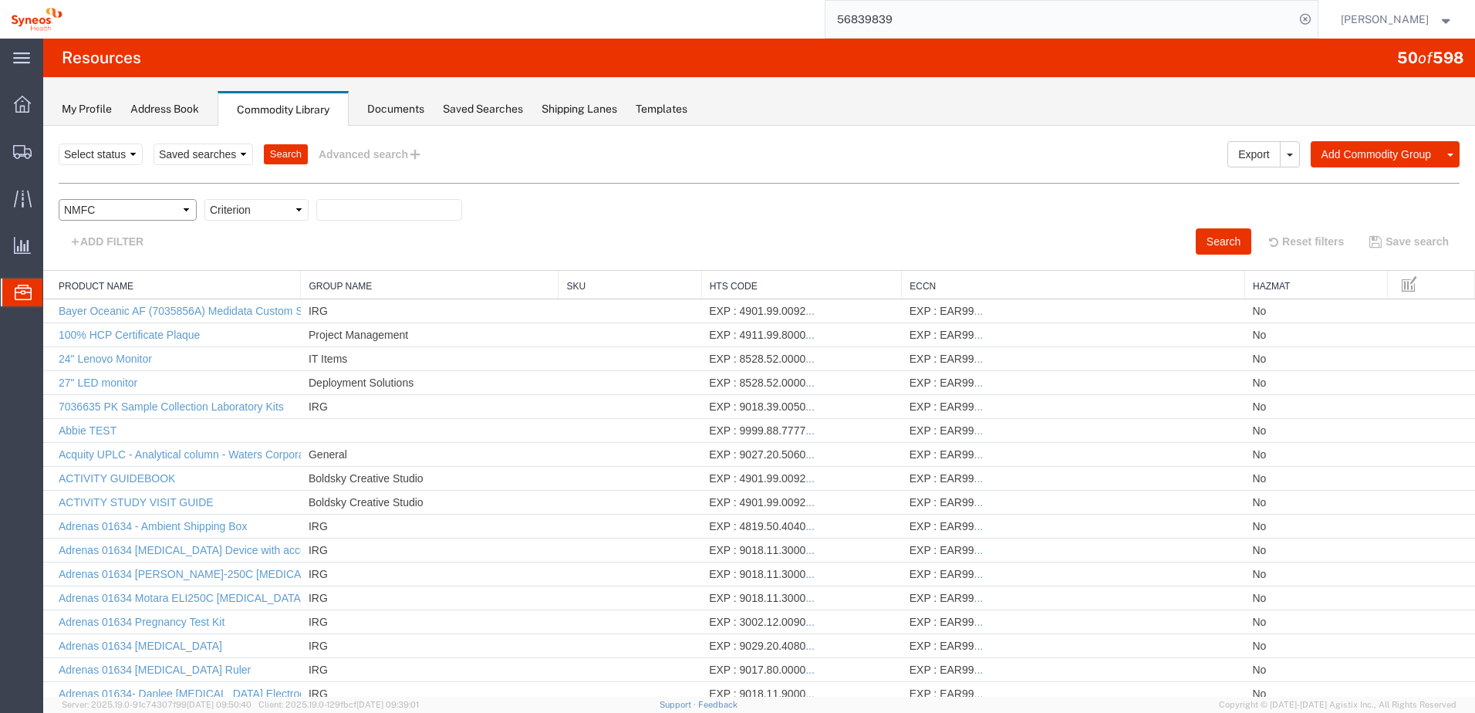
select select "productName"
click at [59, 199] on select "Field Class Commodity Category Commodity Group Commodity Quantity Commodity Val…" at bounding box center [128, 210] width 138 height 22
drag, startPoint x: 339, startPoint y: 349, endPoint x: 294, endPoint y: 212, distance: 143.7
click at [299, 205] on select "Criterion contains does not contain is is blank is not blank starts with" at bounding box center [256, 210] width 104 height 22
select select "contains"
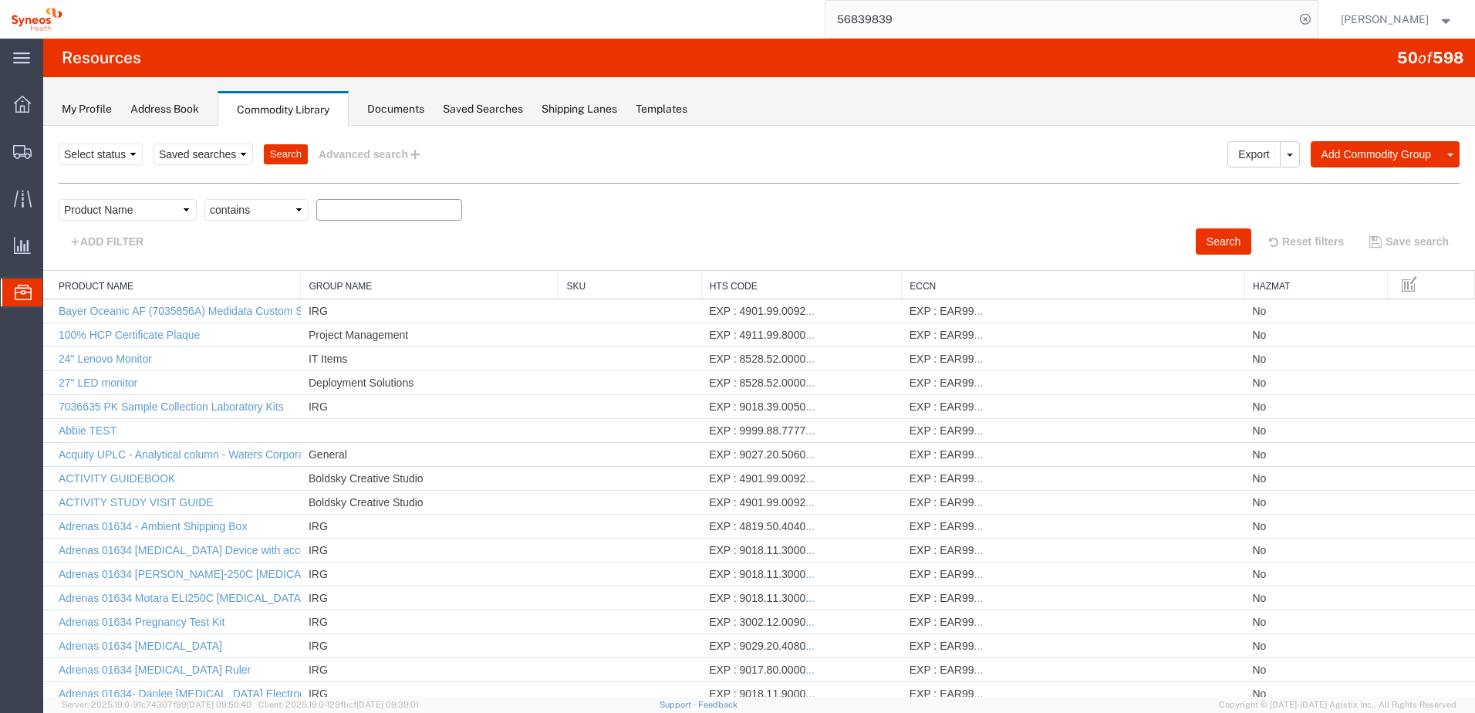
click at [204, 199] on select "Criterion contains does not contain is is blank is not blank starts with" at bounding box center [256, 210] width 104 height 22
click at [341, 210] on input "text" at bounding box center [389, 210] width 146 height 22
paste input "56839839"
drag, startPoint x: 379, startPoint y: 201, endPoint x: 321, endPoint y: 204, distance: 58.0
click at [325, 202] on input "56839839" at bounding box center [389, 210] width 146 height 22
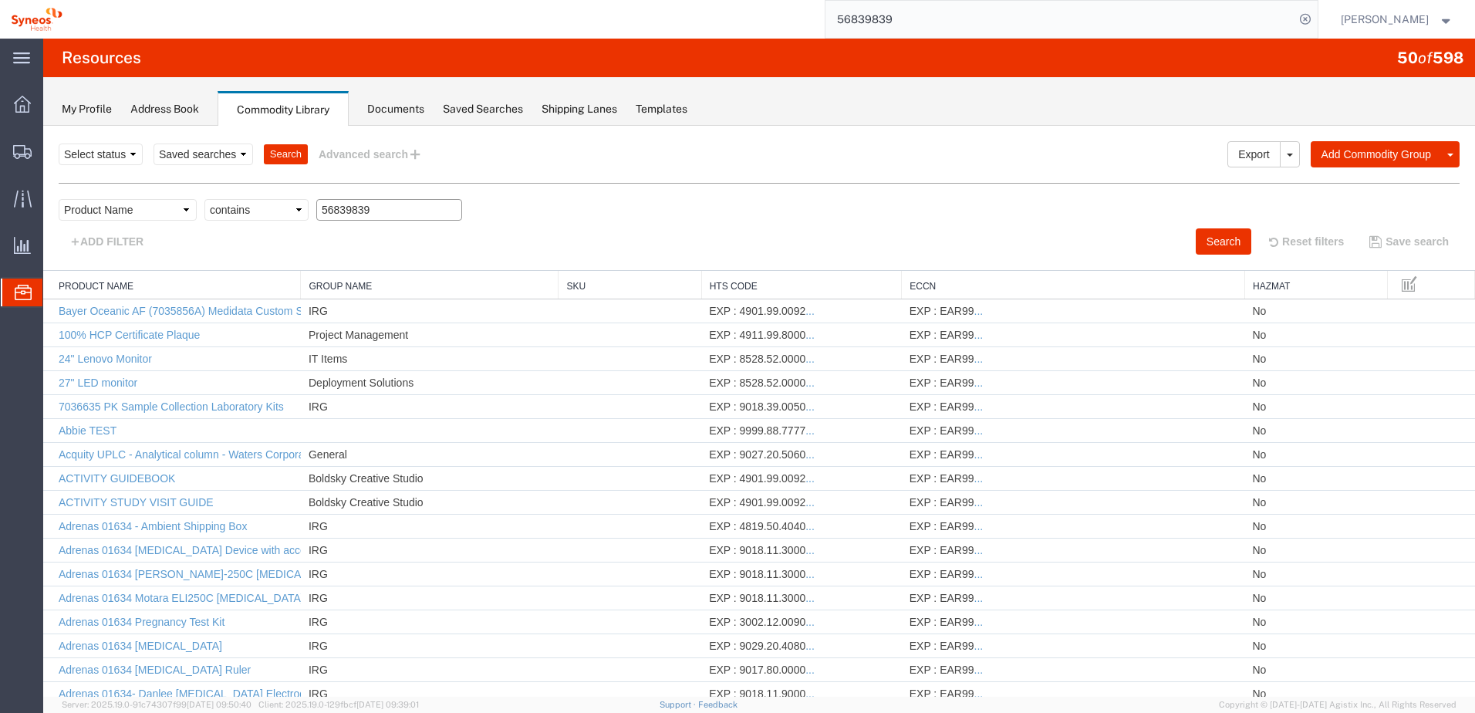
paste input "Payment"
drag, startPoint x: 417, startPoint y: 216, endPoint x: 303, endPoint y: 216, distance: 114.1
click at [305, 216] on div "Field Class Commodity Category Commodity Group Commodity Quantity Commodity Val…" at bounding box center [759, 213] width 1401 height 29
paste input "text"
type input "Payment"
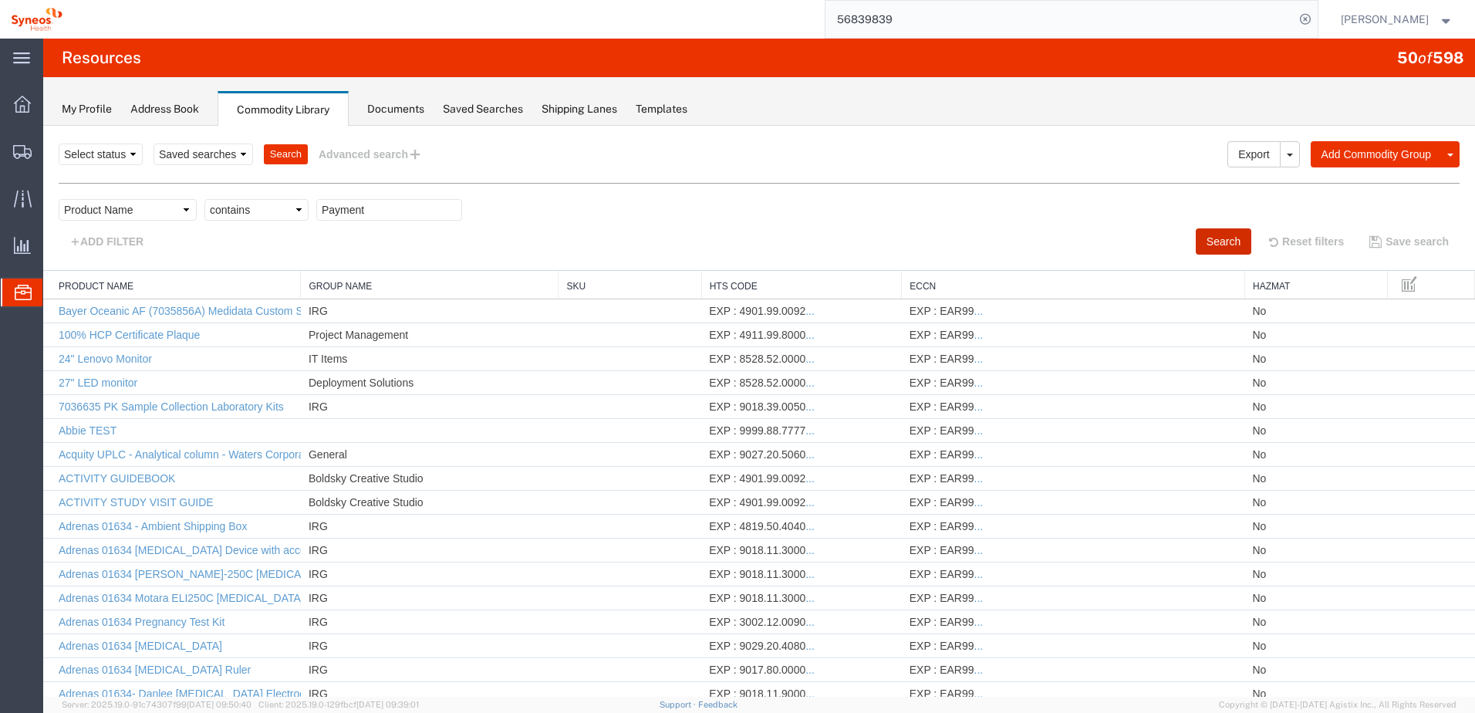
click at [1195, 235] on button "Search" at bounding box center [1223, 241] width 56 height 26
